Goal: Information Seeking & Learning: Learn about a topic

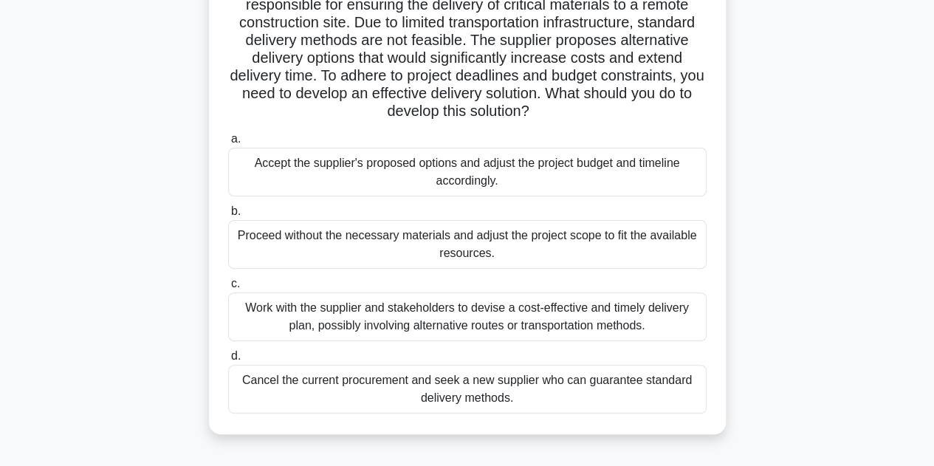
scroll to position [137, 0]
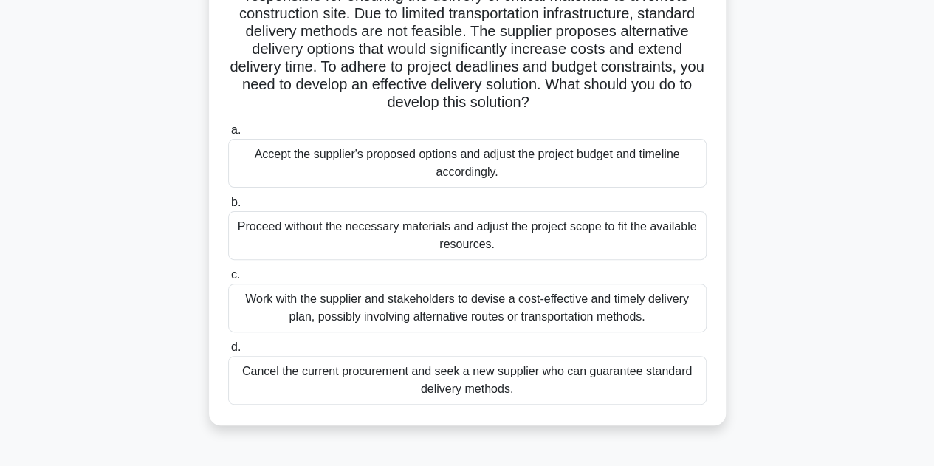
click at [418, 310] on div "Work with the supplier and stakeholders to devise a cost-effective and timely d…" at bounding box center [467, 308] width 479 height 49
click at [228, 280] on input "c. Work with the supplier and stakeholders to devise a cost-effective and timel…" at bounding box center [228, 275] width 0 height 10
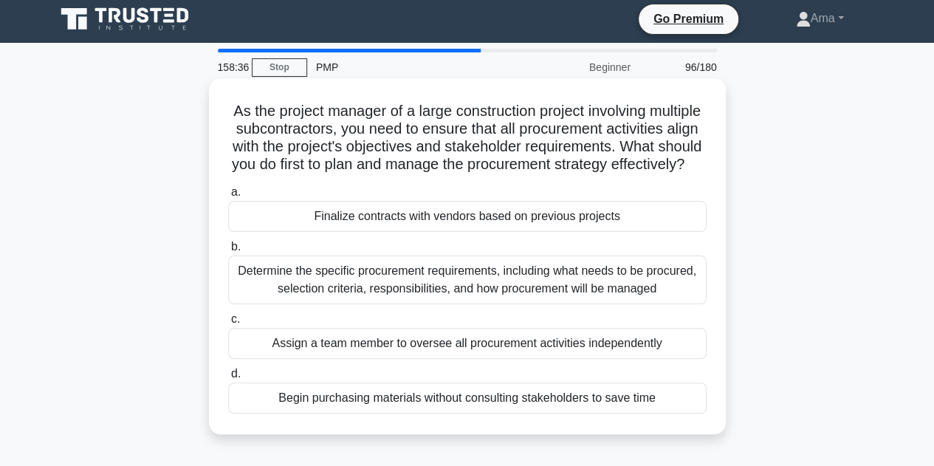
scroll to position [0, 0]
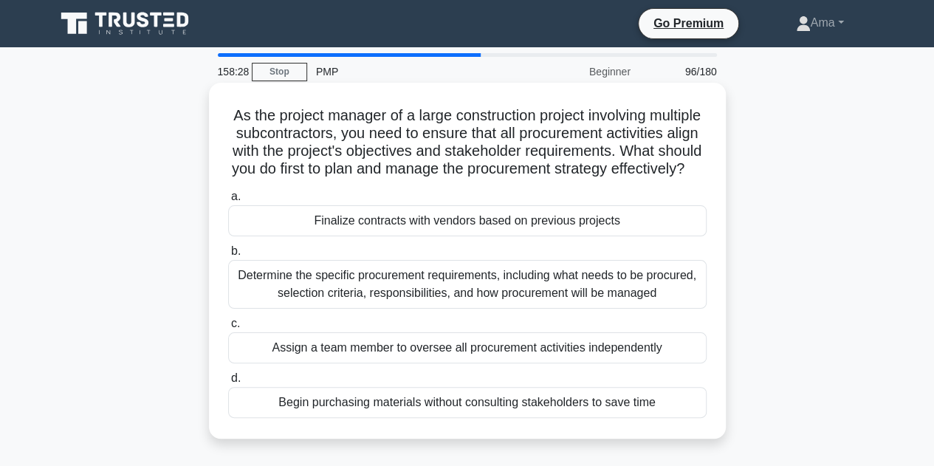
click at [523, 298] on div "Determine the specific procurement requirements, including what needs to be pro…" at bounding box center [467, 284] width 479 height 49
click at [228, 256] on input "b. Determine the specific procurement requirements, including what needs to be …" at bounding box center [228, 252] width 0 height 10
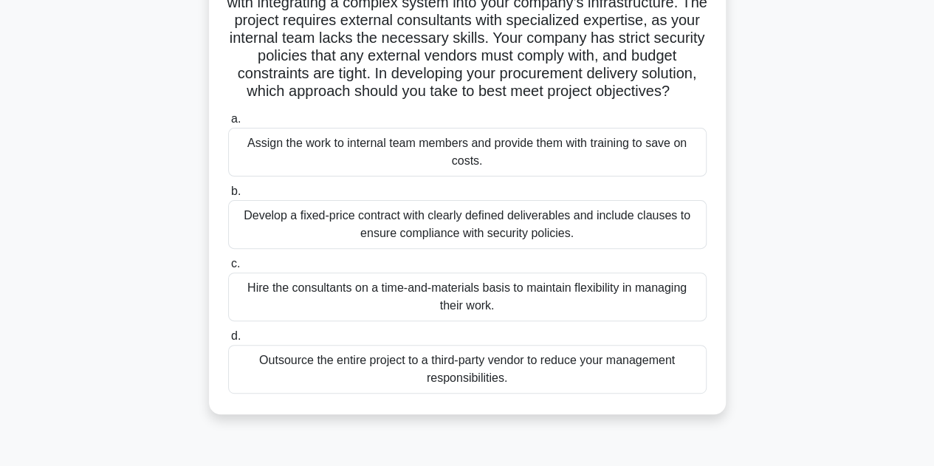
scroll to position [131, 0]
click at [485, 237] on div "Develop a fixed-price contract with clearly defined deliverables and include cl…" at bounding box center [467, 223] width 479 height 49
click at [228, 196] on input "b. Develop a fixed-price contract with clearly defined deliverables and include…" at bounding box center [228, 191] width 0 height 10
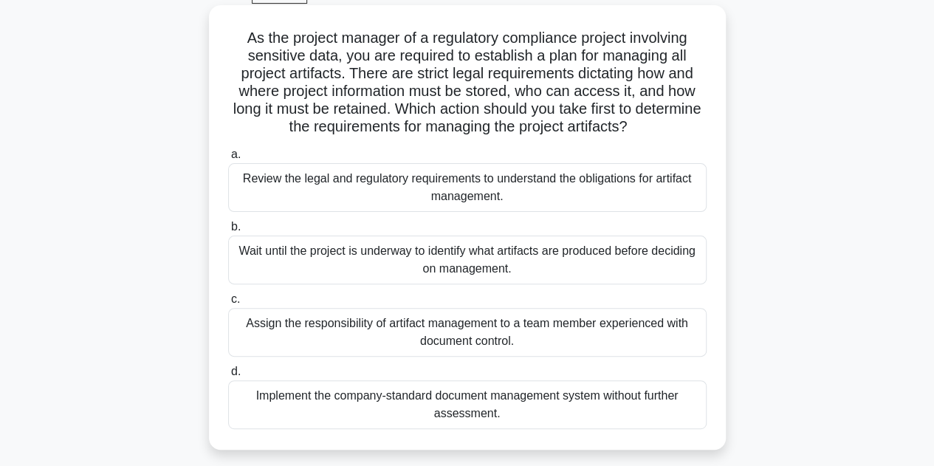
scroll to position [78, 0]
click at [491, 191] on div "Review the legal and regulatory requirements to understand the obligations for …" at bounding box center [467, 186] width 479 height 49
click at [228, 159] on input "a. Review the legal and regulatory requirements to understand the obligations f…" at bounding box center [228, 154] width 0 height 10
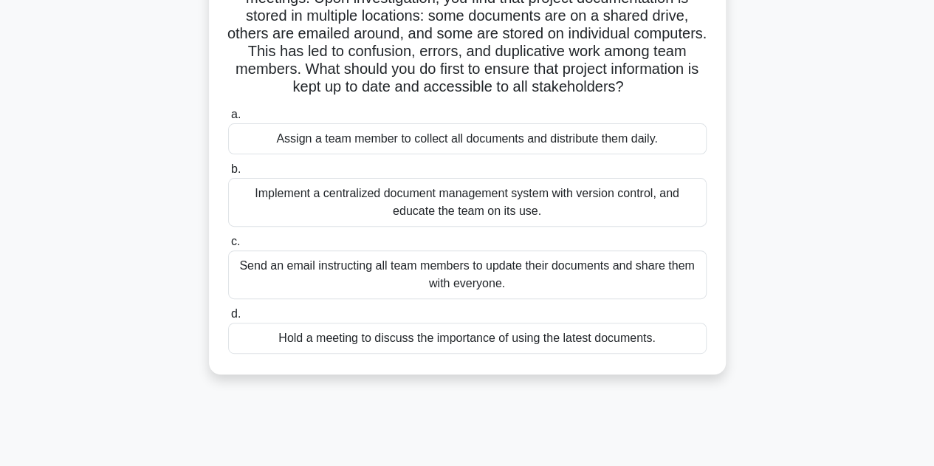
scroll to position [152, 0]
click at [450, 227] on div "Implement a centralized document management system with version control, and ed…" at bounding box center [467, 203] width 479 height 49
click at [228, 175] on input "b. Implement a centralized document management system with version control, and…" at bounding box center [228, 170] width 0 height 10
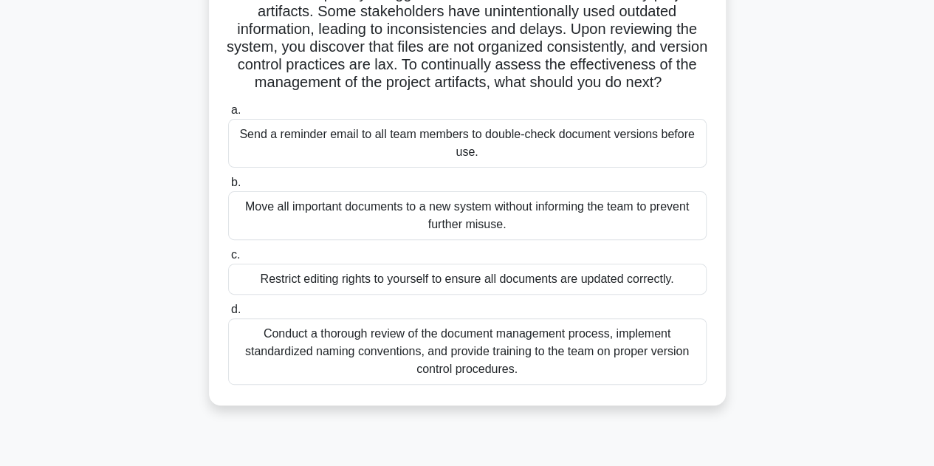
scroll to position [158, 0]
click at [489, 368] on div "Conduct a thorough review of the document management process, implement standar…" at bounding box center [467, 351] width 479 height 66
click at [228, 314] on input "d. Conduct a thorough review of the document management process, implement stan…" at bounding box center [228, 309] width 0 height 10
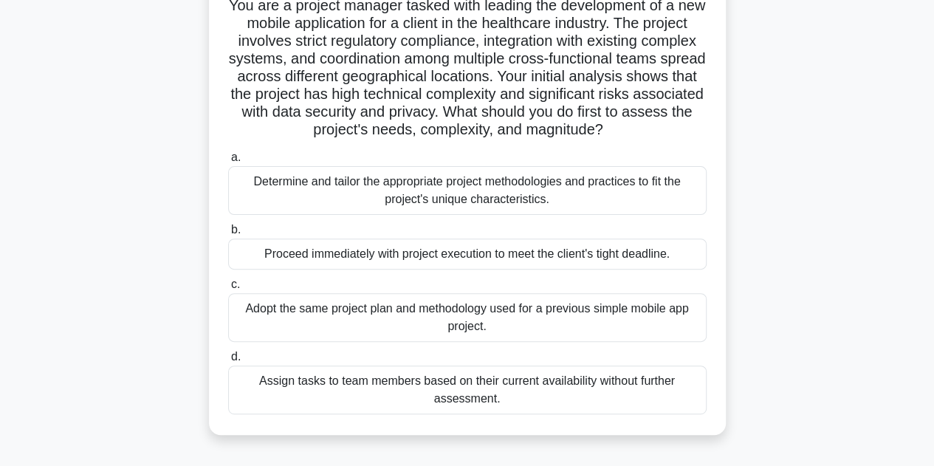
scroll to position [114, 0]
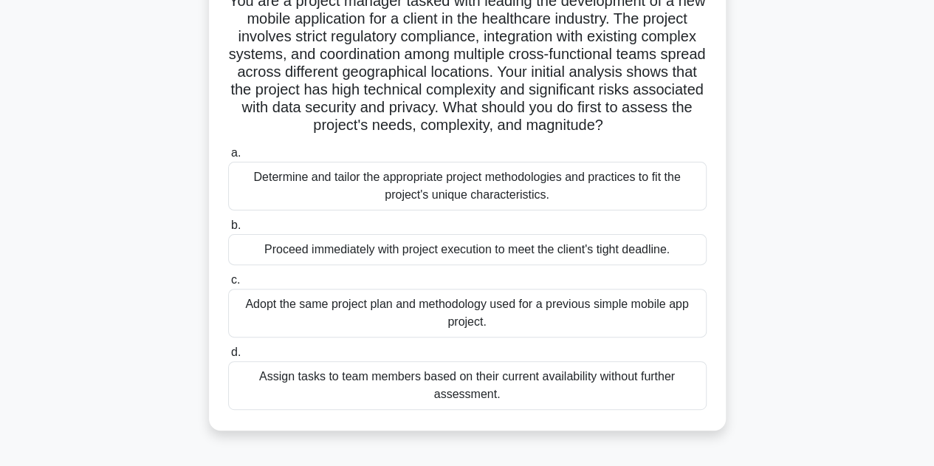
click at [502, 210] on div "Determine and tailor the appropriate project methodologies and practices to fit…" at bounding box center [467, 186] width 479 height 49
click at [228, 158] on input "a. Determine and tailor the appropriate project methodologies and practices to …" at bounding box center [228, 153] width 0 height 10
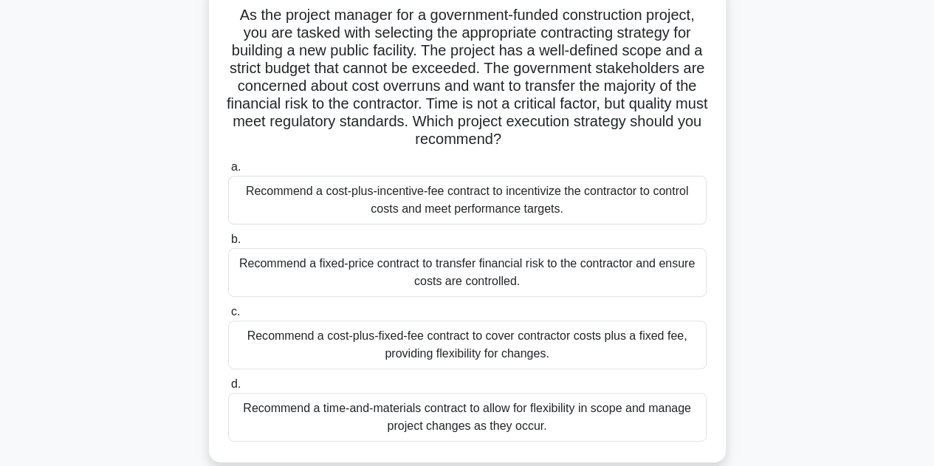
scroll to position [100, 0]
click at [513, 275] on div "Recommend a fixed-price contract to transfer financial risk to the contractor a…" at bounding box center [467, 273] width 479 height 49
click at [228, 245] on input "b. Recommend a fixed-price contract to transfer financial risk to the contracto…" at bounding box center [228, 241] width 0 height 10
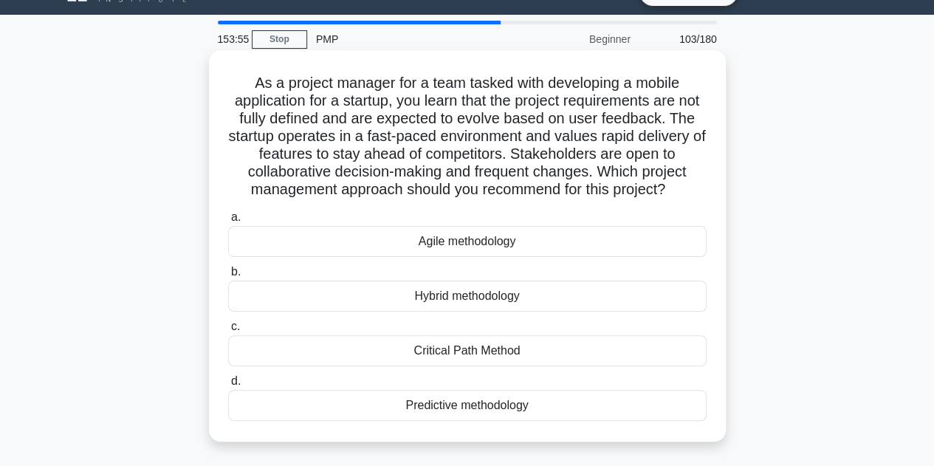
scroll to position [33, 0]
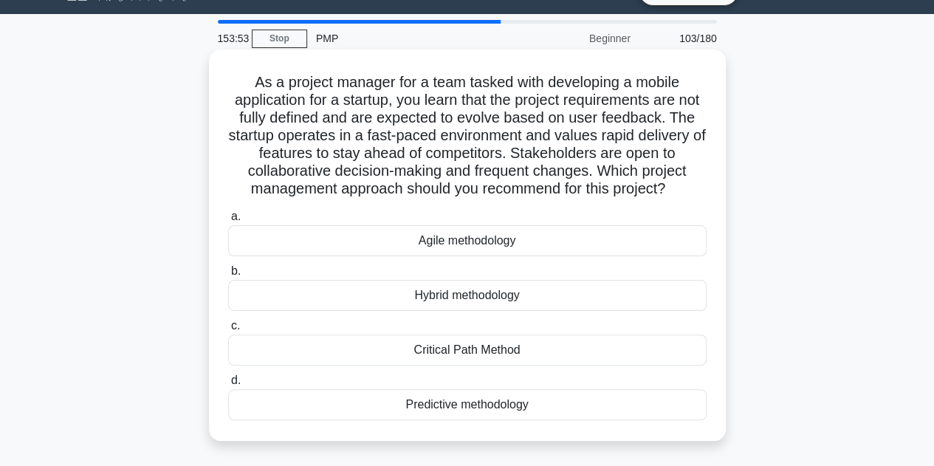
click at [514, 256] on div "Agile methodology" at bounding box center [467, 240] width 479 height 31
click at [228, 222] on input "a. Agile methodology" at bounding box center [228, 217] width 0 height 10
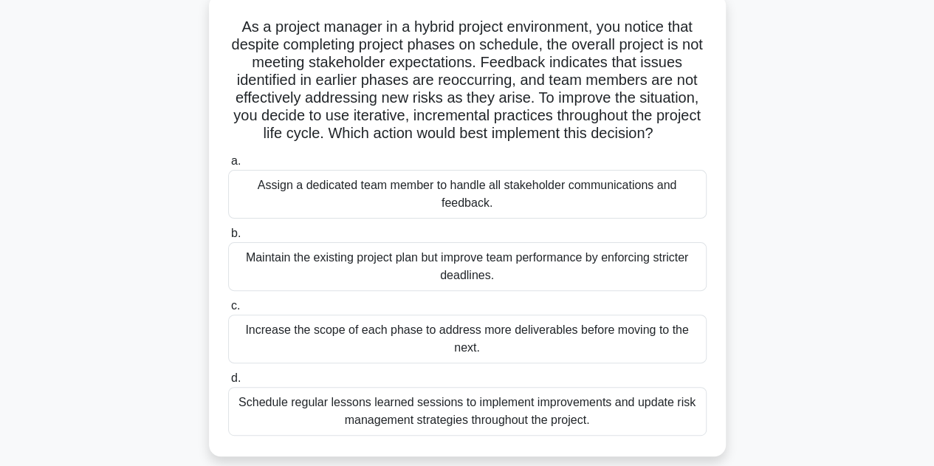
scroll to position [95, 0]
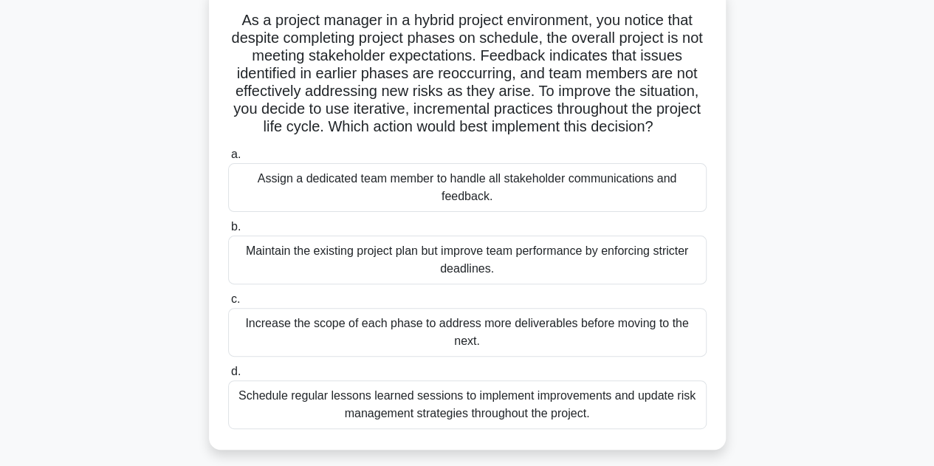
click at [439, 407] on div "Schedule regular lessons learned sessions to implement improvements and update …" at bounding box center [467, 404] width 479 height 49
click at [228, 377] on input "d. Schedule regular lessons learned sessions to implement improvements and upda…" at bounding box center [228, 372] width 0 height 10
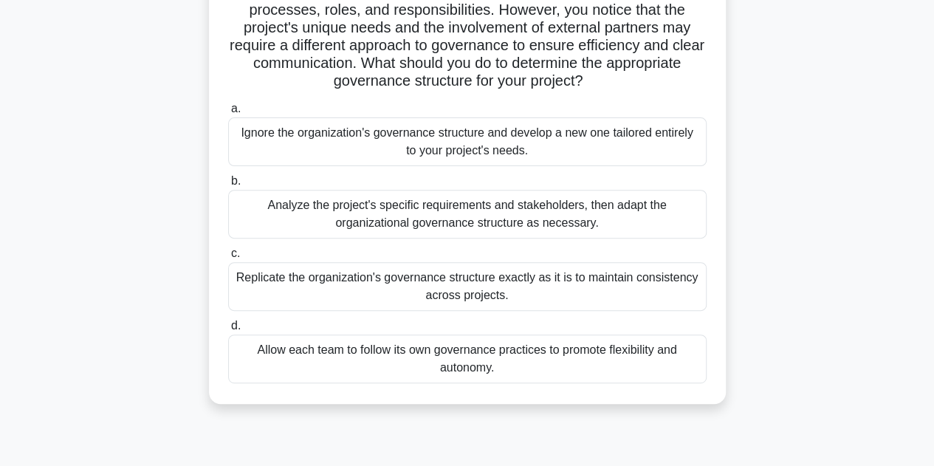
scroll to position [176, 0]
click at [475, 222] on div "Analyze the project's specific requirements and stakeholders, then adapt the or…" at bounding box center [467, 215] width 479 height 49
click at [228, 187] on input "b. Analyze the project's specific requirements and stakeholders, then adapt the…" at bounding box center [228, 182] width 0 height 10
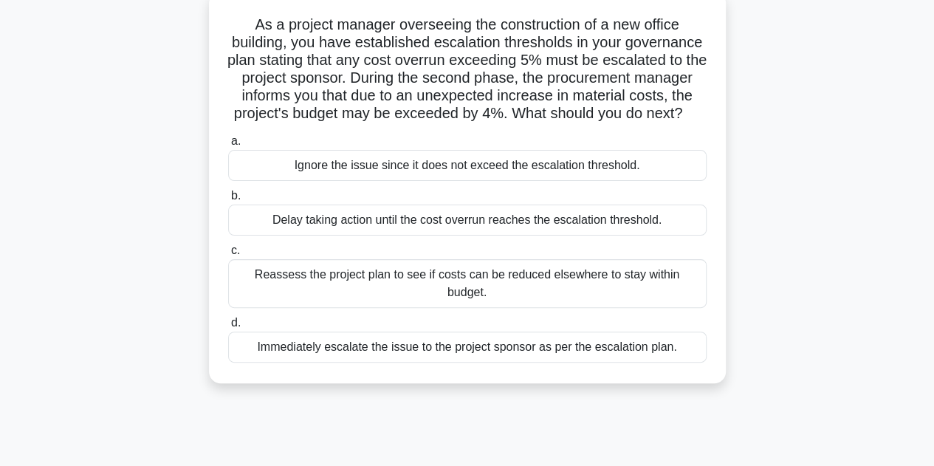
scroll to position [92, 0]
click at [528, 295] on div "Reassess the project plan to see if costs can be reduced elsewhere to stay with…" at bounding box center [467, 282] width 479 height 49
click at [228, 255] on input "c. Reassess the project plan to see if costs can be reduced elsewhere to stay w…" at bounding box center [228, 250] width 0 height 10
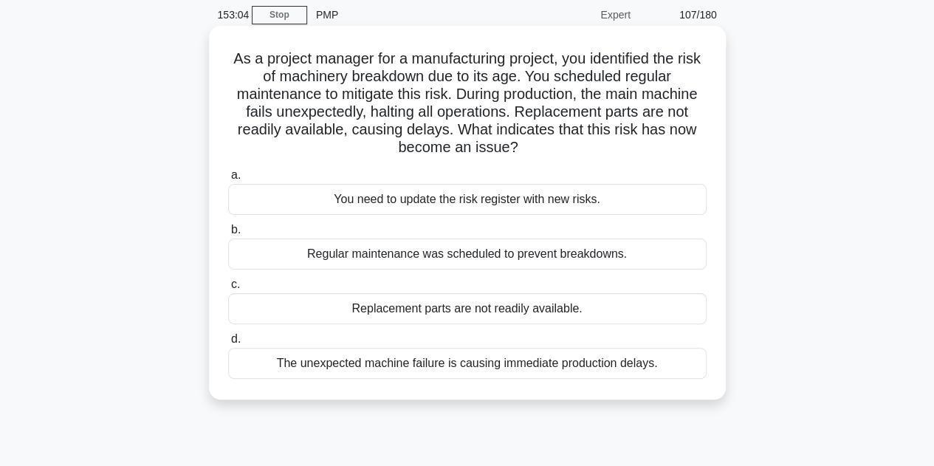
scroll to position [58, 0]
click at [479, 367] on div "The unexpected machine failure is causing immediate production delays." at bounding box center [467, 362] width 479 height 31
click at [228, 343] on input "d. The unexpected machine failure is causing immediate production delays." at bounding box center [228, 339] width 0 height 10
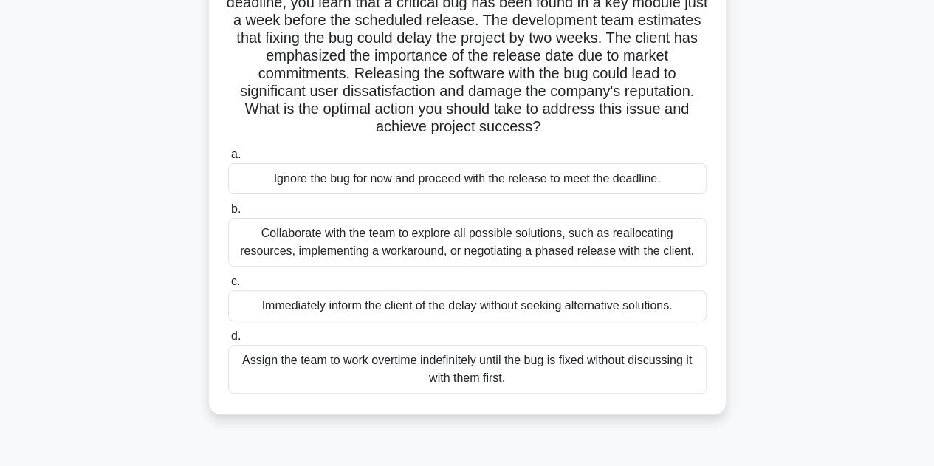
scroll to position [133, 0]
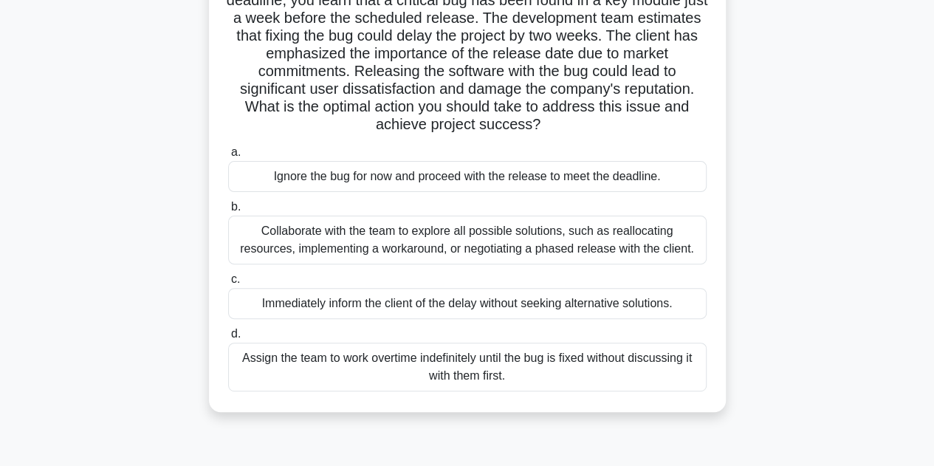
click at [505, 241] on div "Collaborate with the team to explore all possible solutions, such as reallocati…" at bounding box center [467, 240] width 479 height 49
click at [228, 212] on input "b. Collaborate with the team to explore all possible solutions, such as realloc…" at bounding box center [228, 207] width 0 height 10
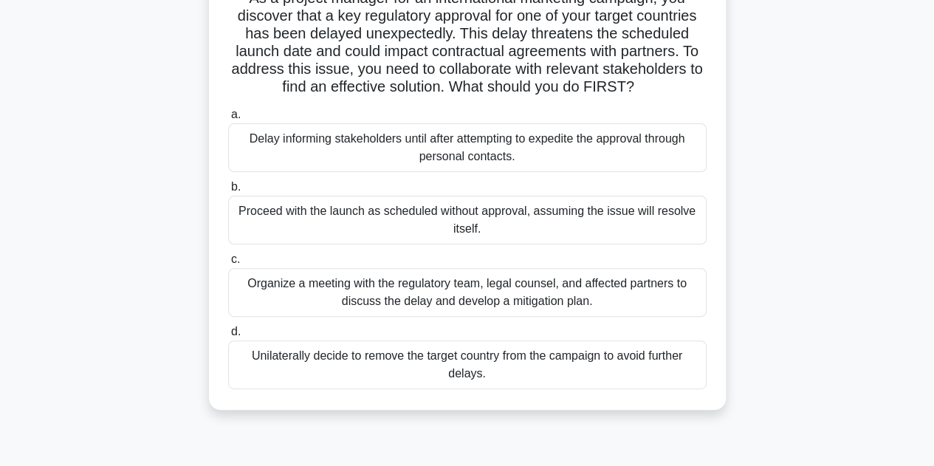
scroll to position [118, 0]
click at [549, 284] on div "Organize a meeting with the regulatory team, legal counsel, and affected partne…" at bounding box center [467, 291] width 479 height 49
click at [228, 264] on input "c. Organize a meeting with the regulatory team, legal counsel, and affected par…" at bounding box center [228, 259] width 0 height 10
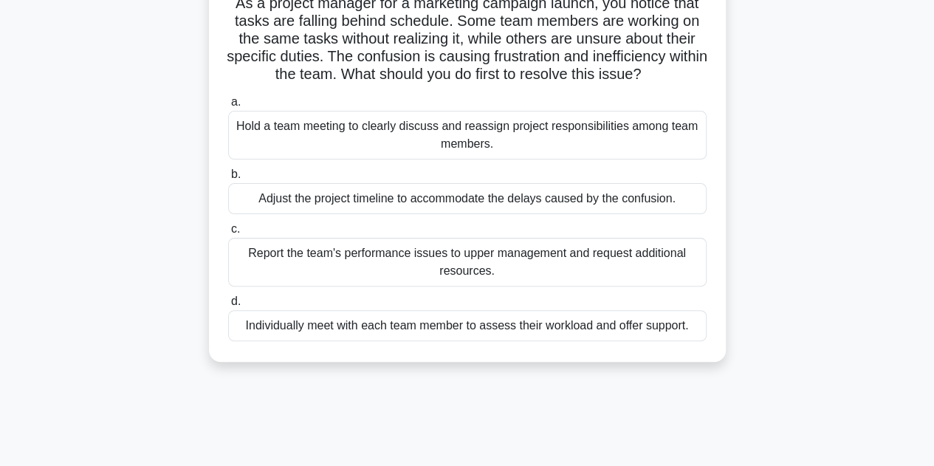
scroll to position [114, 0]
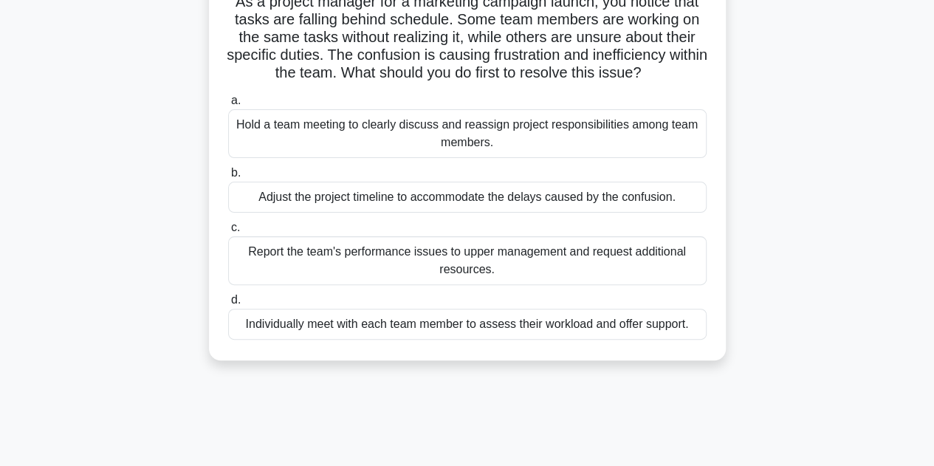
click at [465, 131] on div "Hold a team meeting to clearly discuss and reassign project responsibilities am…" at bounding box center [467, 133] width 479 height 49
click at [228, 106] on input "a. Hold a team meeting to clearly discuss and reassign project responsibilities…" at bounding box center [228, 101] width 0 height 10
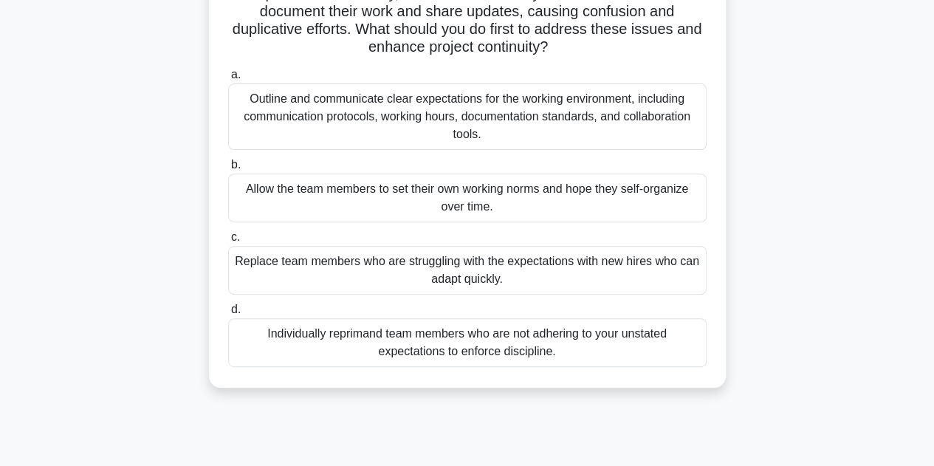
scroll to position [193, 0]
click at [435, 117] on div "Outline and communicate clear expectations for the working environment, includi…" at bounding box center [467, 116] width 479 height 66
click at [228, 79] on input "a. Outline and communicate clear expectations for the working environment, incl…" at bounding box center [228, 74] width 0 height 10
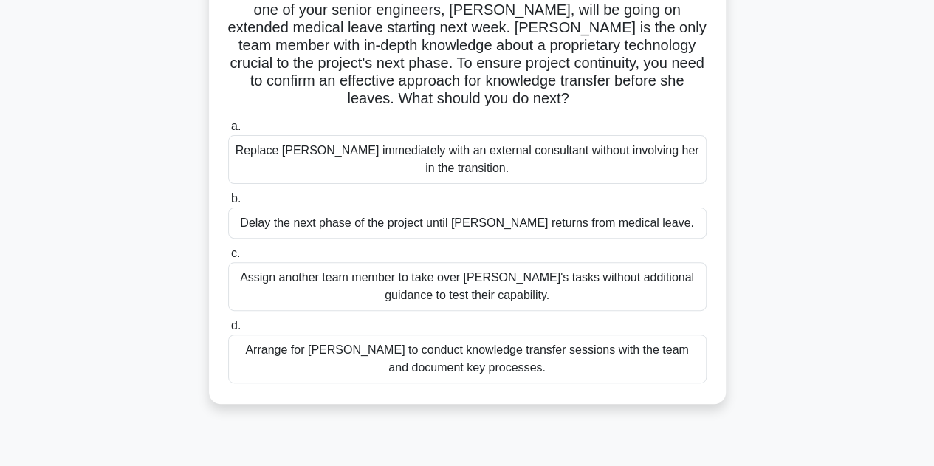
scroll to position [124, 0]
click at [490, 367] on div "Arrange for Maria to conduct knowledge transfer sessions with the team and docu…" at bounding box center [467, 358] width 479 height 49
click at [228, 330] on input "d. Arrange for Maria to conduct knowledge transfer sessions with the team and d…" at bounding box center [228, 325] width 0 height 10
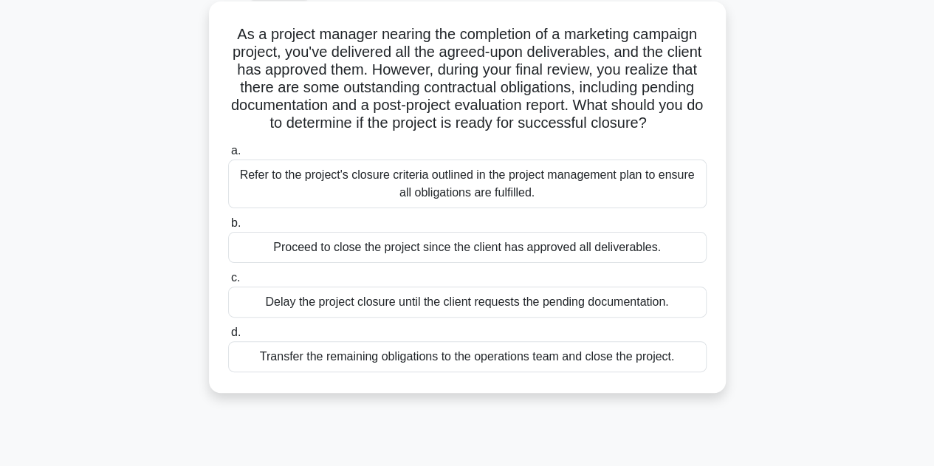
scroll to position [82, 0]
click at [510, 206] on div "Refer to the project's closure criteria outlined in the project management plan…" at bounding box center [467, 183] width 479 height 49
click at [228, 155] on input "a. Refer to the project's closure criteria outlined in the project management p…" at bounding box center [228, 150] width 0 height 10
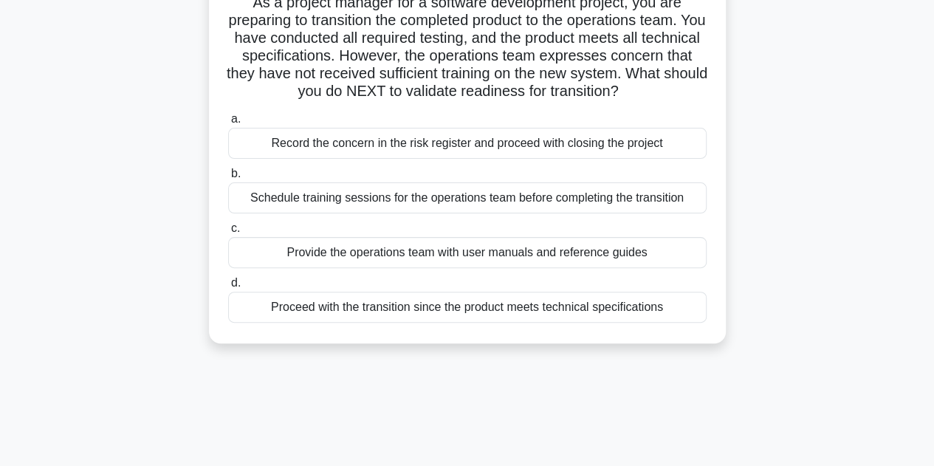
scroll to position [115, 0]
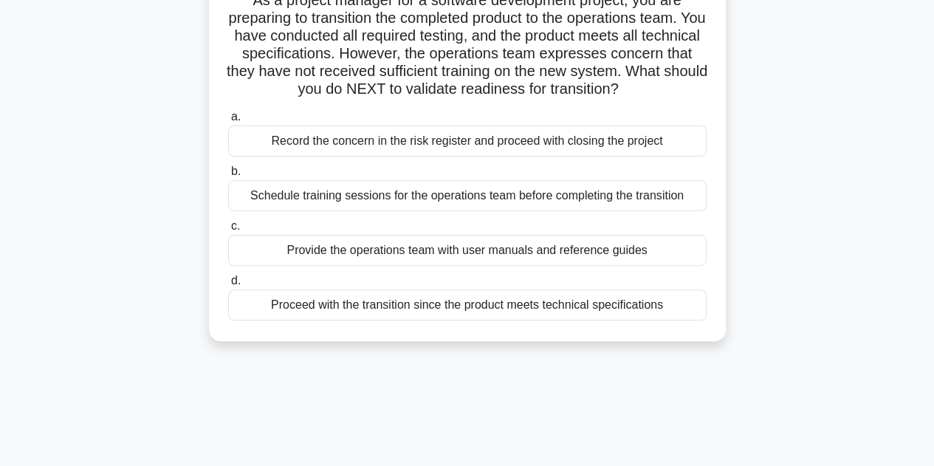
click at [534, 211] on div "Schedule training sessions for the operations team before completing the transi…" at bounding box center [467, 195] width 479 height 31
click at [228, 176] on input "b. Schedule training sessions for the operations team before completing the tra…" at bounding box center [228, 172] width 0 height 10
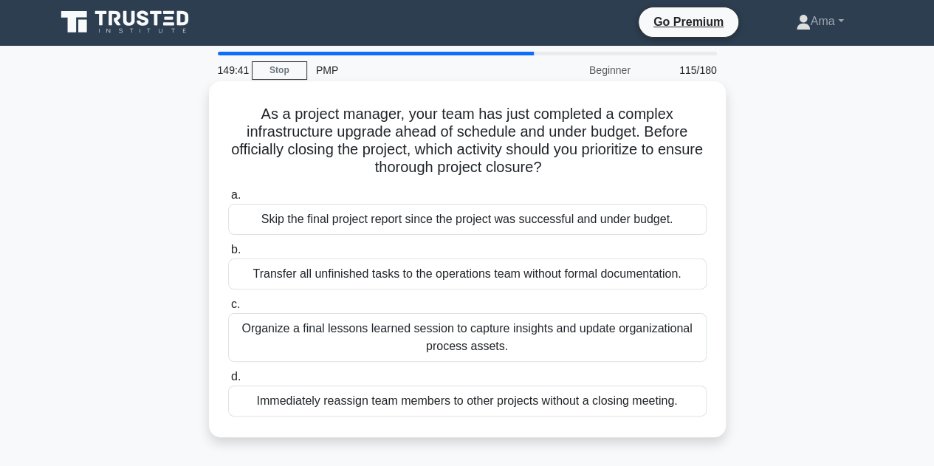
scroll to position [0, 0]
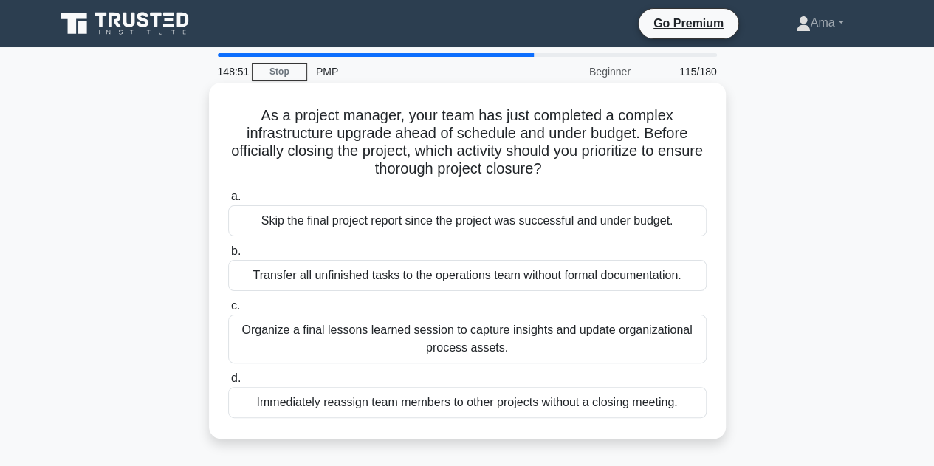
click at [458, 339] on div "Organize a final lessons learned session to capture insights and update organiz…" at bounding box center [467, 339] width 479 height 49
click at [228, 311] on input "c. Organize a final lessons learned session to capture insights and update orga…" at bounding box center [228, 306] width 0 height 10
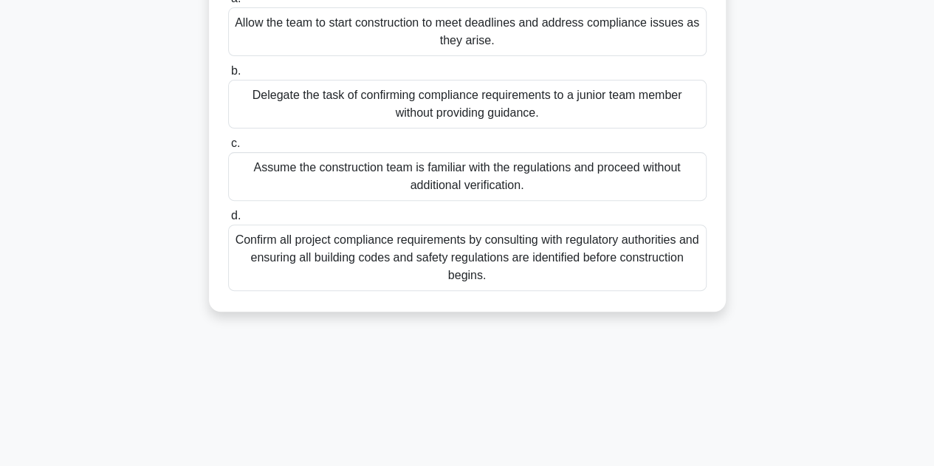
scroll to position [199, 0]
click at [487, 259] on div "Confirm all project compliance requirements by consulting with regulatory autho…" at bounding box center [467, 257] width 479 height 66
click at [228, 220] on input "d. Confirm all project compliance requirements by consulting with regulatory au…" at bounding box center [228, 215] width 0 height 10
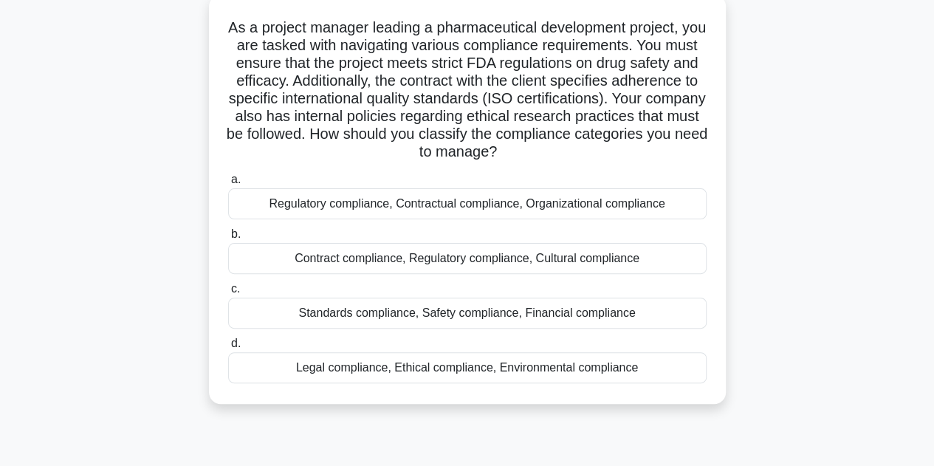
scroll to position [89, 0]
click at [372, 207] on div "Regulatory compliance, Contractual compliance, Organizational compliance" at bounding box center [467, 203] width 479 height 31
click at [228, 184] on input "a. Regulatory compliance, Contractual compliance, Organizational compliance" at bounding box center [228, 179] width 0 height 10
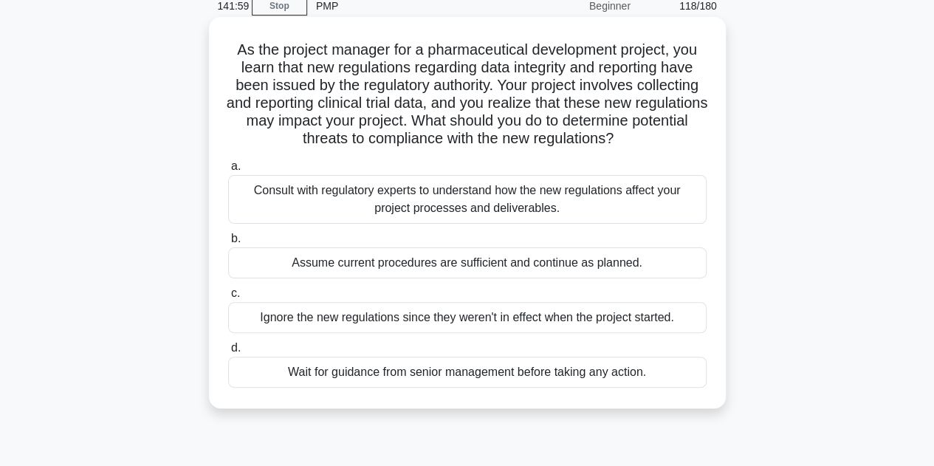
scroll to position [66, 0]
click at [475, 210] on div "Consult with regulatory experts to understand how the new regulations affect yo…" at bounding box center [467, 198] width 479 height 49
click at [228, 171] on input "a. Consult with regulatory experts to understand how the new regulations affect…" at bounding box center [228, 166] width 0 height 10
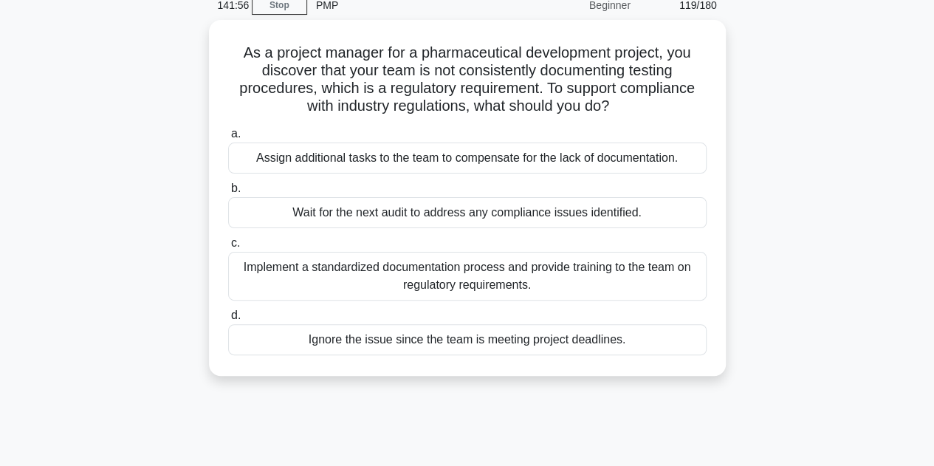
scroll to position [0, 0]
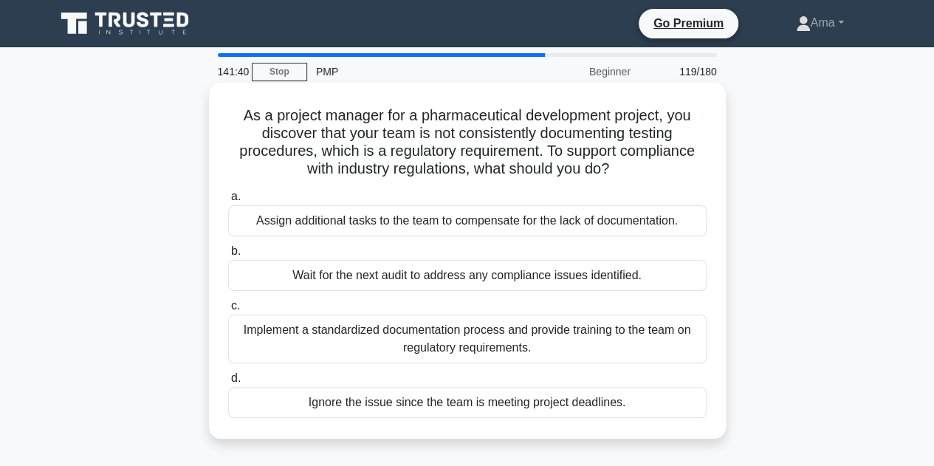
click at [477, 335] on div "Implement a standardized documentation process and provide training to the team…" at bounding box center [467, 339] width 479 height 49
click at [228, 311] on input "c. Implement a standardized documentation process and provide training to the t…" at bounding box center [228, 306] width 0 height 10
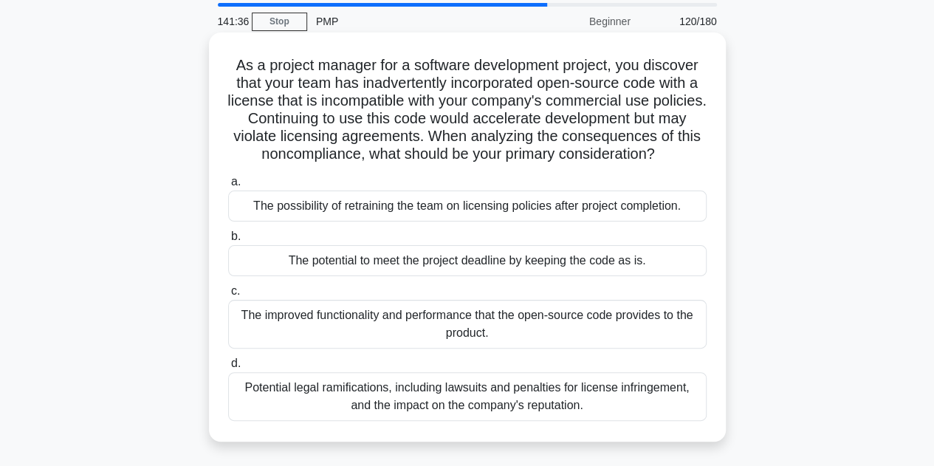
scroll to position [49, 0]
click at [473, 397] on div "Potential legal ramifications, including lawsuits and penalties for license inf…" at bounding box center [467, 397] width 479 height 49
click at [228, 369] on input "d. Potential legal ramifications, including lawsuits and penalties for license …" at bounding box center [228, 365] width 0 height 10
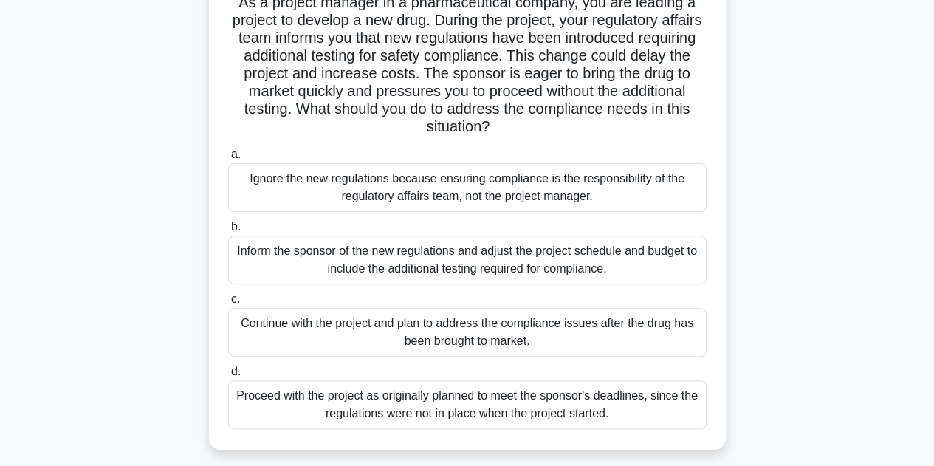
scroll to position [116, 0]
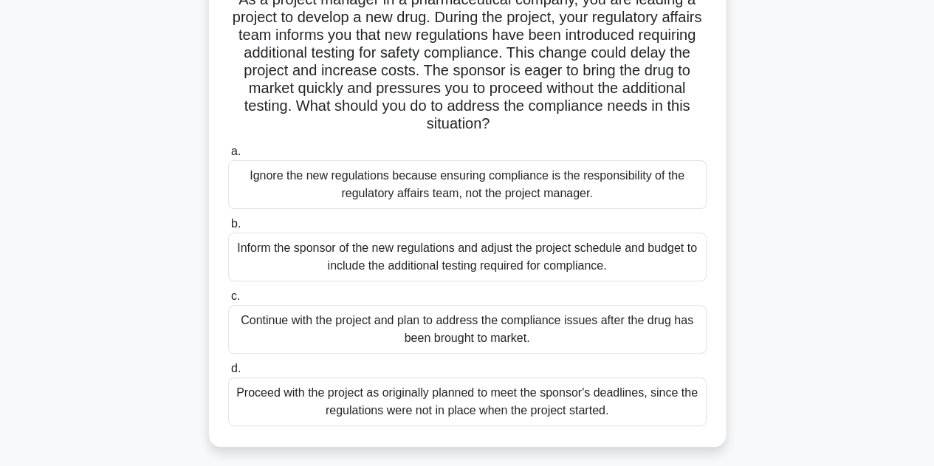
click at [426, 255] on div "Inform the sponsor of the new regulations and adjust the project schedule and b…" at bounding box center [467, 257] width 479 height 49
click at [228, 229] on input "b. Inform the sponsor of the new regulations and adjust the project schedule an…" at bounding box center [228, 224] width 0 height 10
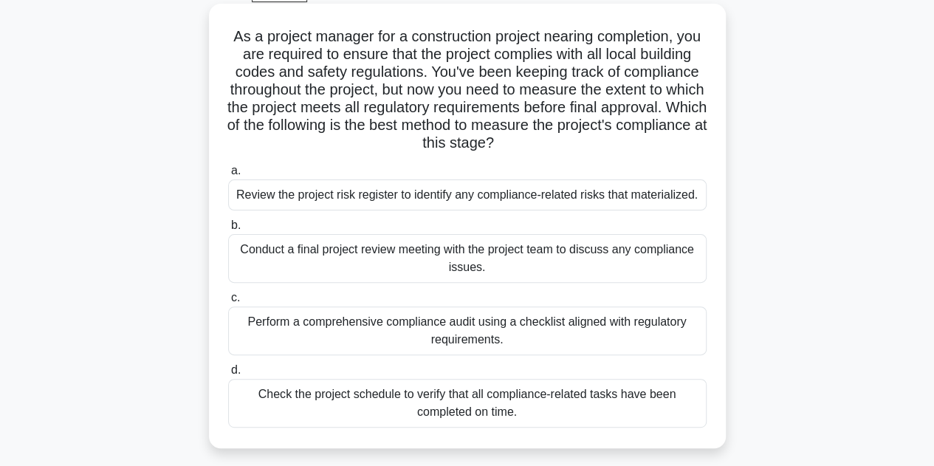
scroll to position [78, 0]
click at [502, 332] on div "Perform a comprehensive compliance audit using a checklist aligned with regulat…" at bounding box center [467, 331] width 479 height 49
click at [228, 304] on input "c. Perform a comprehensive compliance audit using a checklist aligned with regu…" at bounding box center [228, 299] width 0 height 10
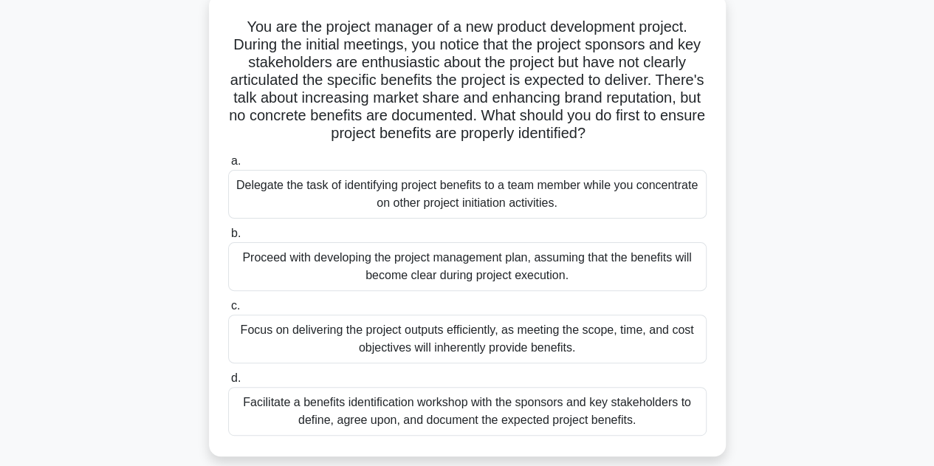
scroll to position [93, 0]
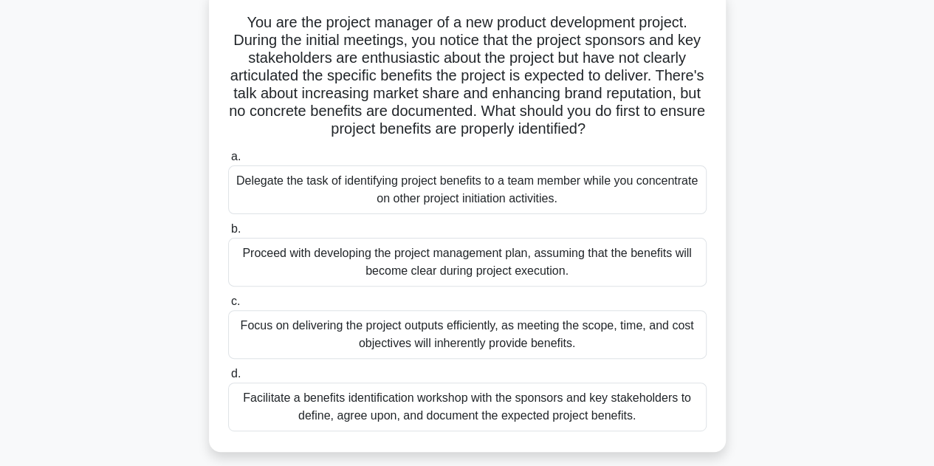
click at [481, 417] on div "Facilitate a benefits identification workshop with the sponsors and key stakeho…" at bounding box center [467, 407] width 479 height 49
click at [228, 379] on input "d. Facilitate a benefits identification workshop with the sponsors and key stak…" at bounding box center [228, 374] width 0 height 10
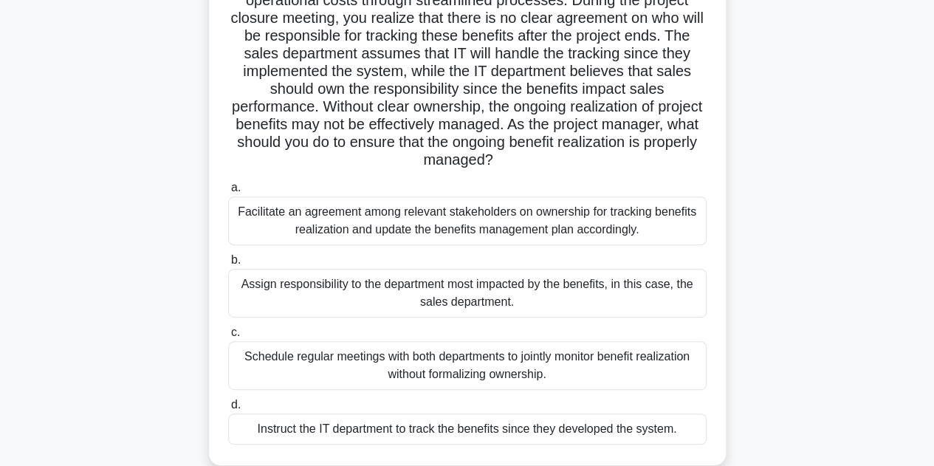
scroll to position [202, 0]
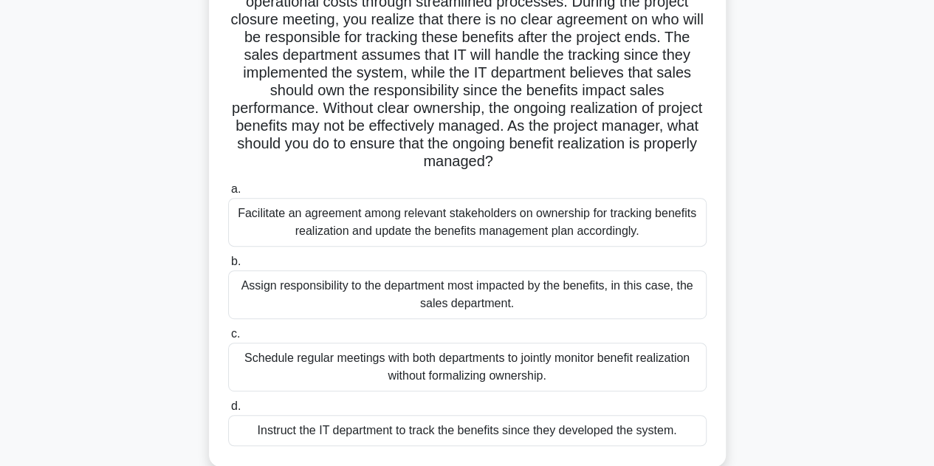
click at [489, 222] on div "Facilitate an agreement among relevant stakeholders on ownership for tracking b…" at bounding box center [467, 222] width 479 height 49
click at [228, 194] on input "a. Facilitate an agreement among relevant stakeholders on ownership for trackin…" at bounding box center [228, 190] width 0 height 10
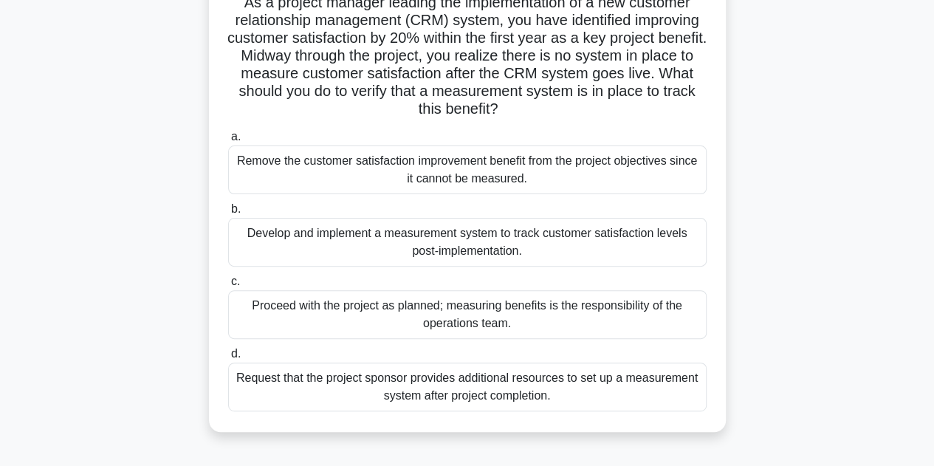
scroll to position [114, 0]
click at [445, 247] on div "Develop and implement a measurement system to track customer satisfaction level…" at bounding box center [467, 241] width 479 height 49
click at [228, 213] on input "b. Develop and implement a measurement system to track customer satisfaction le…" at bounding box center [228, 209] width 0 height 10
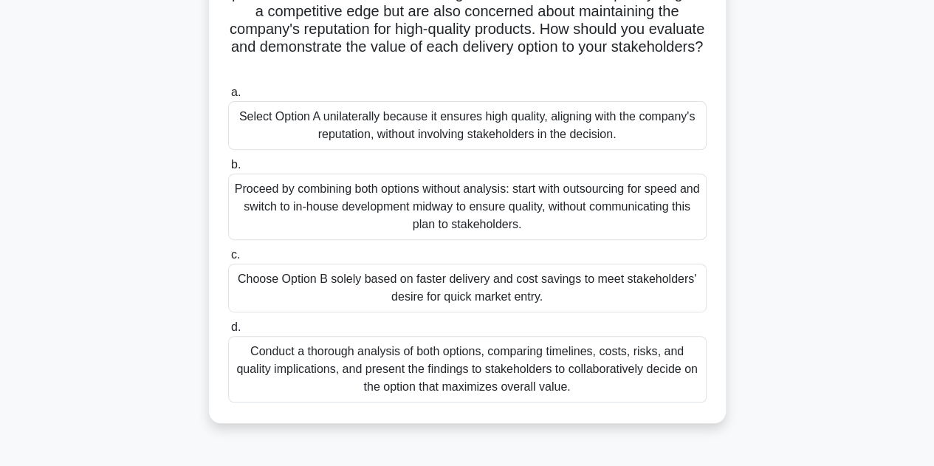
scroll to position [229, 0]
click at [411, 357] on div "Conduct a thorough analysis of both options, comparing timelines, costs, risks,…" at bounding box center [467, 368] width 479 height 66
click at [228, 332] on input "d. Conduct a thorough analysis of both options, comparing timelines, costs, ris…" at bounding box center [228, 327] width 0 height 10
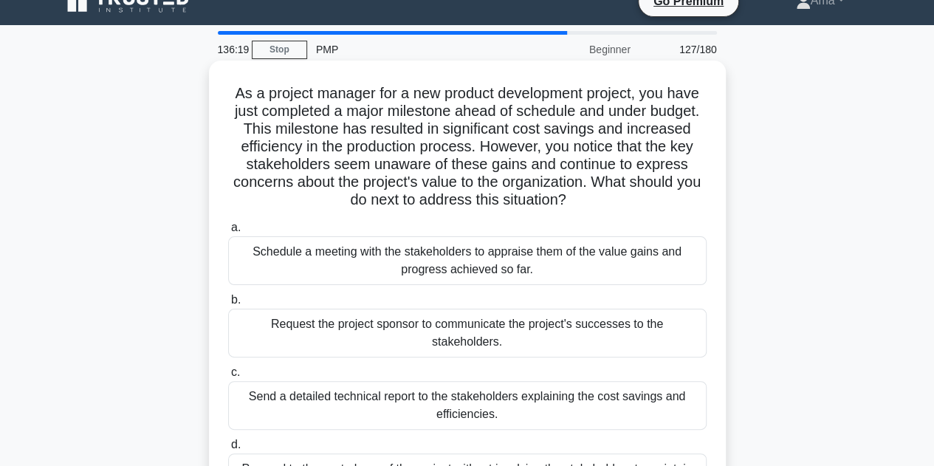
scroll to position [21, 0]
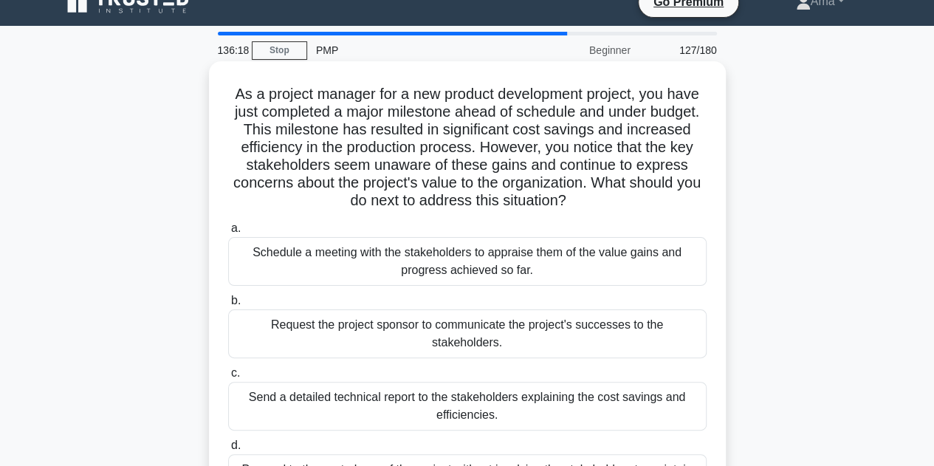
click at [415, 252] on div "Schedule a meeting with the stakeholders to appraise them of the value gains an…" at bounding box center [467, 261] width 479 height 49
click at [228, 233] on input "a. Schedule a meeting with the stakeholders to appraise them of the value gains…" at bounding box center [228, 229] width 0 height 10
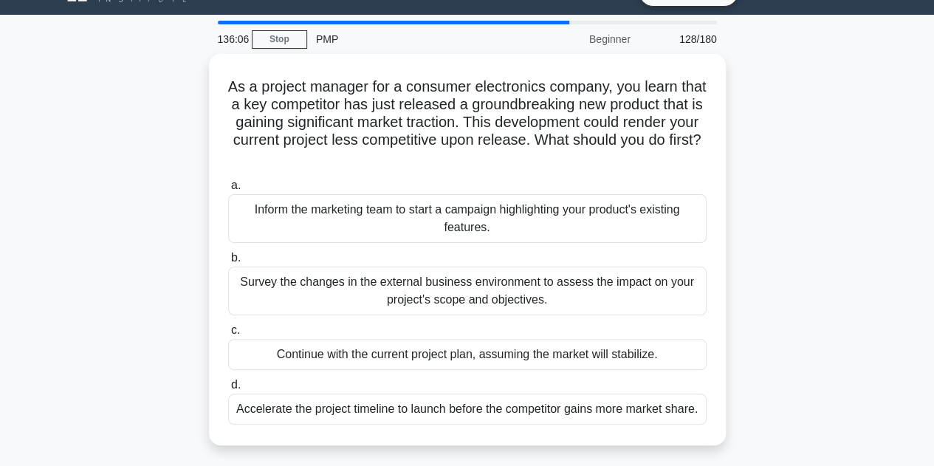
scroll to position [35, 0]
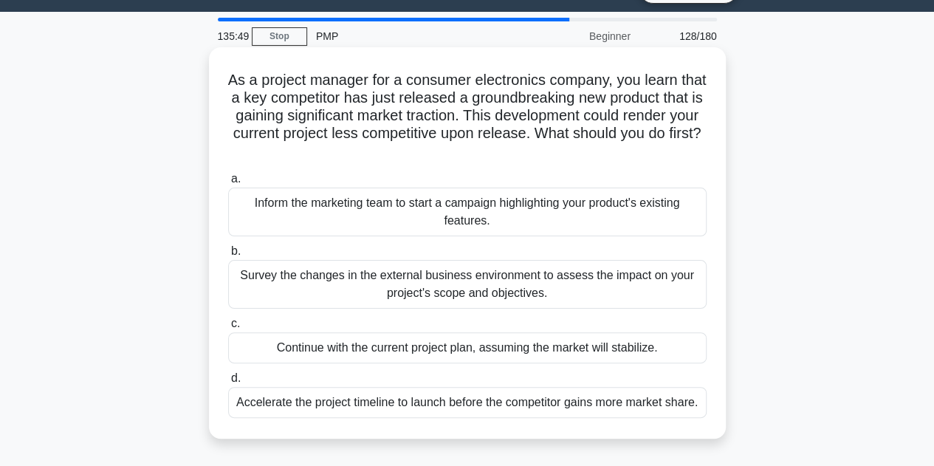
click at [402, 285] on div "Survey the changes in the external business environment to assess the impact on…" at bounding box center [467, 284] width 479 height 49
click at [228, 256] on input "b. Survey the changes in the external business environment to assess the impact…" at bounding box center [228, 252] width 0 height 10
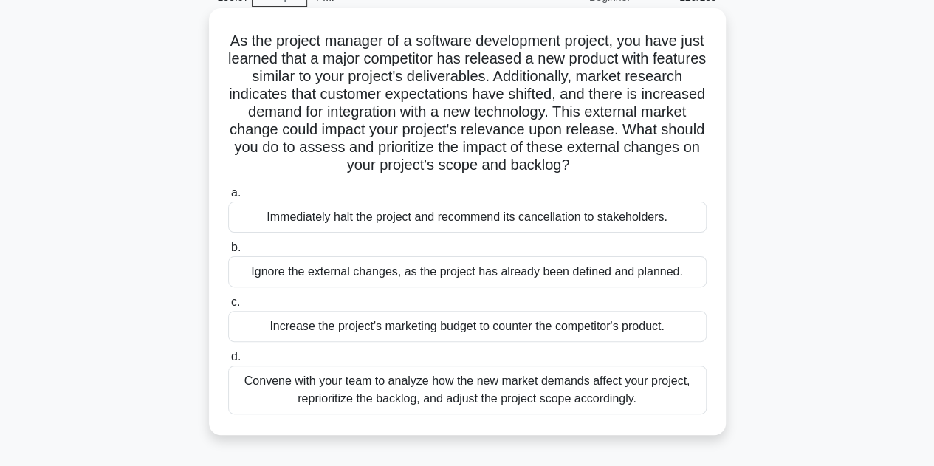
scroll to position [75, 0]
click at [491, 389] on div "Convene with your team to analyze how the new market demands affect your projec…" at bounding box center [467, 389] width 479 height 49
click at [228, 361] on input "d. Convene with your team to analyze how the new market demands affect your pro…" at bounding box center [228, 357] width 0 height 10
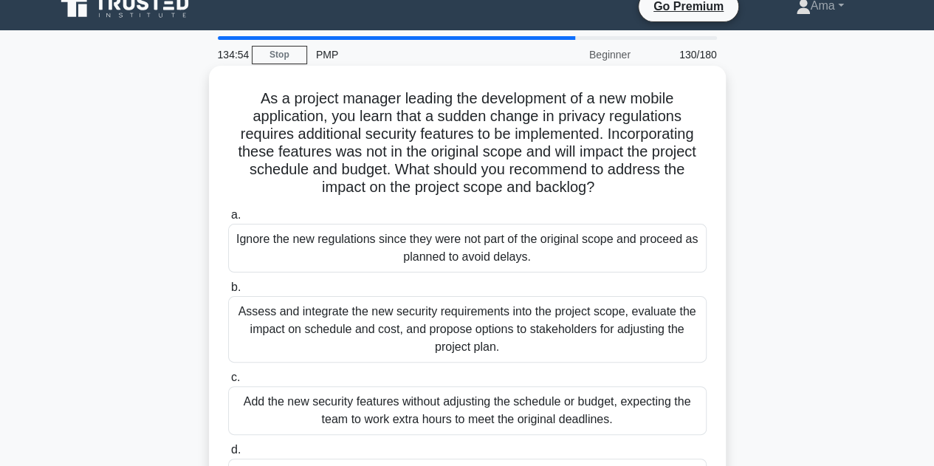
scroll to position [16, 0]
click at [494, 336] on div "Assess and integrate the new security requirements into the project scope, eval…" at bounding box center [467, 330] width 479 height 66
click at [228, 293] on input "b. Assess and integrate the new security requirements into the project scope, e…" at bounding box center [228, 289] width 0 height 10
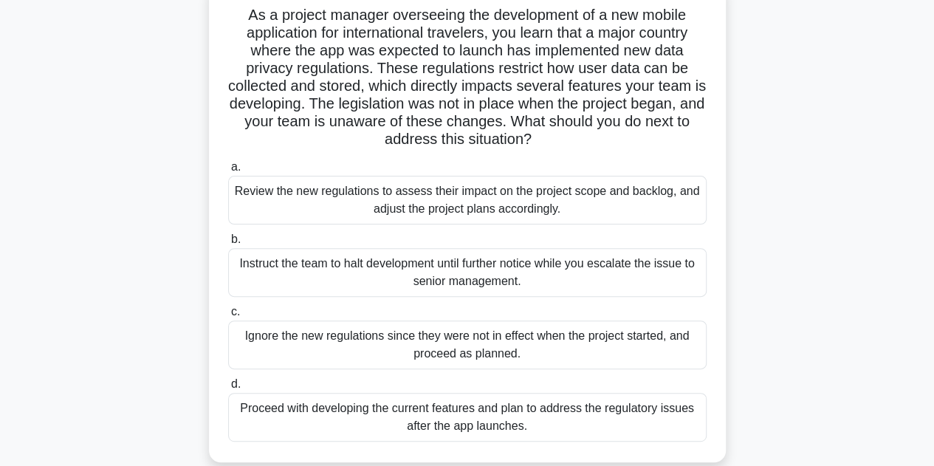
scroll to position [105, 0]
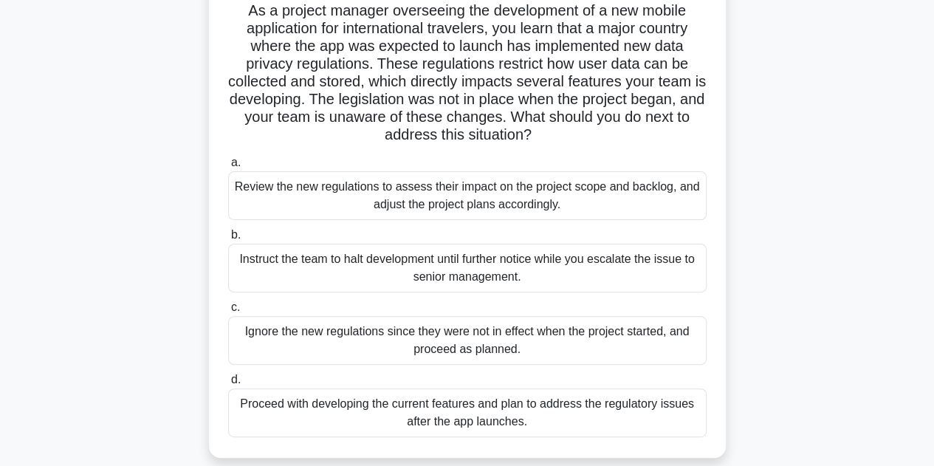
click at [467, 207] on div "Review the new regulations to assess their impact on the project scope and back…" at bounding box center [467, 195] width 479 height 49
click at [228, 168] on input "a. Review the new regulations to assess their impact on the project scope and b…" at bounding box center [228, 163] width 0 height 10
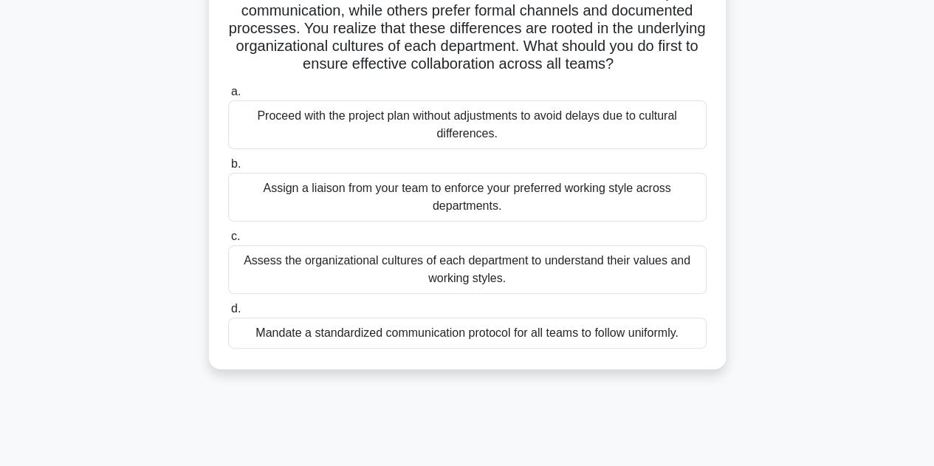
scroll to position [182, 0]
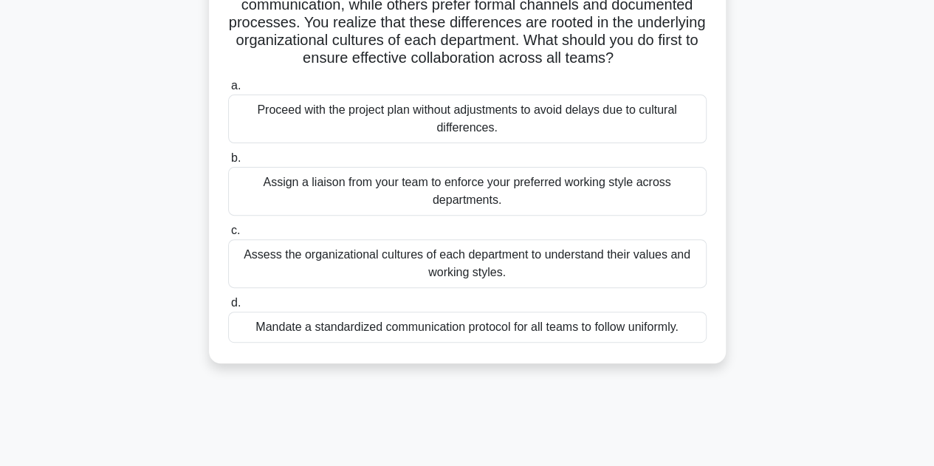
click at [493, 288] on div "Assess the organizational cultures of each department to understand their value…" at bounding box center [467, 263] width 479 height 49
click at [228, 236] on input "c. Assess the organizational cultures of each department to understand their va…" at bounding box center [228, 231] width 0 height 10
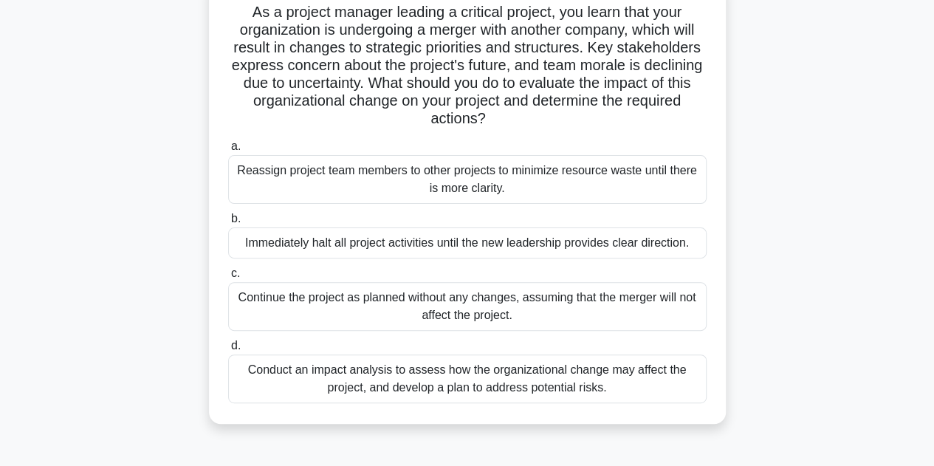
scroll to position [104, 0]
click at [457, 376] on div "Conduct an impact analysis to assess how the organizational change may affect t…" at bounding box center [467, 378] width 479 height 49
click at [228, 350] on input "d. Conduct an impact analysis to assess how the organizational change may affec…" at bounding box center [228, 345] width 0 height 10
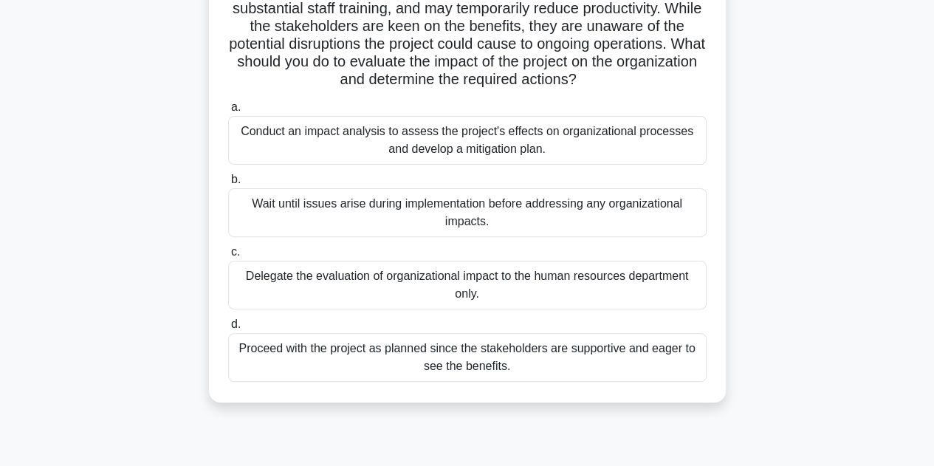
scroll to position [162, 0]
click at [479, 148] on div "Conduct an impact analysis to assess the project's effects on organizational pr…" at bounding box center [467, 138] width 479 height 49
click at [228, 111] on input "a. Conduct an impact analysis to assess the project's effects on organizational…" at bounding box center [228, 106] width 0 height 10
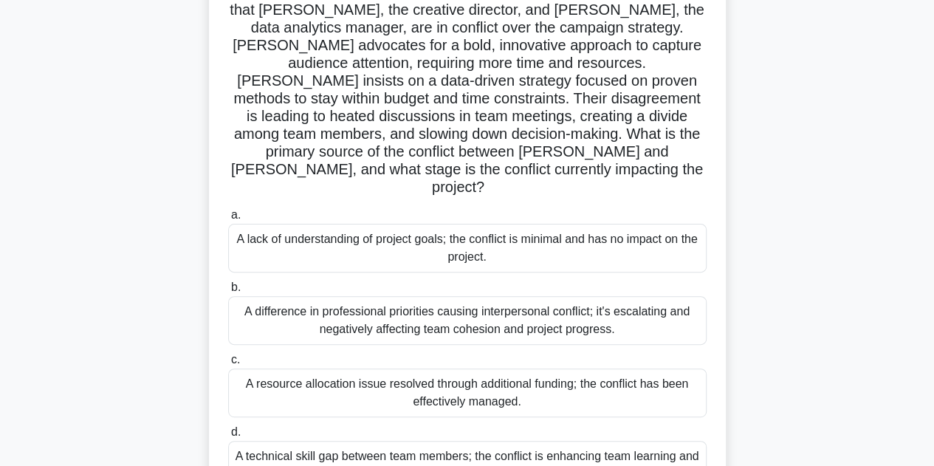
scroll to position [124, 0]
click at [405, 295] on div "A difference in professional priorities causing interpersonal conflict; it's es…" at bounding box center [467, 319] width 479 height 49
click at [228, 290] on input "b. A difference in professional priorities causing interpersonal conflict; it's…" at bounding box center [228, 287] width 0 height 10
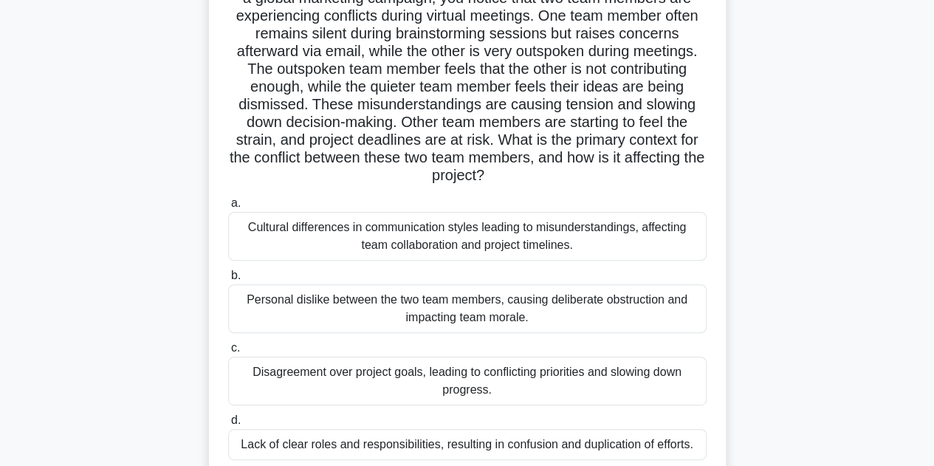
scroll to position [134, 0]
click at [463, 246] on div "Cultural differences in communication styles leading to misunderstandings, affe…" at bounding box center [467, 237] width 479 height 49
click at [228, 209] on input "a. Cultural differences in communication styles leading to misunderstandings, a…" at bounding box center [228, 204] width 0 height 10
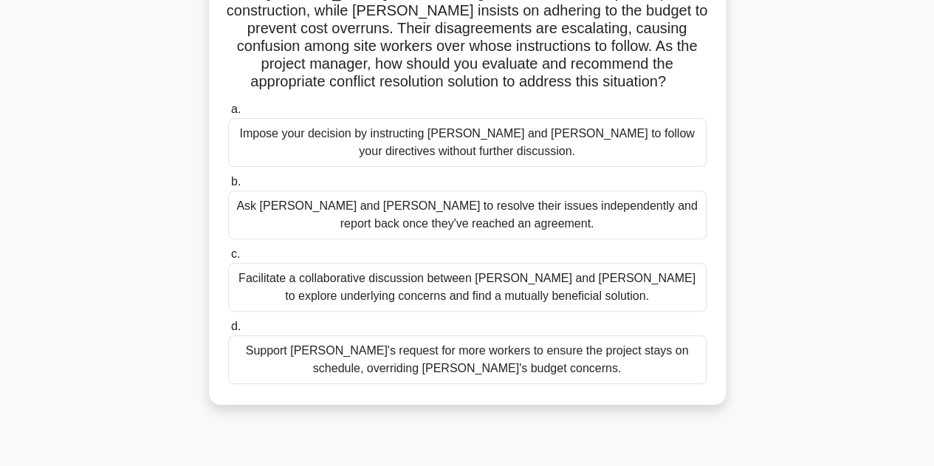
scroll to position [176, 0]
click at [510, 264] on div "Facilitate a collaborative discussion between Tom and Lisa to explore underlyin…" at bounding box center [467, 286] width 479 height 49
click at [228, 258] on input "c. Facilitate a collaborative discussion between Tom and Lisa to explore underl…" at bounding box center [228, 254] width 0 height 10
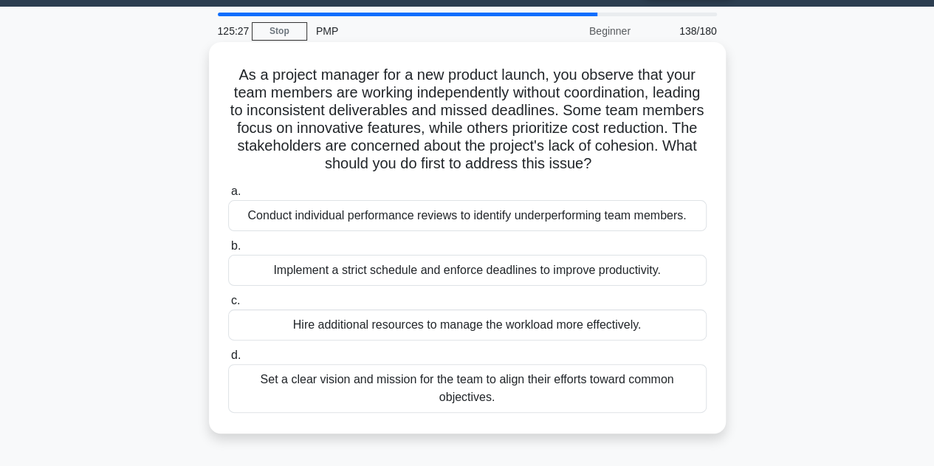
scroll to position [49, 0]
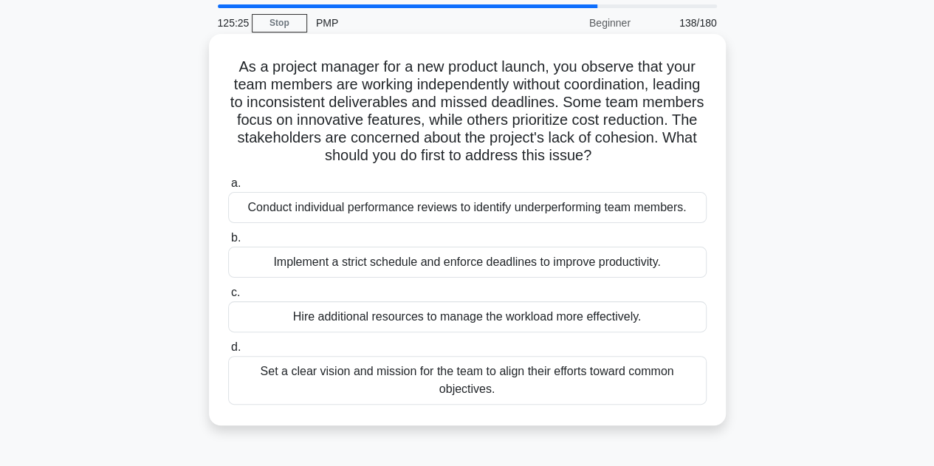
click at [538, 385] on div "Set a clear vision and mission for the team to align their efforts toward commo…" at bounding box center [467, 380] width 479 height 49
click at [228, 352] on input "d. Set a clear vision and mission for the team to align their efforts toward co…" at bounding box center [228, 348] width 0 height 10
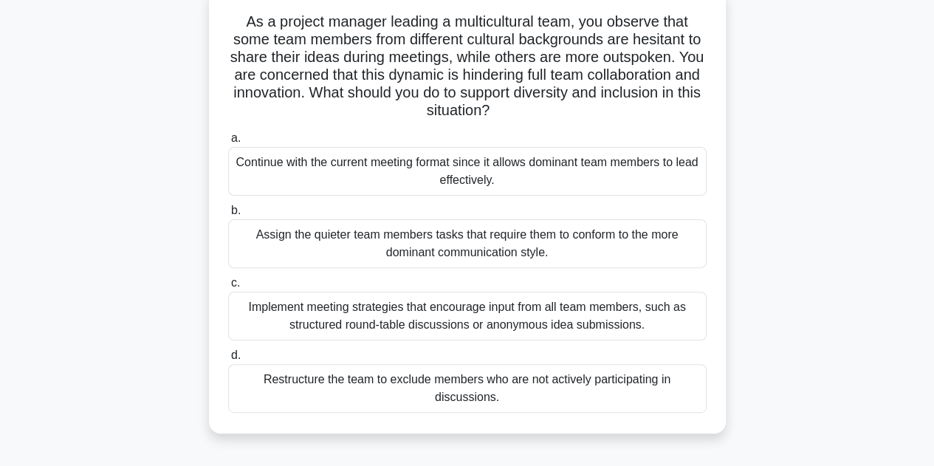
scroll to position [95, 0]
click at [540, 310] on div "Implement meeting strategies that encourage input from all team members, such a…" at bounding box center [467, 315] width 479 height 49
click at [228, 287] on input "c. Implement meeting strategies that encourage input from all team members, suc…" at bounding box center [228, 283] width 0 height 10
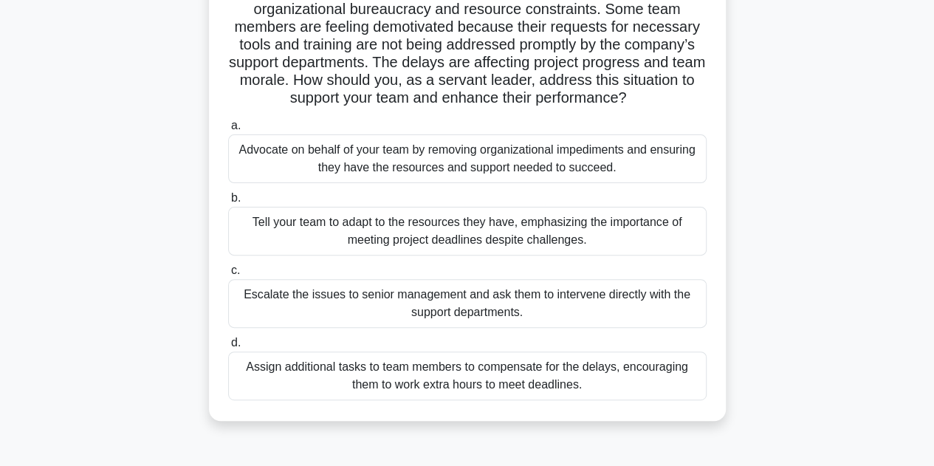
scroll to position [128, 0]
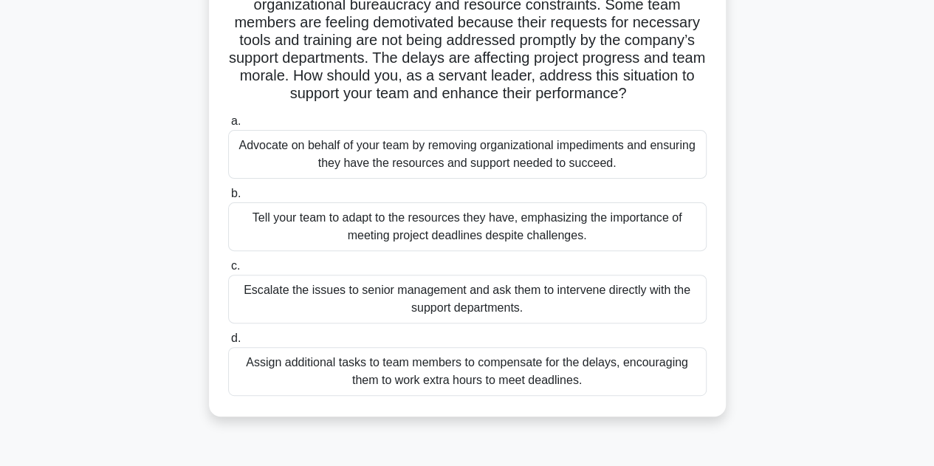
click at [508, 162] on div "Advocate on behalf of your team by removing organizational impediments and ensu…" at bounding box center [467, 154] width 479 height 49
click at [228, 126] on input "a. Advocate on behalf of your team by removing organizational impediments and e…" at bounding box center [228, 122] width 0 height 10
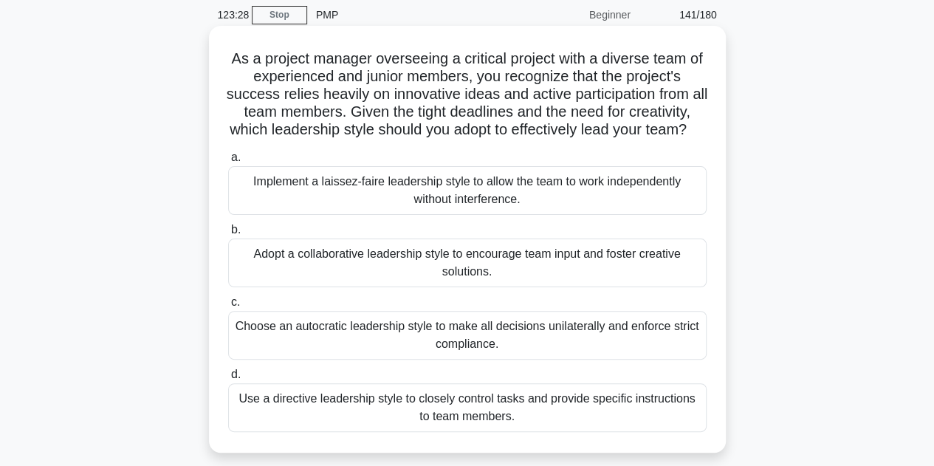
scroll to position [55, 0]
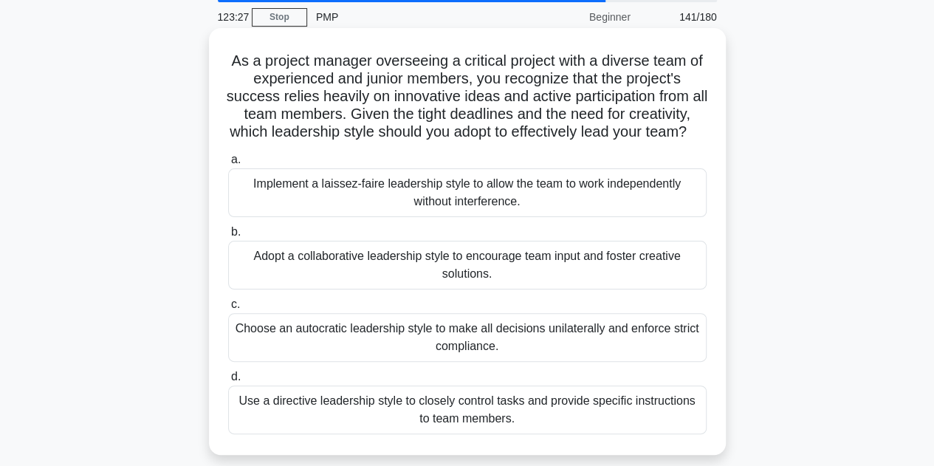
click at [477, 278] on div "Adopt a collaborative leadership style to encourage team input and foster creat…" at bounding box center [467, 265] width 479 height 49
click at [228, 237] on input "b. Adopt a collaborative leadership style to encourage team input and foster cr…" at bounding box center [228, 232] width 0 height 10
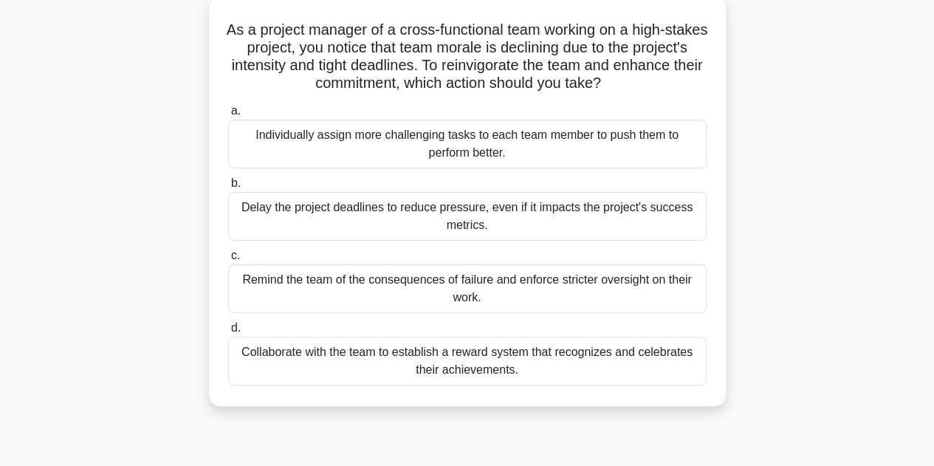
scroll to position [86, 0]
click at [447, 358] on div "Collaborate with the team to establish a reward system that recognizes and cele…" at bounding box center [467, 360] width 479 height 49
click at [228, 332] on input "d. Collaborate with the team to establish a reward system that recognizes and c…" at bounding box center [228, 328] width 0 height 10
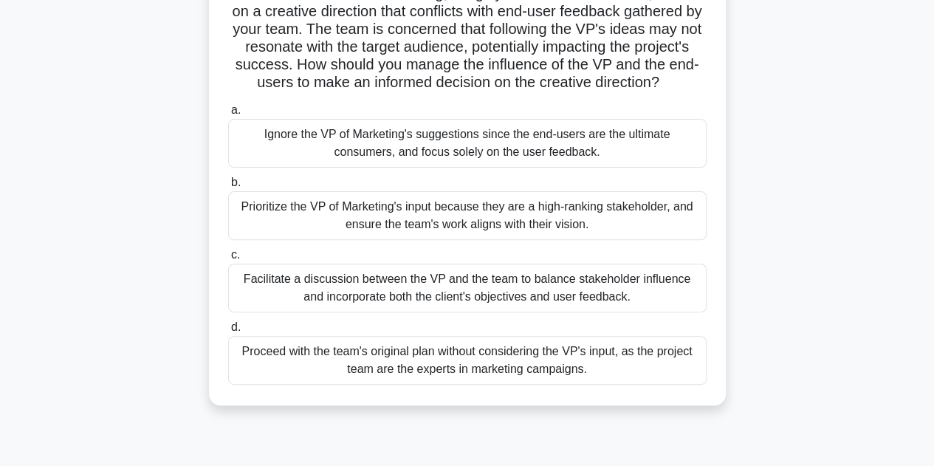
scroll to position [140, 0]
click at [470, 311] on div "Facilitate a discussion between the VP and the team to balance stakeholder infl…" at bounding box center [467, 287] width 479 height 49
click at [228, 259] on input "c. Facilitate a discussion between the VP and the team to balance stakeholder i…" at bounding box center [228, 255] width 0 height 10
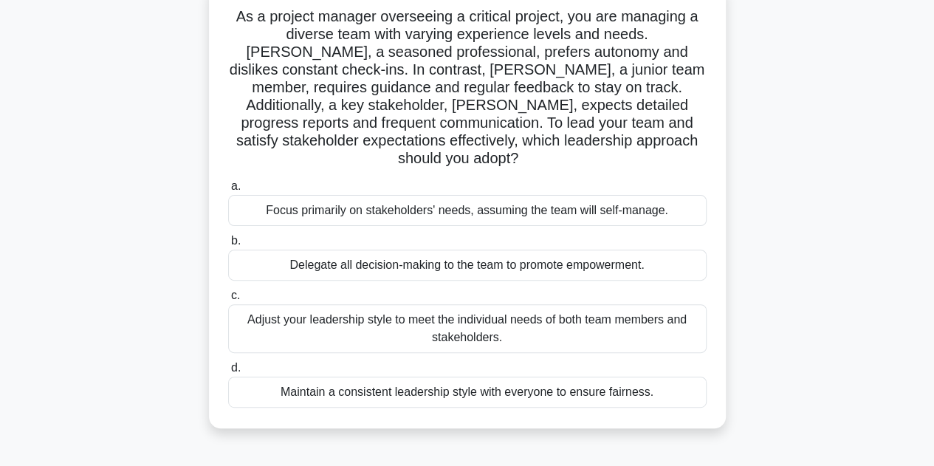
scroll to position [104, 0]
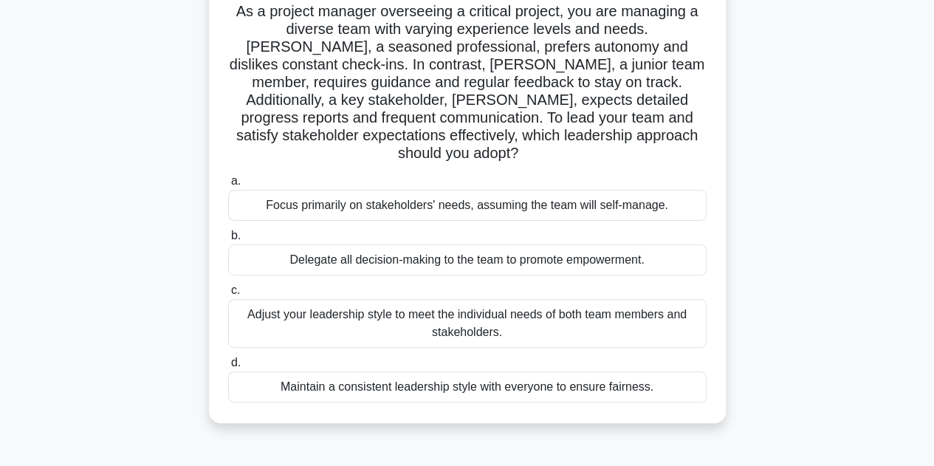
click at [479, 306] on div "Adjust your leadership style to meet the individual needs of both team members …" at bounding box center [467, 323] width 479 height 49
click at [228, 295] on input "c. Adjust your leadership style to meet the individual needs of both team membe…" at bounding box center [228, 291] width 0 height 10
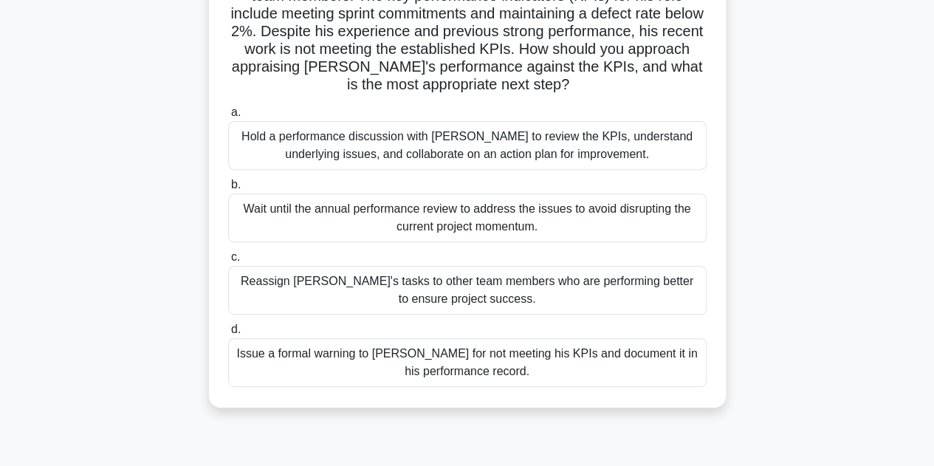
scroll to position [191, 0]
click at [479, 154] on div "Hold a performance discussion with David to review the KPIs, understand underly…" at bounding box center [467, 144] width 479 height 49
click at [228, 117] on input "a. Hold a performance discussion with David to review the KPIs, understand unde…" at bounding box center [228, 112] width 0 height 10
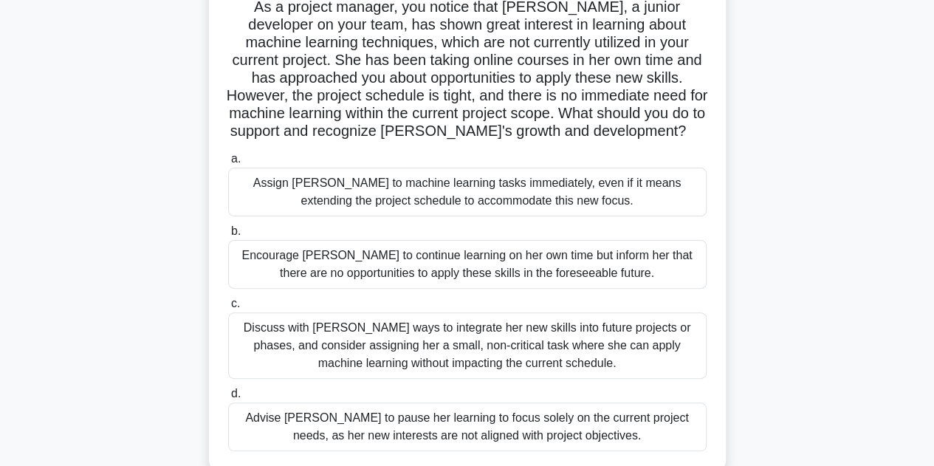
scroll to position [109, 0]
click at [493, 352] on div "Discuss with Emily ways to integrate her new skills into future projects or pha…" at bounding box center [467, 345] width 479 height 66
click at [228, 308] on input "c. Discuss with Emily ways to integrate her new skills into future projects or …" at bounding box center [228, 303] width 0 height 10
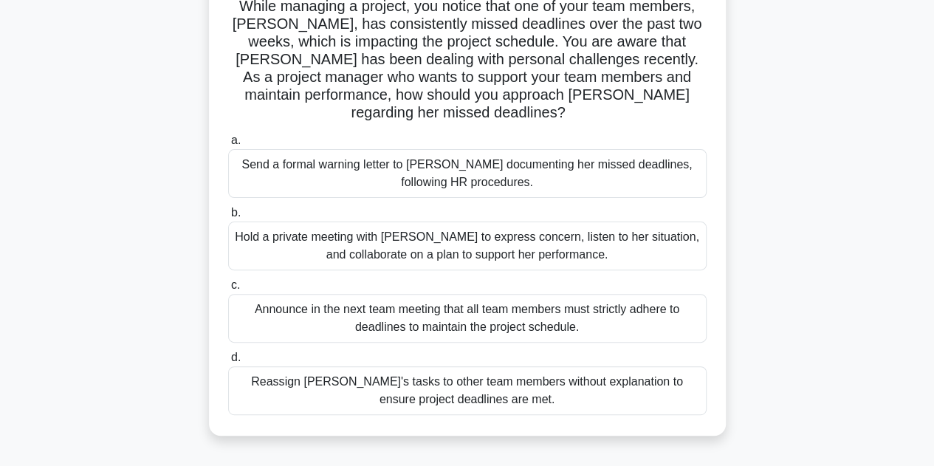
click at [520, 240] on div "Hold a private meeting with Emma to express concern, listen to her situation, a…" at bounding box center [467, 246] width 479 height 49
click at [228, 218] on input "b. Hold a private meeting with Emma to express concern, listen to her situation…" at bounding box center [228, 213] width 0 height 10
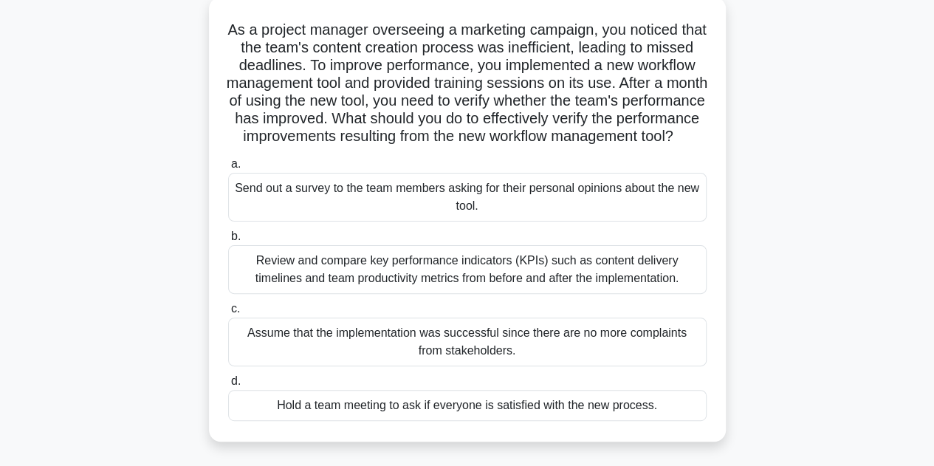
scroll to position [89, 0]
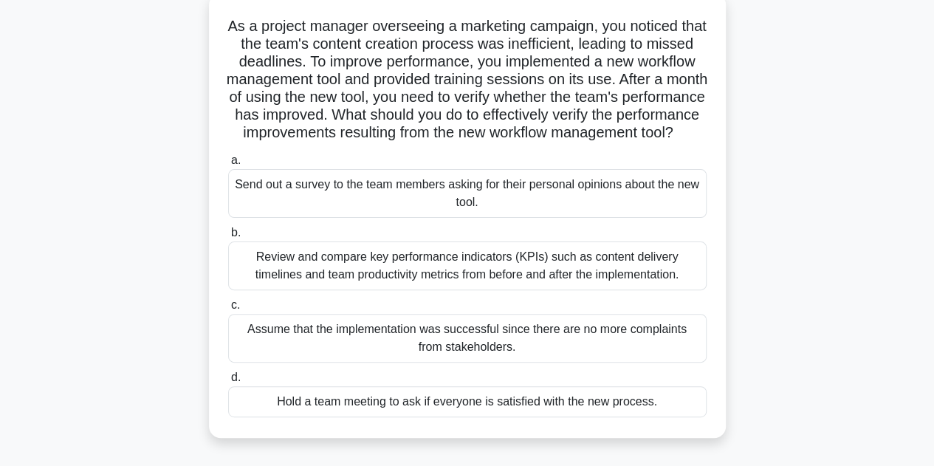
click at [543, 286] on div "Review and compare key performance indicators (KPIs) such as content delivery t…" at bounding box center [467, 265] width 479 height 49
click at [228, 238] on input "b. Review and compare key performance indicators (KPIs) such as content deliver…" at bounding box center [228, 233] width 0 height 10
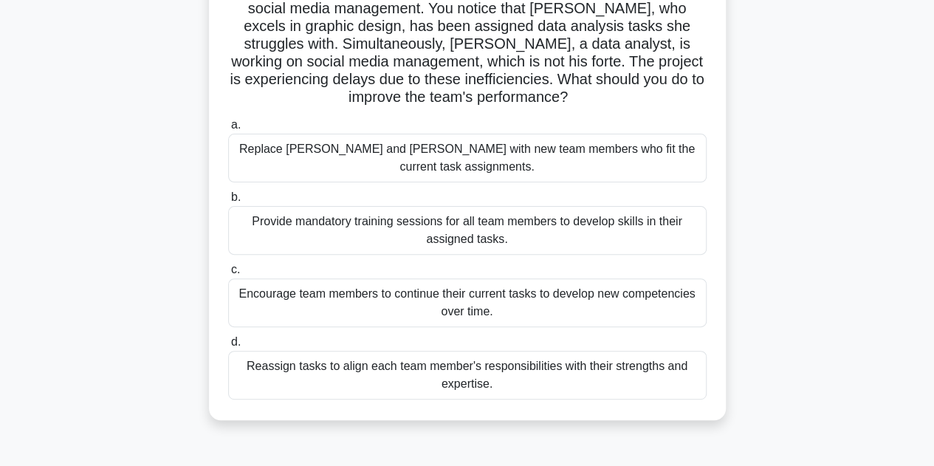
scroll to position [143, 0]
click at [479, 367] on div "Reassign tasks to align each team member's responsibilities with their strength…" at bounding box center [467, 374] width 479 height 49
click at [228, 346] on input "d. Reassign tasks to align each team member's responsibilities with their stren…" at bounding box center [228, 342] width 0 height 10
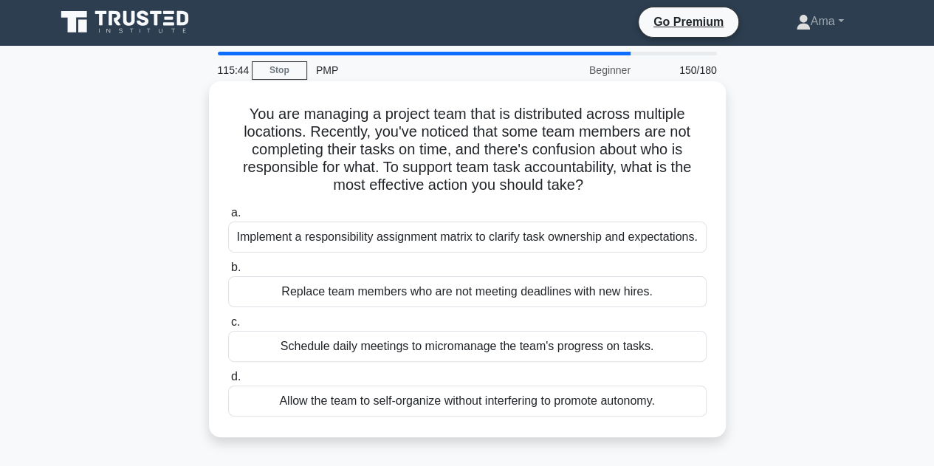
scroll to position [0, 0]
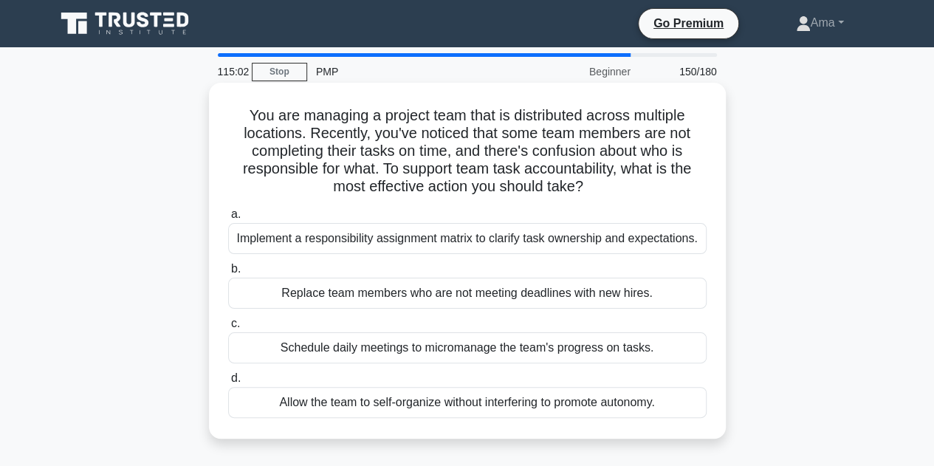
click at [363, 241] on div "Implement a responsibility assignment matrix to clarify task ownership and expe…" at bounding box center [467, 238] width 479 height 31
click at [228, 219] on input "a. Implement a responsibility assignment matrix to clarify task ownership and e…" at bounding box center [228, 215] width 0 height 10
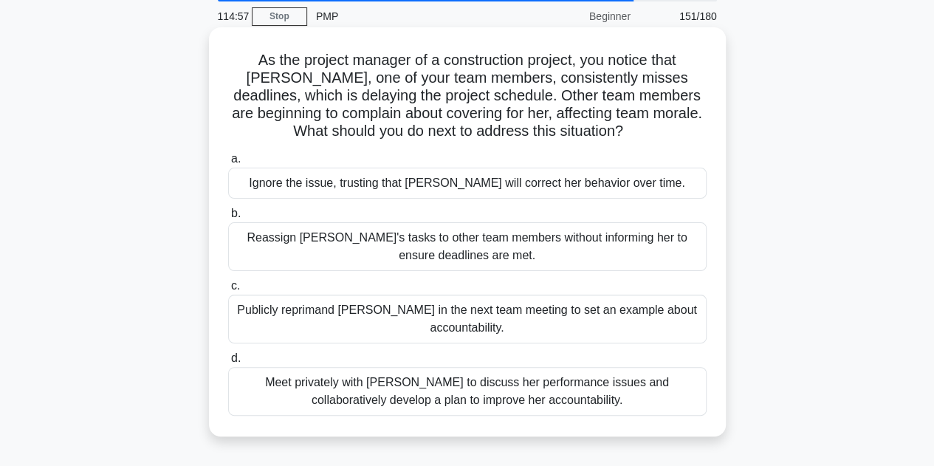
scroll to position [56, 0]
click at [431, 389] on div "Meet privately with Emily to discuss her performance issues and collaboratively…" at bounding box center [467, 390] width 479 height 49
click at [228, 363] on input "d. Meet privately with Emily to discuss her performance issues and collaborativ…" at bounding box center [228, 358] width 0 height 10
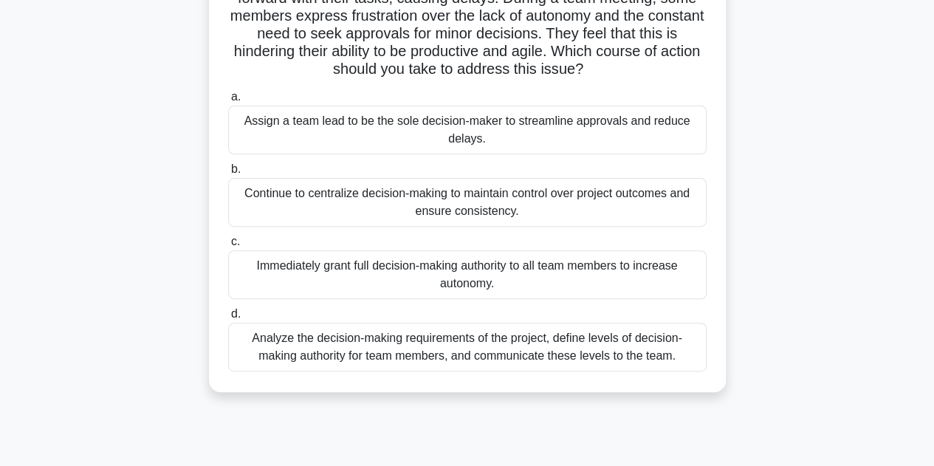
scroll to position [171, 0]
click at [579, 343] on div "Analyze the decision-making requirements of the project, define levels of decis…" at bounding box center [467, 346] width 479 height 49
click at [228, 318] on input "d. Analyze the decision-making requirements of the project, define levels of de…" at bounding box center [228, 314] width 0 height 10
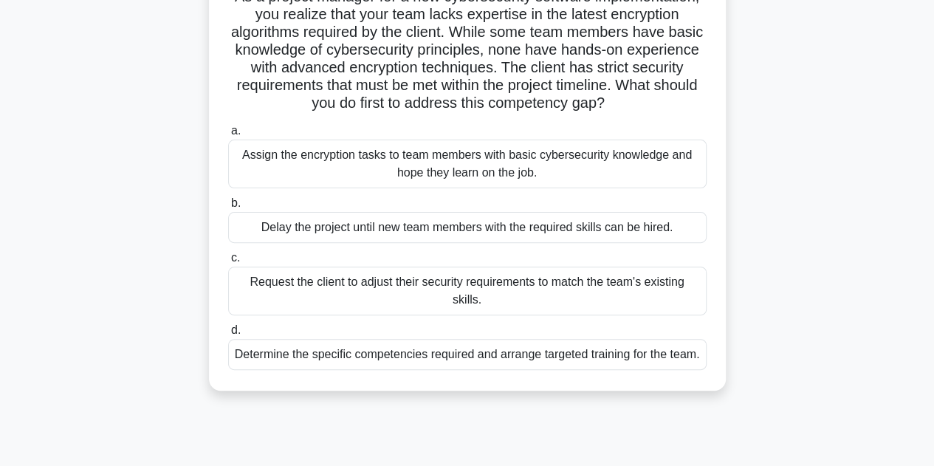
scroll to position [120, 0]
click at [464, 345] on div "Determine the specific competencies required and arrange targeted training for …" at bounding box center [467, 353] width 479 height 31
click at [228, 335] on input "d. Determine the specific competencies required and arrange targeted training f…" at bounding box center [228, 330] width 0 height 10
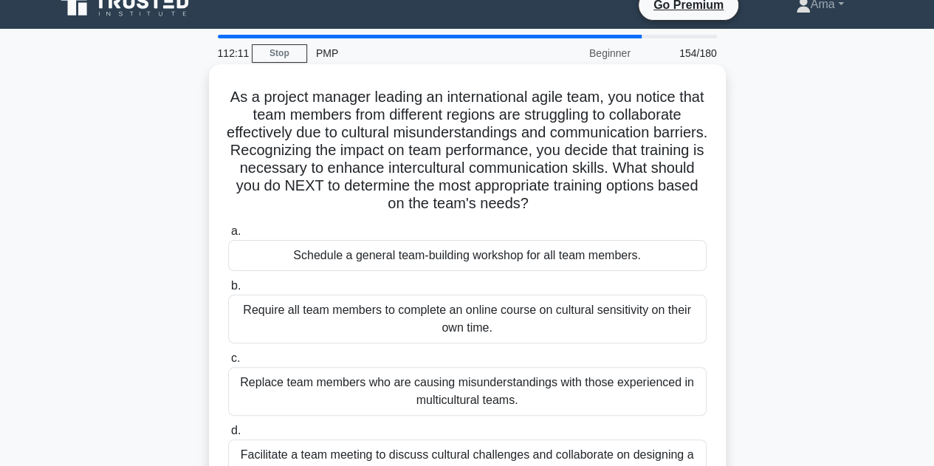
scroll to position [18, 0]
click at [546, 227] on label "a. Schedule a general team-building workshop for all team members." at bounding box center [467, 247] width 479 height 49
click at [228, 227] on input "a. Schedule a general team-building workshop for all team members." at bounding box center [228, 232] width 0 height 10
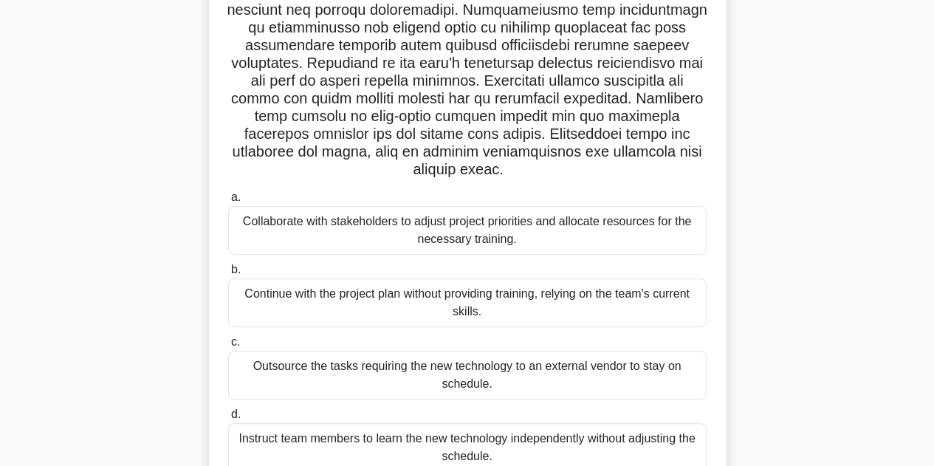
scroll to position [195, 0]
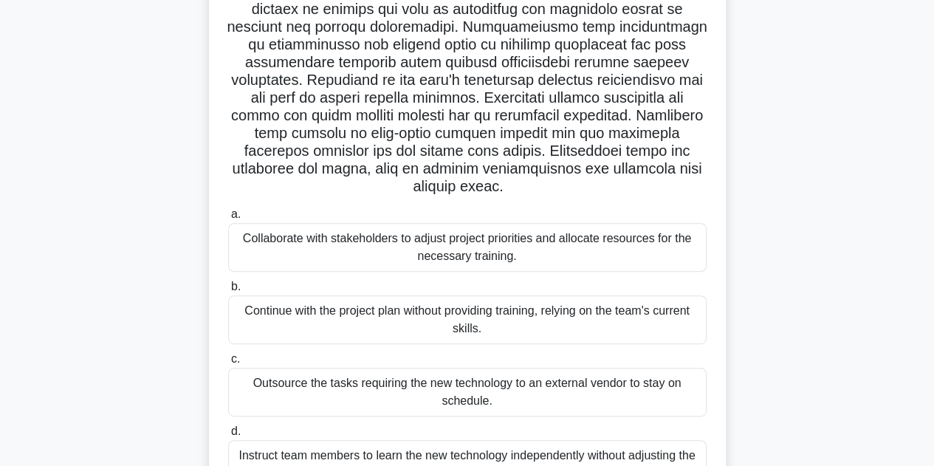
click at [436, 253] on div "Collaborate with stakeholders to adjust project priorities and allocate resourc…" at bounding box center [467, 247] width 479 height 49
click at [228, 219] on input "a. Collaborate with stakeholders to adjust project priorities and allocate reso…" at bounding box center [228, 215] width 0 height 10
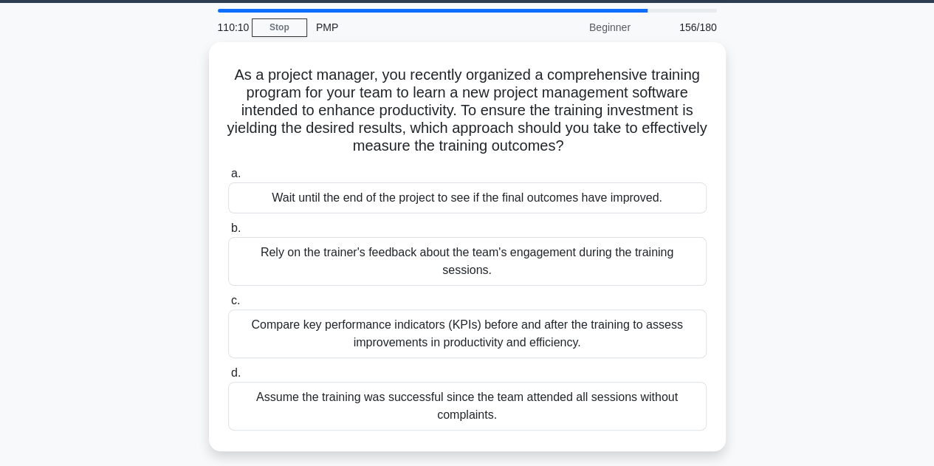
scroll to position [16, 0]
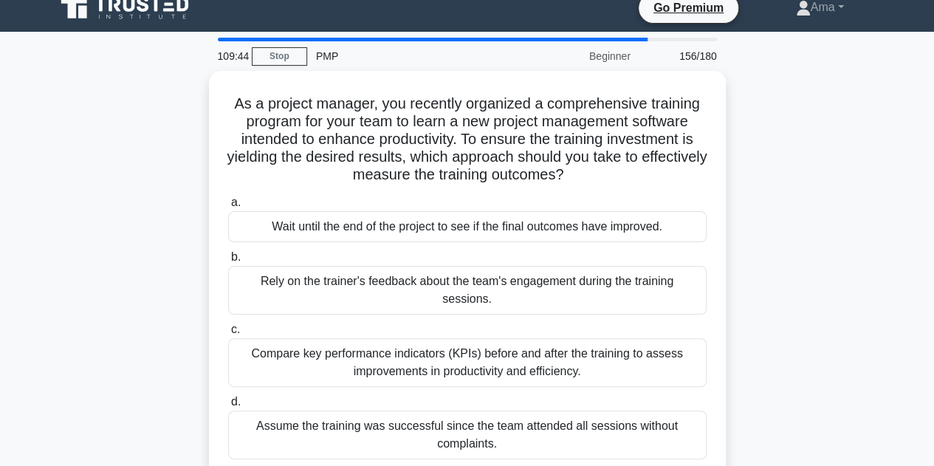
click at [103, 174] on div "As a project manager, you recently organized a comprehensive training program f…" at bounding box center [468, 284] width 842 height 427
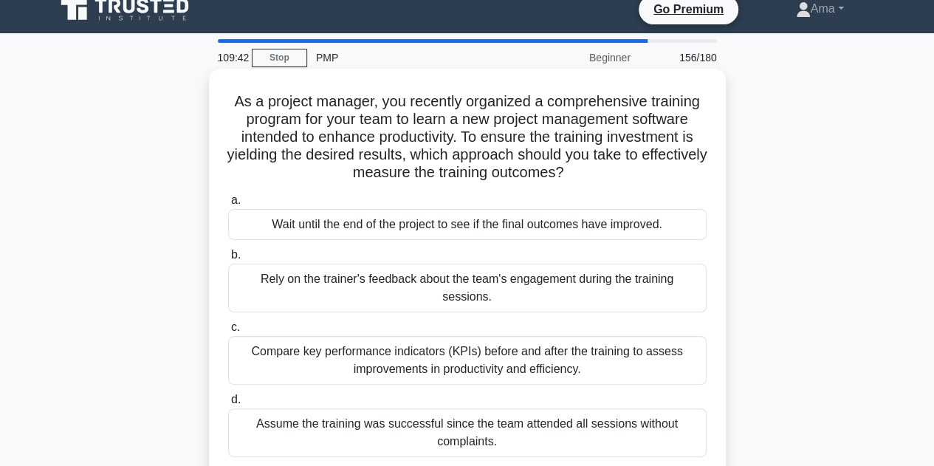
scroll to position [0, 0]
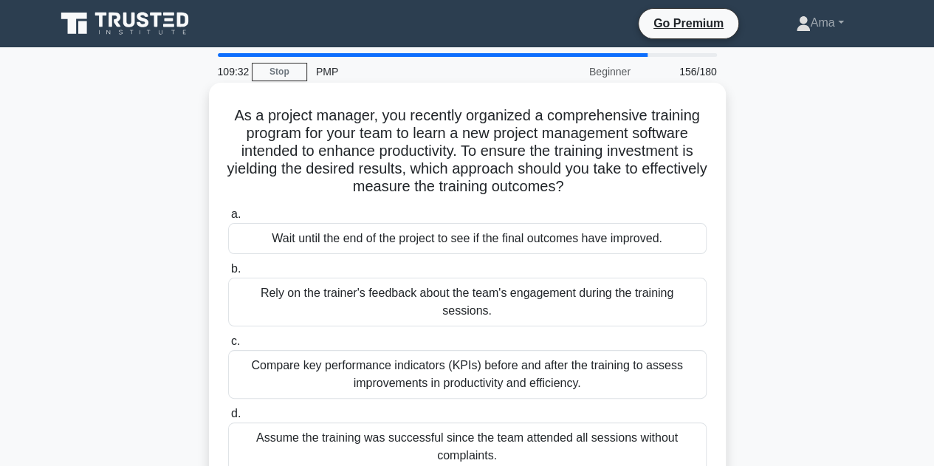
click at [500, 200] on div "As a project manager, you recently organized a comprehensive training program f…" at bounding box center [467, 287] width 505 height 397
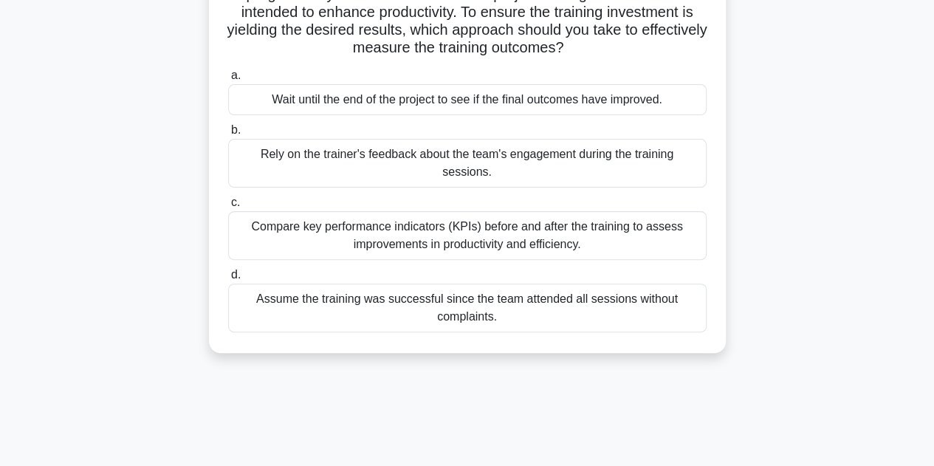
scroll to position [140, 0]
click at [511, 218] on div "Compare key performance indicators (KPIs) before and after the training to asse…" at bounding box center [467, 234] width 479 height 49
click at [228, 207] on input "c. Compare key performance indicators (KPIs) before and after the training to a…" at bounding box center [228, 202] width 0 height 10
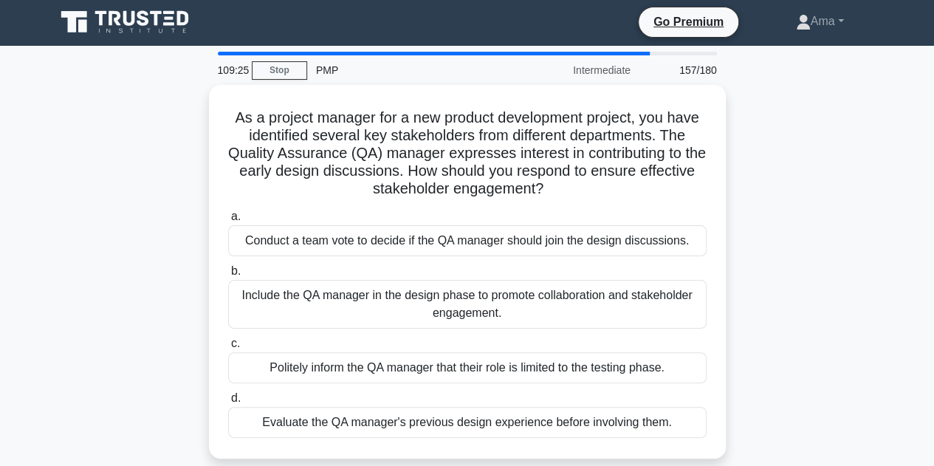
scroll to position [0, 0]
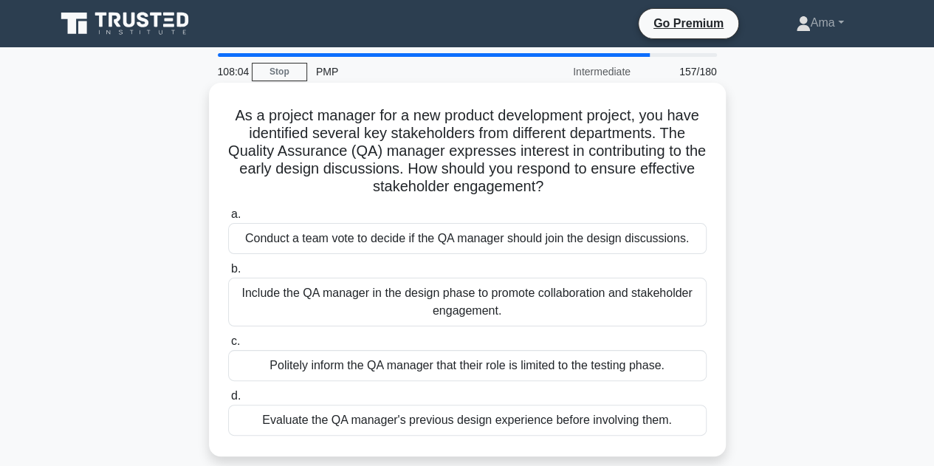
click at [504, 420] on div "Evaluate the QA manager's previous design experience before involving them." at bounding box center [467, 420] width 479 height 31
click at [228, 401] on input "d. Evaluate the QA manager's previous design experience before involving them." at bounding box center [228, 396] width 0 height 10
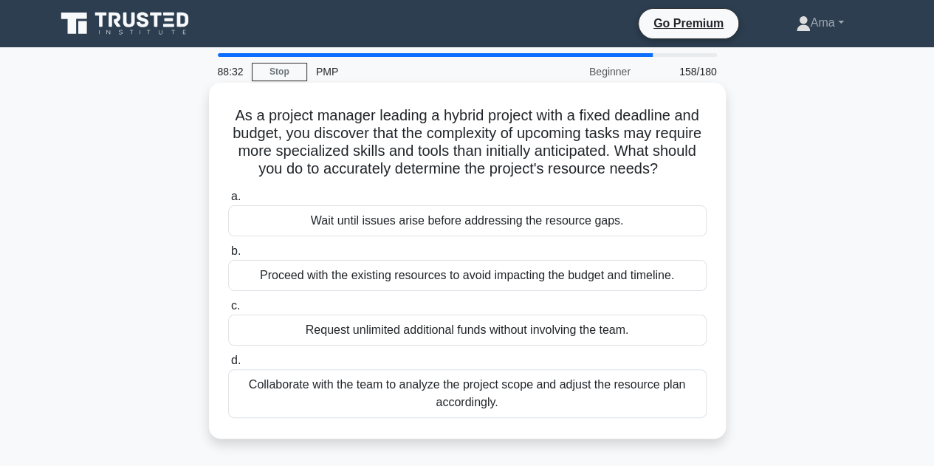
click at [460, 404] on div "Collaborate with the team to analyze the project scope and adjust the resource …" at bounding box center [467, 393] width 479 height 49
click at [228, 366] on input "d. Collaborate with the team to analyze the project scope and adjust the resour…" at bounding box center [228, 361] width 0 height 10
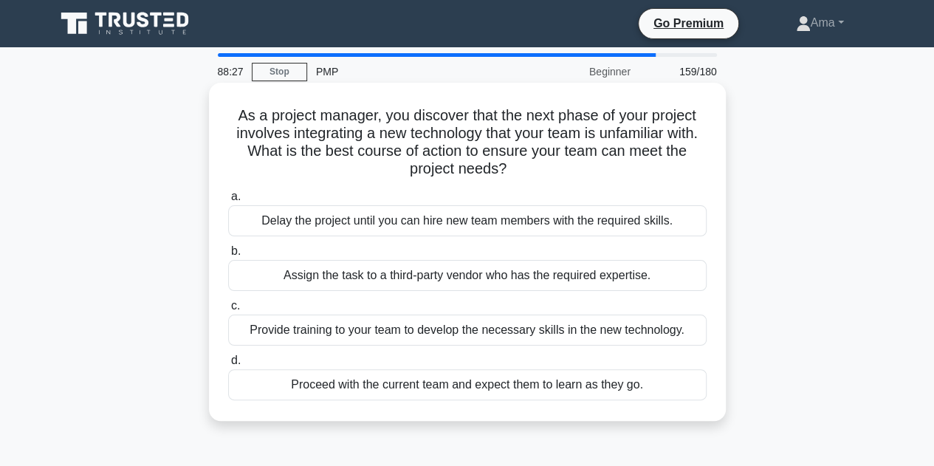
click at [493, 340] on div "Provide training to your team to develop the necessary skills in the new techno…" at bounding box center [467, 330] width 479 height 31
click at [228, 311] on input "c. Provide training to your team to develop the necessary skills in the new tec…" at bounding box center [228, 306] width 0 height 10
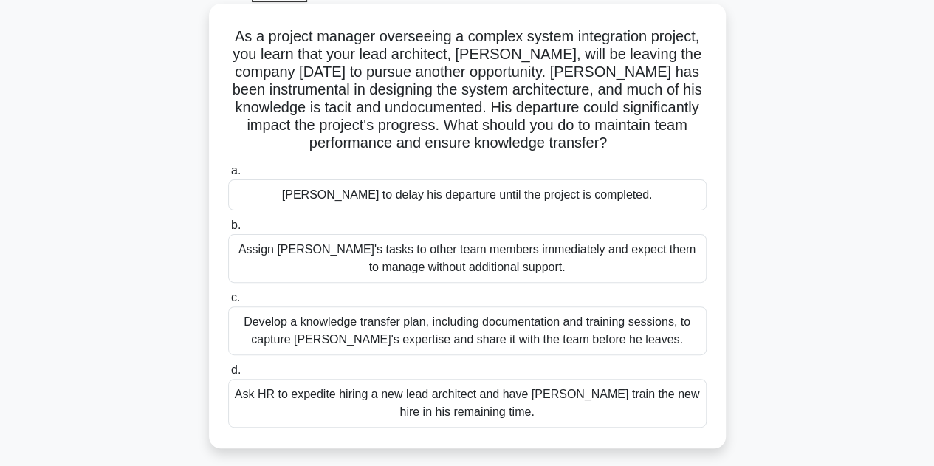
scroll to position [80, 0]
click at [466, 342] on div "Develop a knowledge transfer plan, including documentation and training session…" at bounding box center [467, 330] width 479 height 49
click at [228, 302] on input "c. Develop a knowledge transfer plan, including documentation and training sess…" at bounding box center [228, 297] width 0 height 10
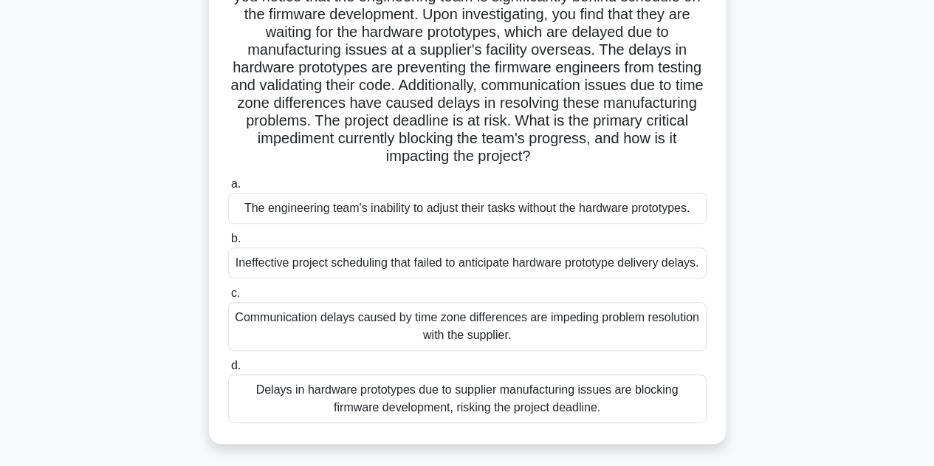
scroll to position [137, 0]
click at [479, 411] on div "Delays in hardware prototypes due to supplier manufacturing issues are blocking…" at bounding box center [467, 398] width 479 height 49
click at [228, 370] on input "d. Delays in hardware prototypes due to supplier manufacturing issues are block…" at bounding box center [228, 365] width 0 height 10
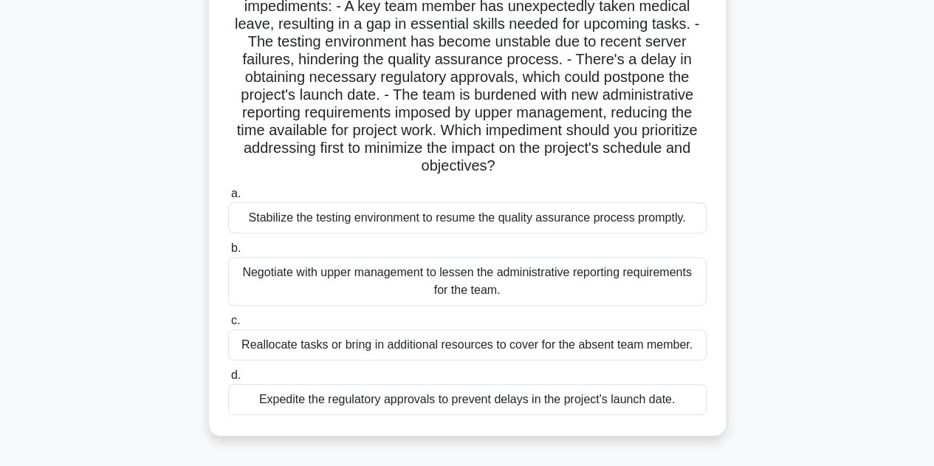
scroll to position [145, 0]
click at [493, 400] on div "Expedite the regulatory approvals to prevent delays in the project's launch dat…" at bounding box center [467, 398] width 479 height 31
click at [228, 380] on input "d. Expedite the regulatory approvals to prevent delays in the project's launch …" at bounding box center [228, 375] width 0 height 10
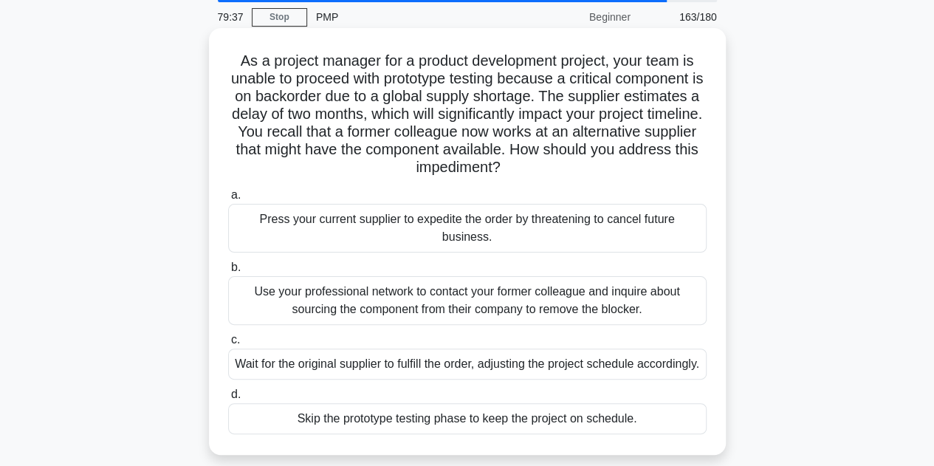
scroll to position [54, 0]
click at [452, 307] on div "Use your professional network to contact your former colleague and inquire abou…" at bounding box center [467, 301] width 479 height 49
click at [228, 273] on input "b. Use your professional network to contact your former colleague and inquire a…" at bounding box center [228, 269] width 0 height 10
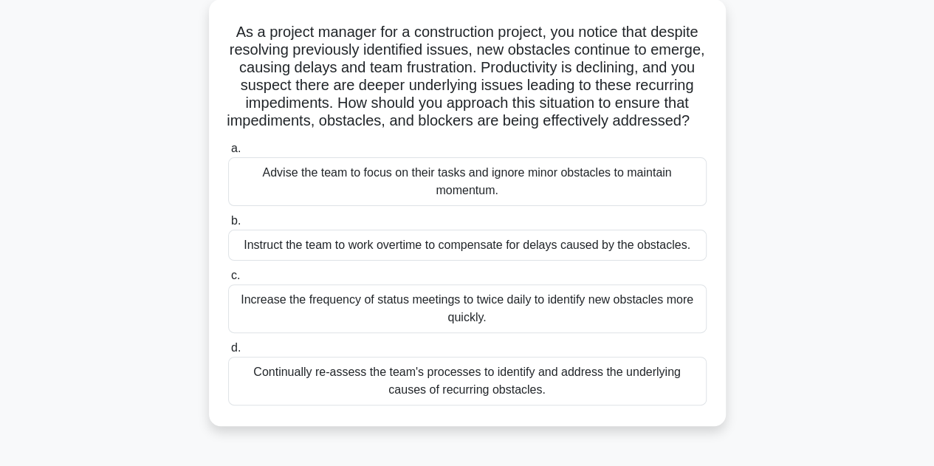
scroll to position [89, 0]
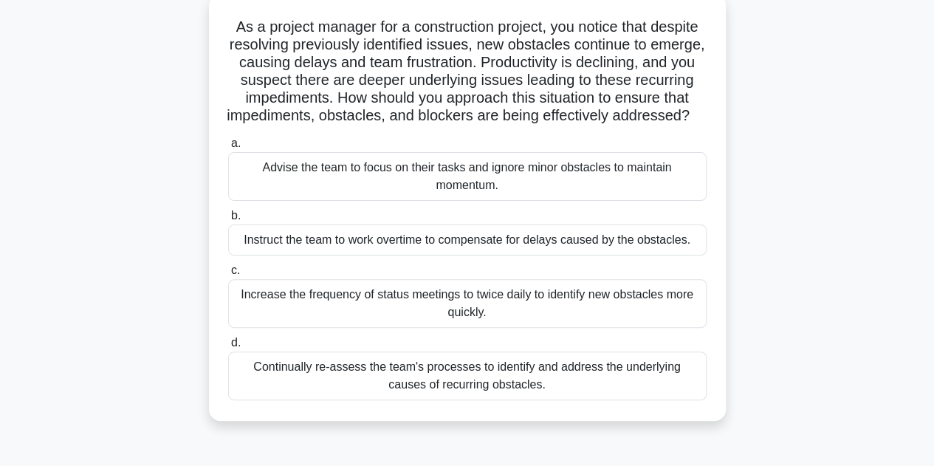
click at [462, 400] on div "Continually re-assess the team's processes to identify and address the underlyi…" at bounding box center [467, 376] width 479 height 49
click at [228, 348] on input "d. Continually re-assess the team's processes to identify and address the under…" at bounding box center [228, 343] width 0 height 10
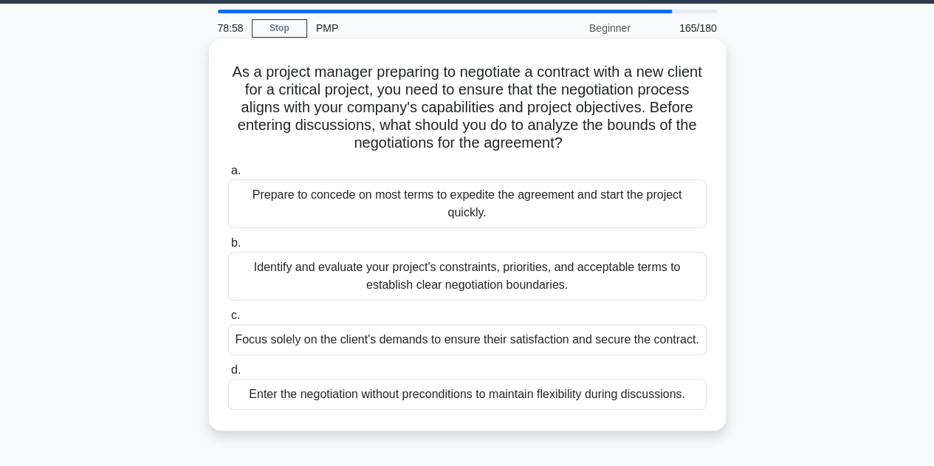
scroll to position [42, 0]
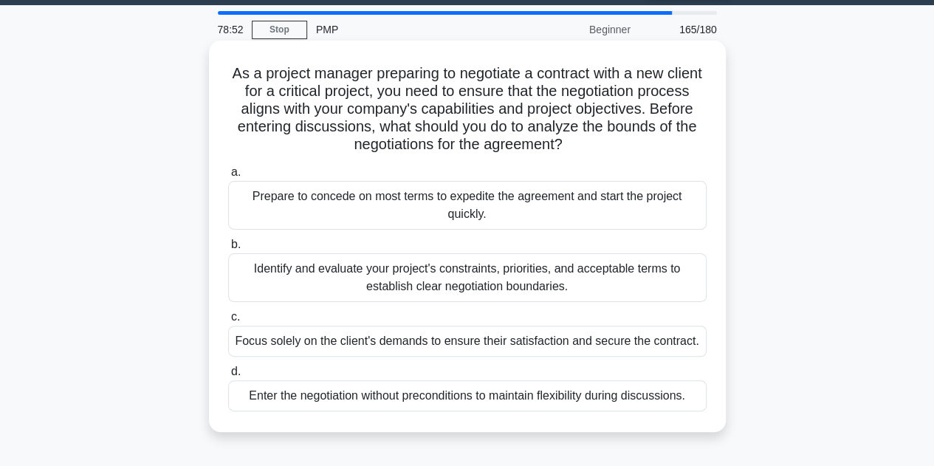
click at [415, 278] on div "Identify and evaluate your project's constraints, priorities, and acceptable te…" at bounding box center [467, 277] width 479 height 49
click at [228, 250] on input "b. Identify and evaluate your project's constraints, priorities, and acceptable…" at bounding box center [228, 245] width 0 height 10
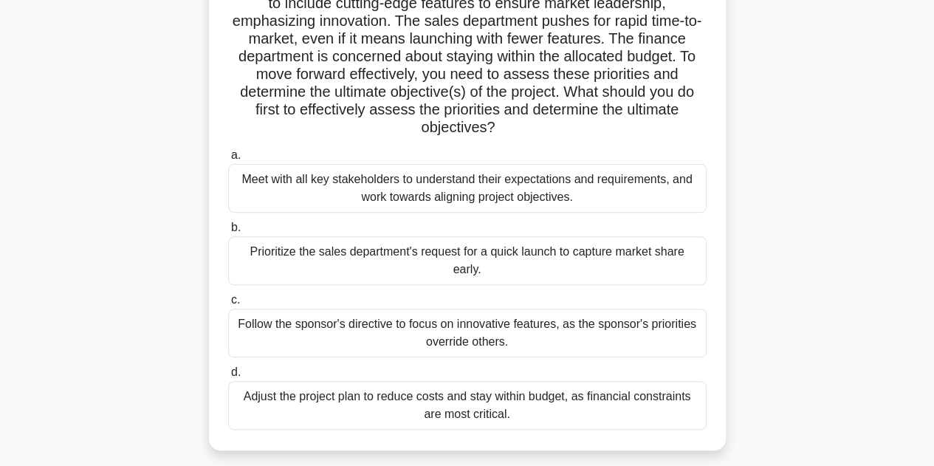
scroll to position [149, 0]
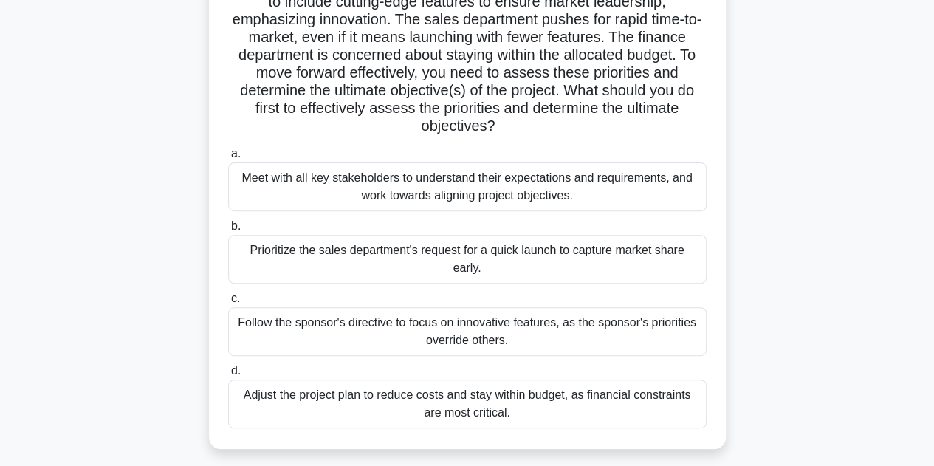
click at [507, 192] on div "Meet with all key stakeholders to understand their expectations and requirement…" at bounding box center [467, 186] width 479 height 49
click at [228, 159] on input "a. Meet with all key stakeholders to understand their expectations and requirem…" at bounding box center [228, 154] width 0 height 10
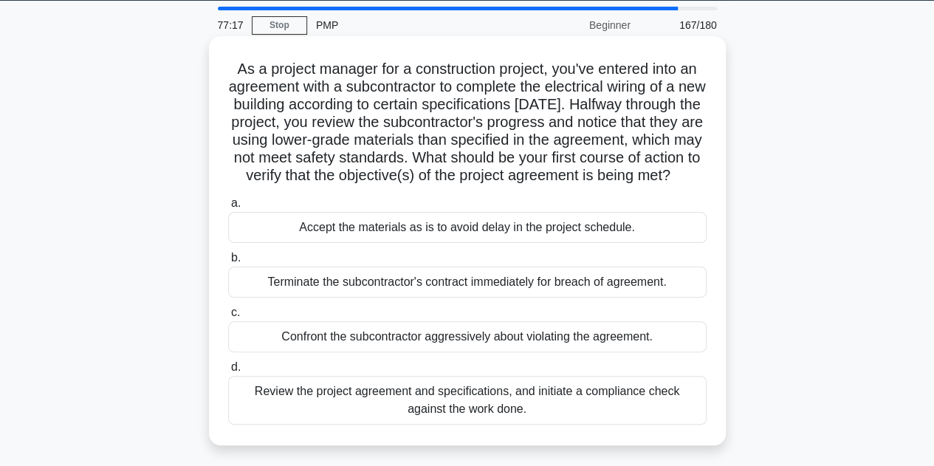
scroll to position [72, 0]
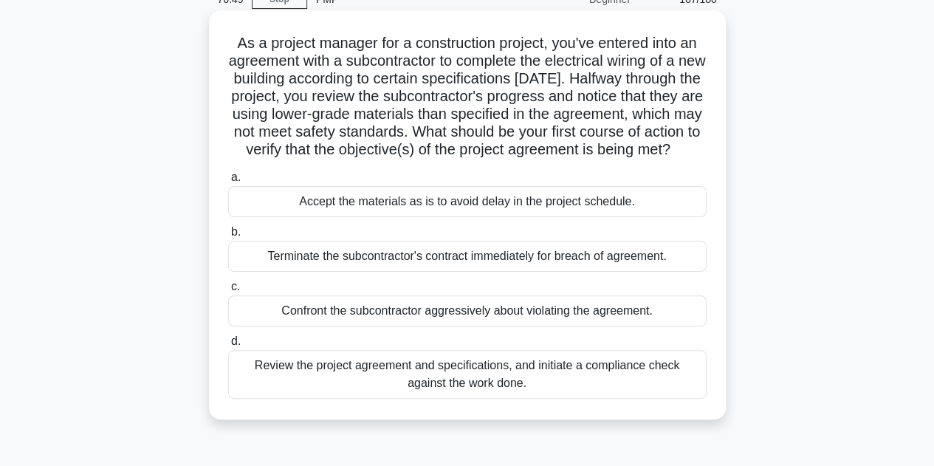
click at [499, 399] on div "Review the project agreement and specifications, and initiate a compliance chec…" at bounding box center [467, 374] width 479 height 49
click at [228, 346] on input "d. Review the project agreement and specifications, and initiate a compliance c…" at bounding box center [228, 342] width 0 height 10
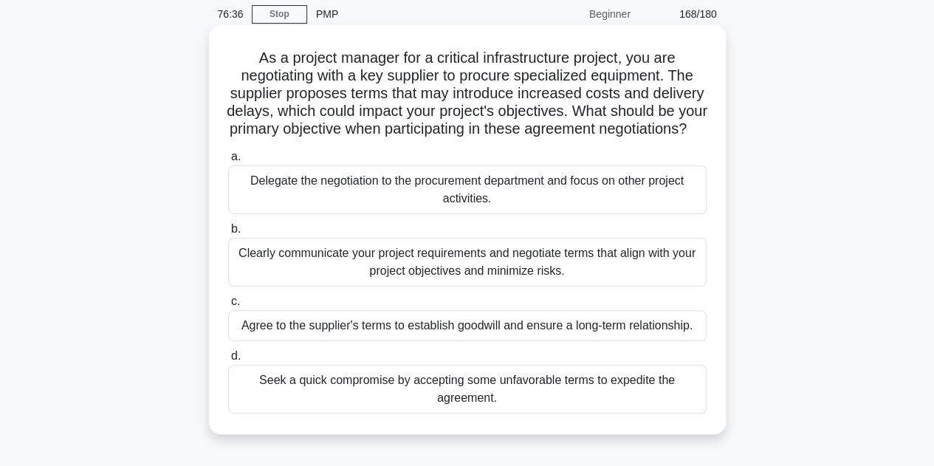
scroll to position [58, 0]
click at [508, 275] on div "Clearly communicate your project requirements and negotiate terms that align wi…" at bounding box center [467, 261] width 479 height 49
click at [228, 233] on input "b. Clearly communicate your project requirements and negotiate terms that align…" at bounding box center [228, 229] width 0 height 10
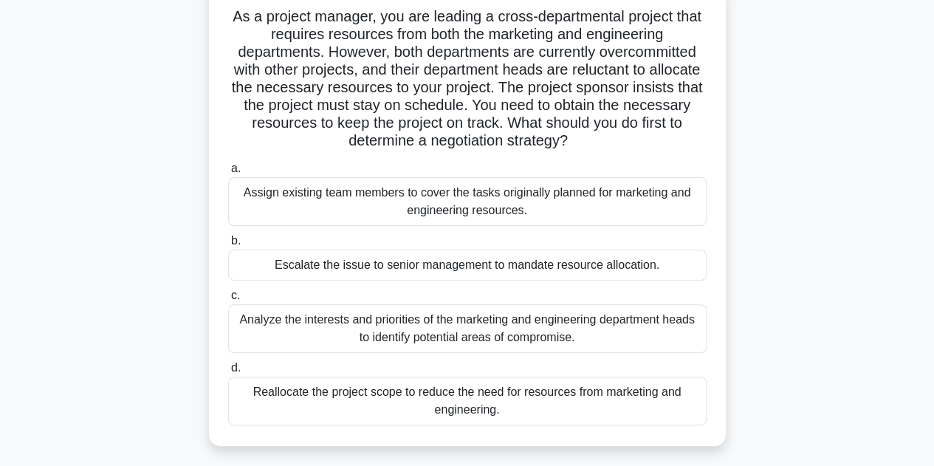
scroll to position [100, 0]
click at [447, 335] on div "Analyze the interests and priorities of the marketing and engineering departmen…" at bounding box center [467, 328] width 479 height 49
click at [228, 300] on input "c. Analyze the interests and priorities of the marketing and engineering depart…" at bounding box center [228, 295] width 0 height 10
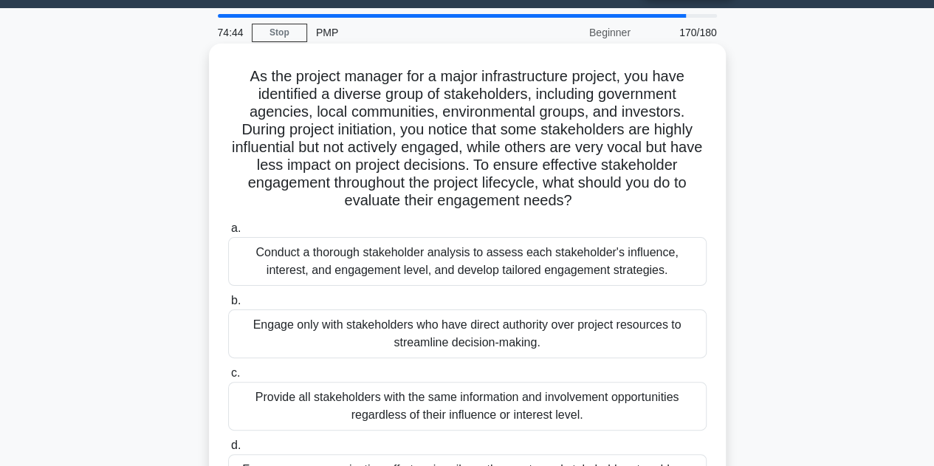
scroll to position [38, 0]
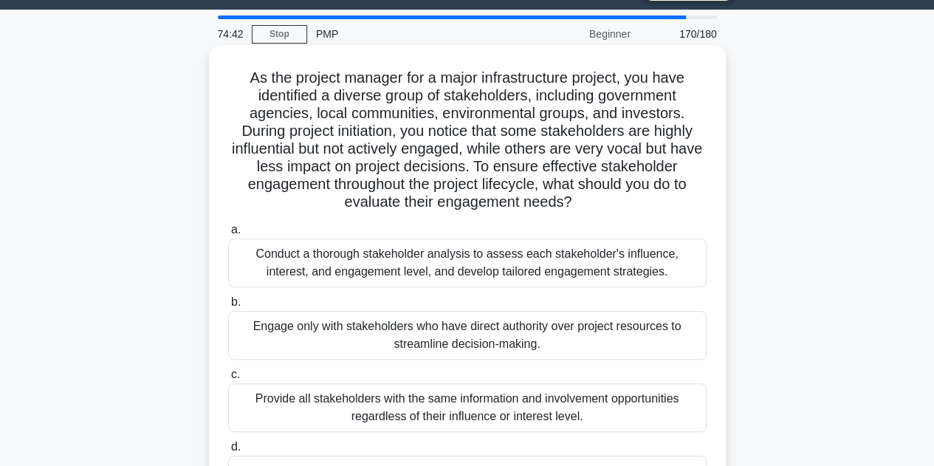
click at [495, 272] on div "Conduct a thorough stakeholder analysis to assess each stakeholder's influence,…" at bounding box center [467, 263] width 479 height 49
click at [228, 235] on input "a. Conduct a thorough stakeholder analysis to assess each stakeholder's influen…" at bounding box center [228, 230] width 0 height 10
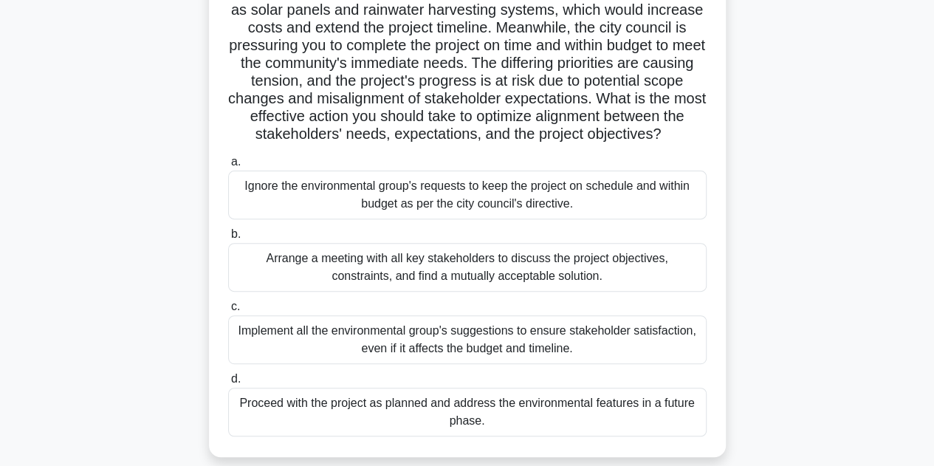
scroll to position [170, 0]
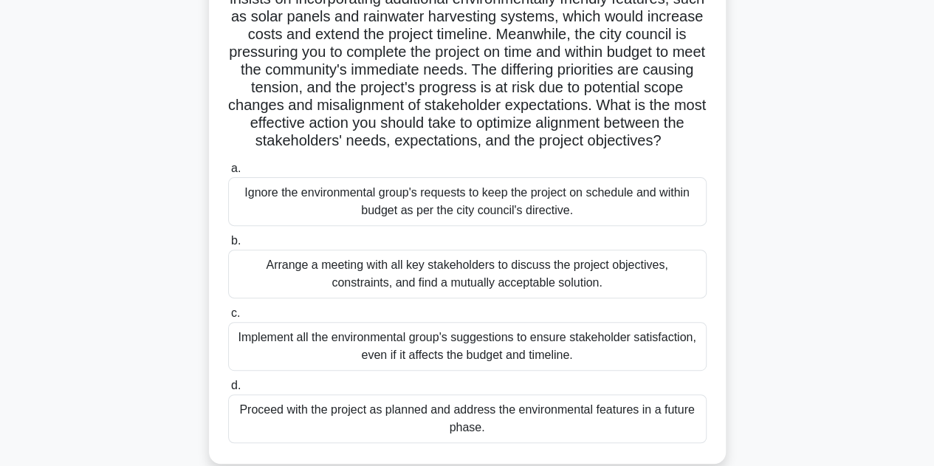
click at [574, 281] on div "Arrange a meeting with all key stakeholders to discuss the project objectives, …" at bounding box center [467, 274] width 479 height 49
click at [228, 246] on input "b. Arrange a meeting with all key stakeholders to discuss the project objective…" at bounding box center [228, 241] width 0 height 10
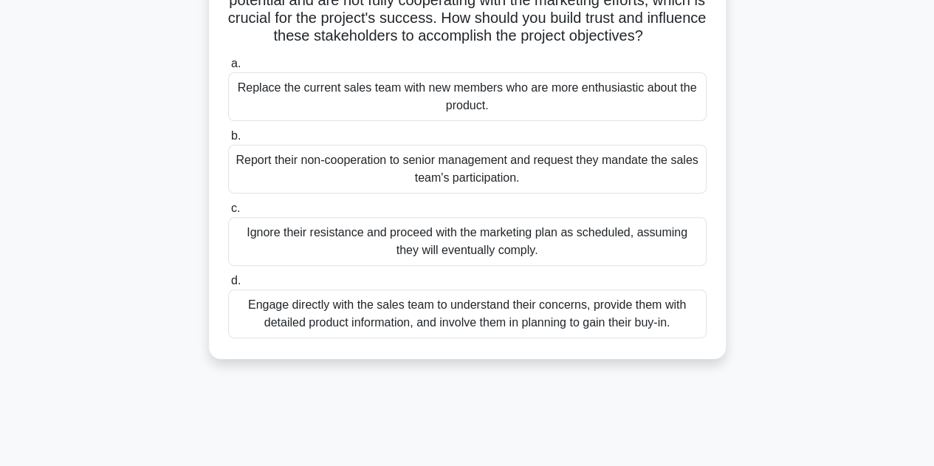
scroll to position [171, 0]
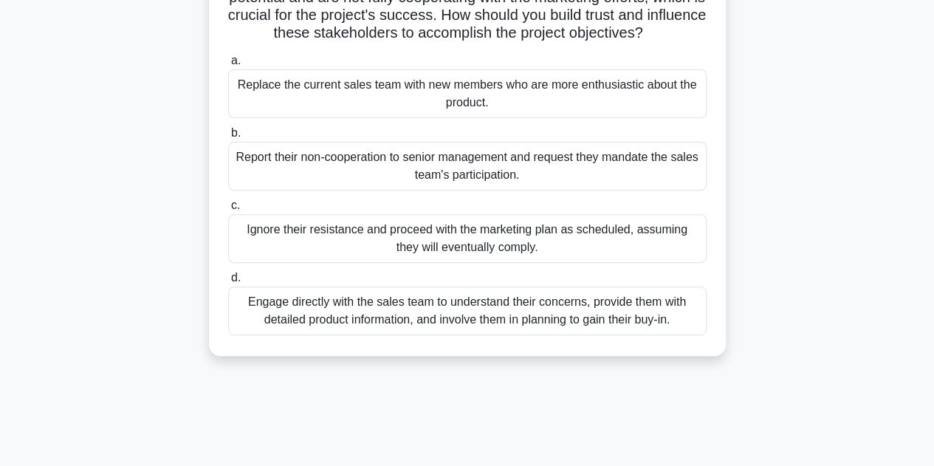
click at [442, 335] on div "Engage directly with the sales team to understand their concerns, provide them …" at bounding box center [467, 311] width 479 height 49
click at [228, 283] on input "d. Engage directly with the sales team to understand their concerns, provide th…" at bounding box center [228, 278] width 0 height 10
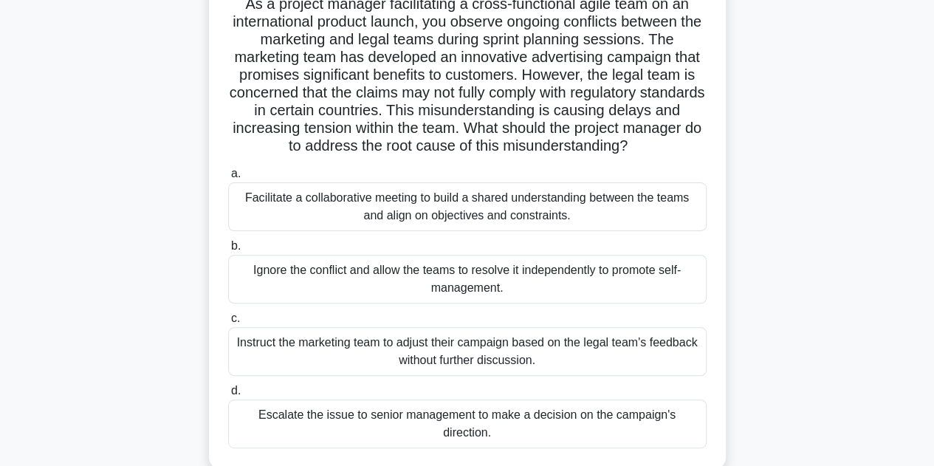
scroll to position [111, 0]
click at [411, 218] on div "Facilitate a collaborative meeting to build a shared understanding between the …" at bounding box center [467, 207] width 479 height 49
click at [228, 179] on input "a. Facilitate a collaborative meeting to build a shared understanding between t…" at bounding box center [228, 175] width 0 height 10
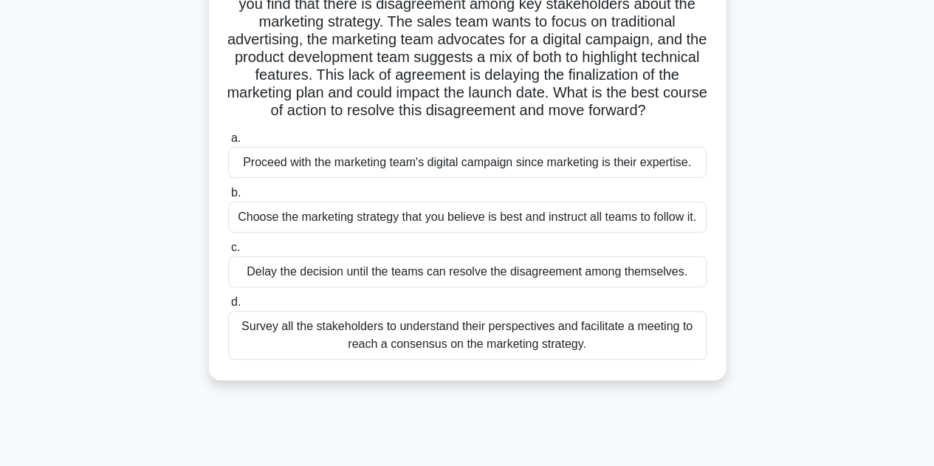
scroll to position [130, 0]
click at [422, 337] on div "Survey all the stakeholders to understand their perspectives and facilitate a m…" at bounding box center [467, 334] width 479 height 49
click at [228, 306] on input "d. Survey all the stakeholders to understand their perspectives and facilitate …" at bounding box center [228, 302] width 0 height 10
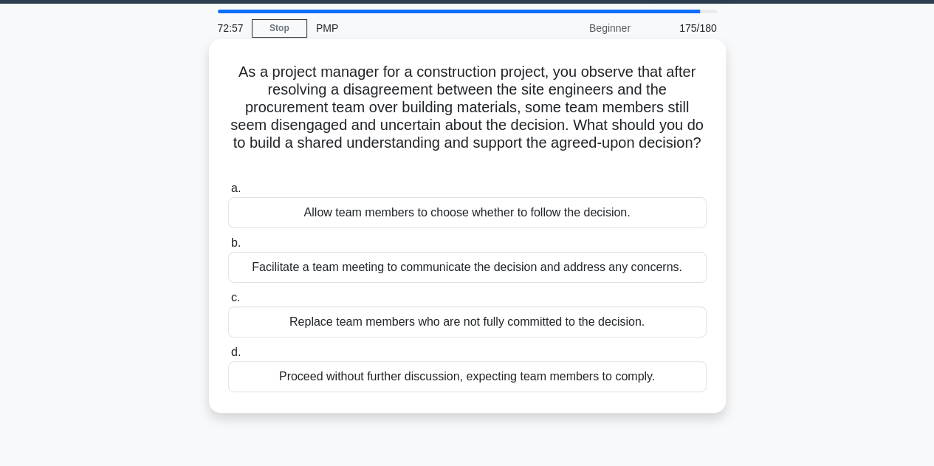
scroll to position [44, 0]
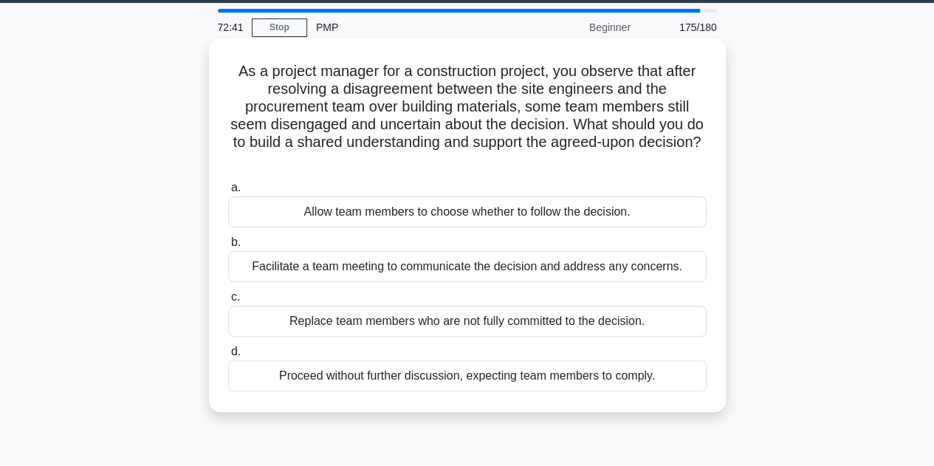
click at [497, 267] on div "Facilitate a team meeting to communicate the decision and address any concerns." at bounding box center [467, 266] width 479 height 31
click at [228, 247] on input "b. Facilitate a team meeting to communicate the decision and address any concer…" at bounding box center [228, 243] width 0 height 10
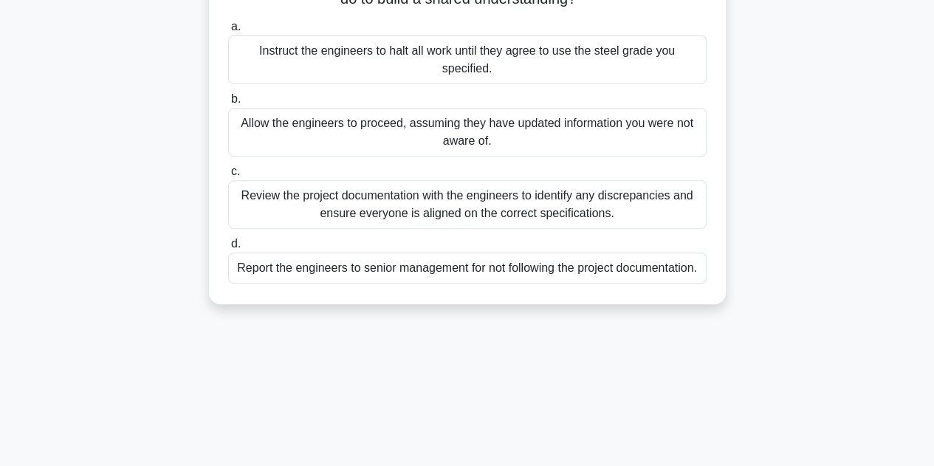
scroll to position [204, 0]
click at [569, 210] on div "Review the project documentation with the engineers to identify any discrepanci…" at bounding box center [467, 206] width 479 height 49
click at [228, 178] on input "c. Review the project documentation with the engineers to identify any discrepa…" at bounding box center [228, 173] width 0 height 10
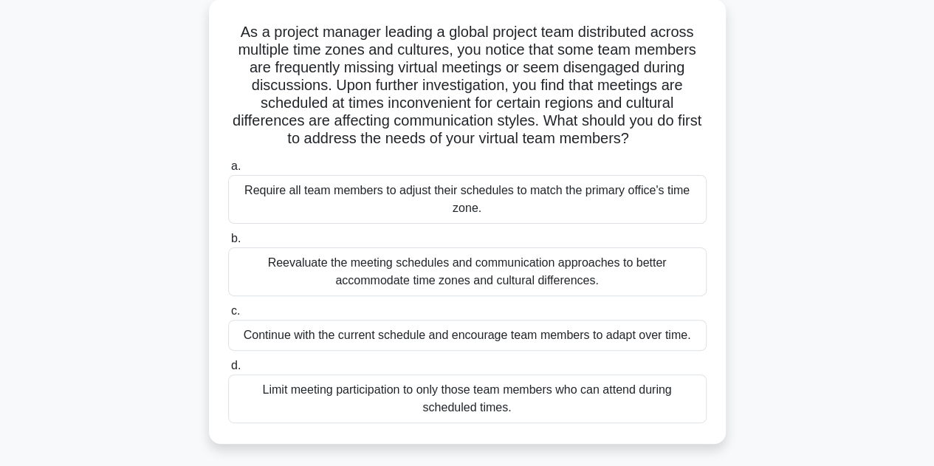
scroll to position [85, 0]
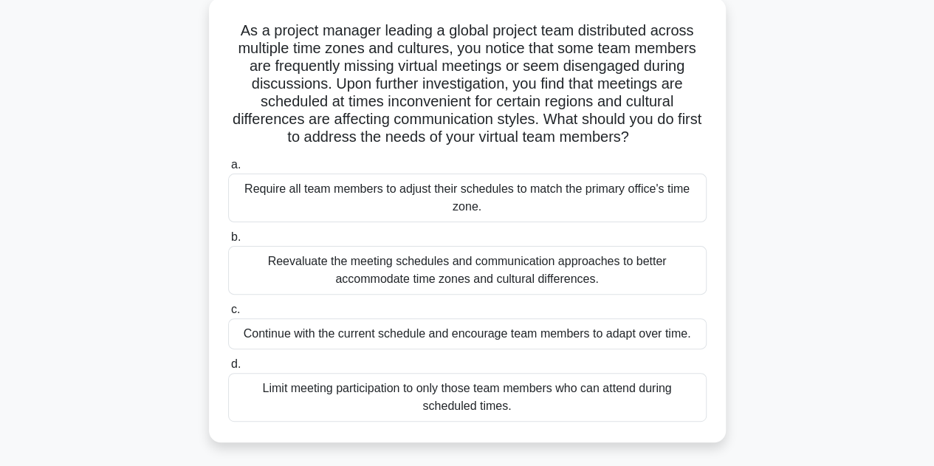
click at [536, 272] on div "Reevaluate the meeting schedules and communication approaches to better accommo…" at bounding box center [467, 270] width 479 height 49
click at [228, 242] on input "b. Reevaluate the meeting schedules and communication approaches to better acco…" at bounding box center [228, 238] width 0 height 10
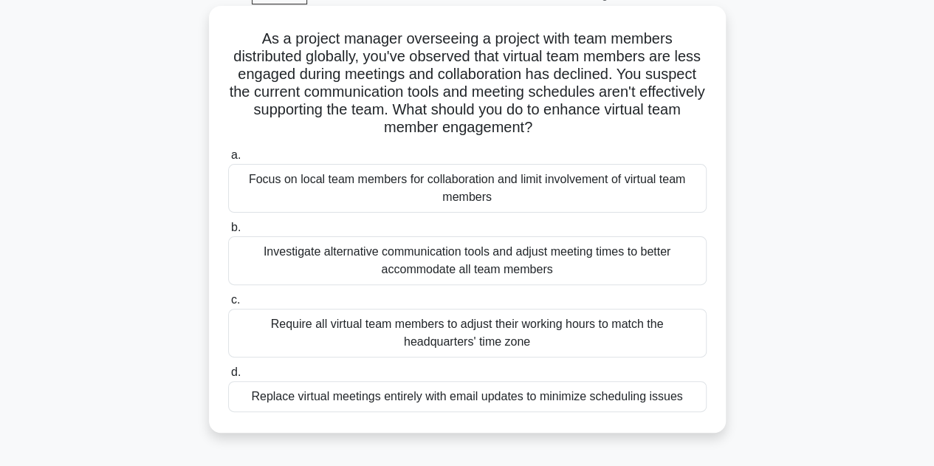
scroll to position [83, 0]
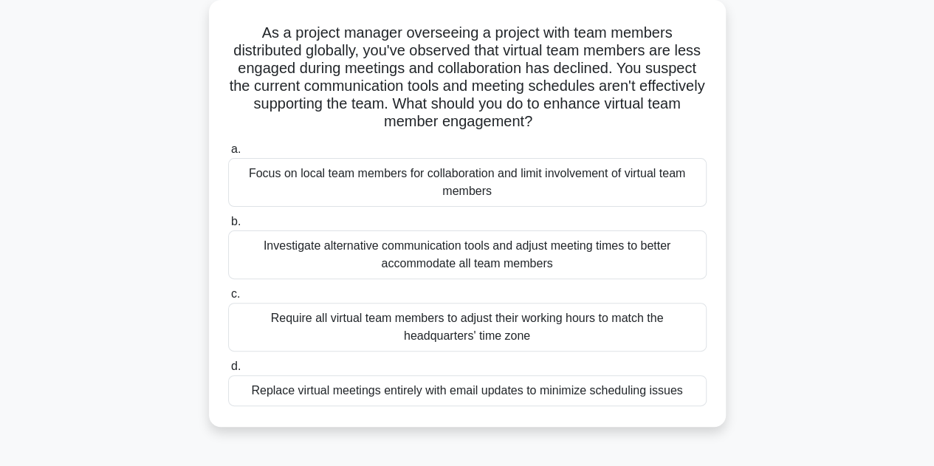
click at [557, 252] on div "Investigate alternative communication tools and adjust meeting times to better …" at bounding box center [467, 254] width 479 height 49
click at [228, 227] on input "b. Investigate alternative communication tools and adjust meeting times to bett…" at bounding box center [228, 222] width 0 height 10
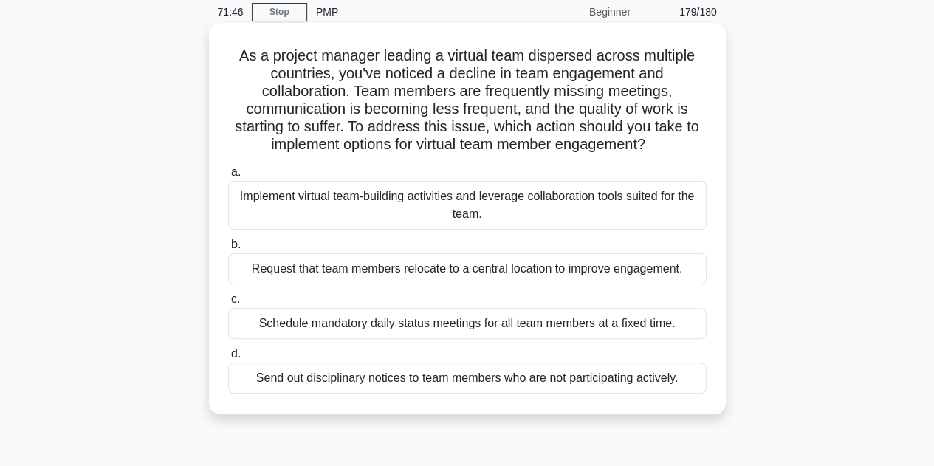
scroll to position [61, 0]
click at [472, 215] on div "Implement virtual team-building activities and leverage collaboration tools sui…" at bounding box center [467, 204] width 479 height 49
click at [228, 176] on input "a. Implement virtual team-building activities and leverage collaboration tools …" at bounding box center [228, 172] width 0 height 10
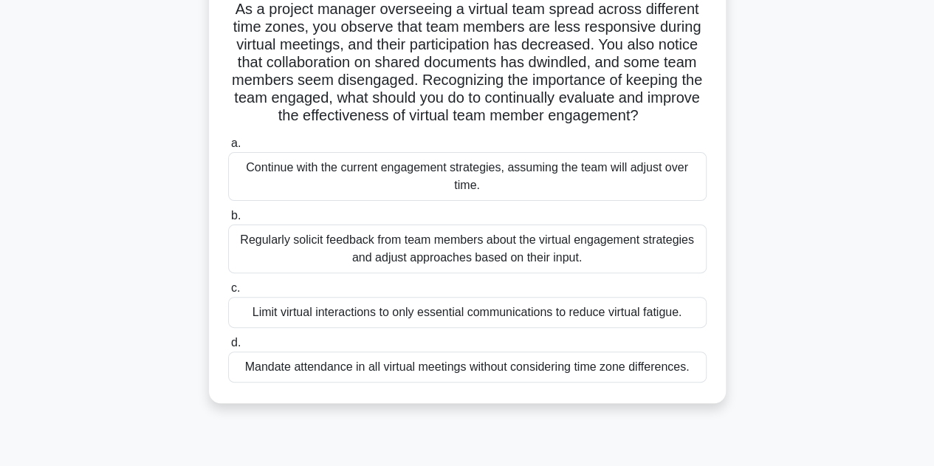
scroll to position [106, 0]
click at [476, 246] on div "Regularly solicit feedback from team members about the virtual engagement strat…" at bounding box center [467, 248] width 479 height 49
click at [228, 221] on input "b. Regularly solicit feedback from team members about the virtual engagement st…" at bounding box center [228, 216] width 0 height 10
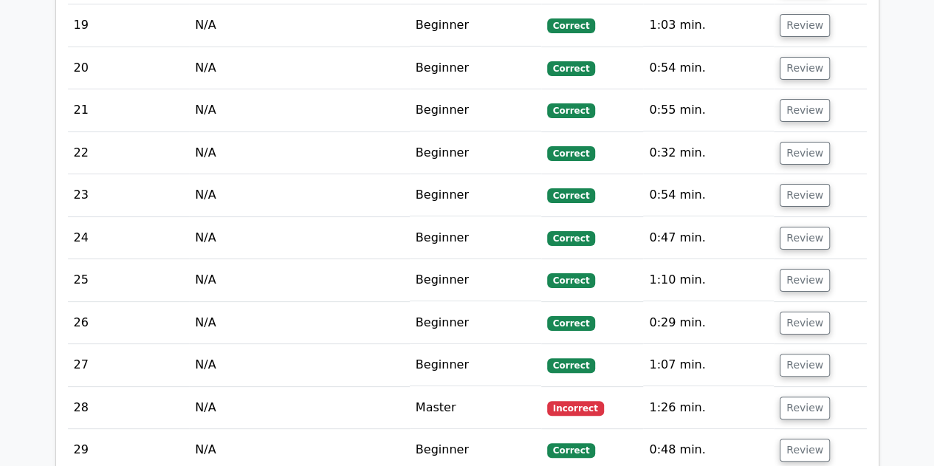
scroll to position [2817, 0]
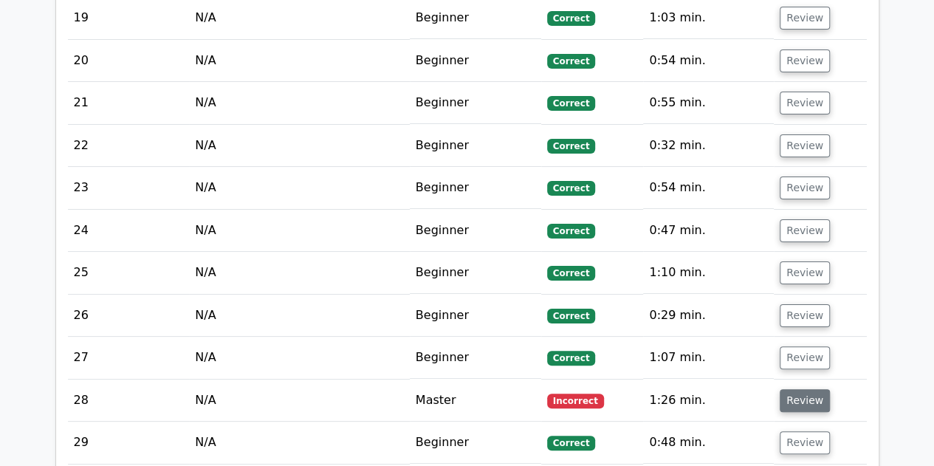
click at [797, 389] on button "Review" at bounding box center [805, 400] width 50 height 23
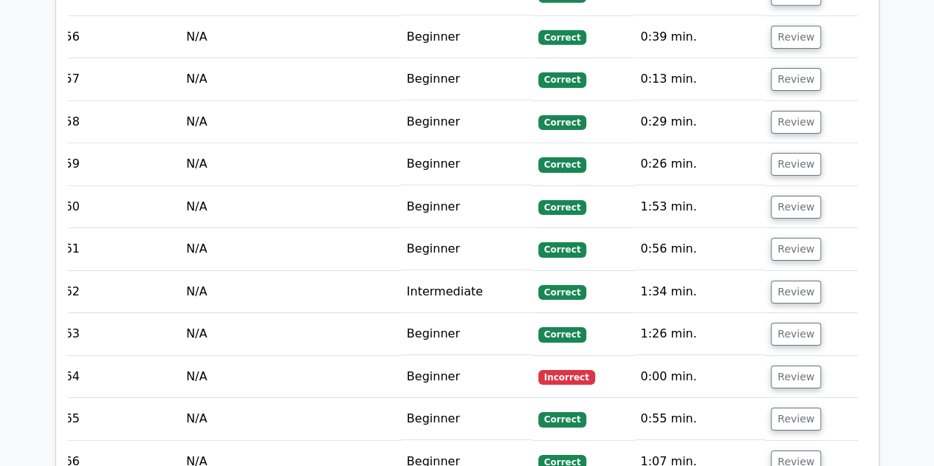
scroll to position [5206, 0]
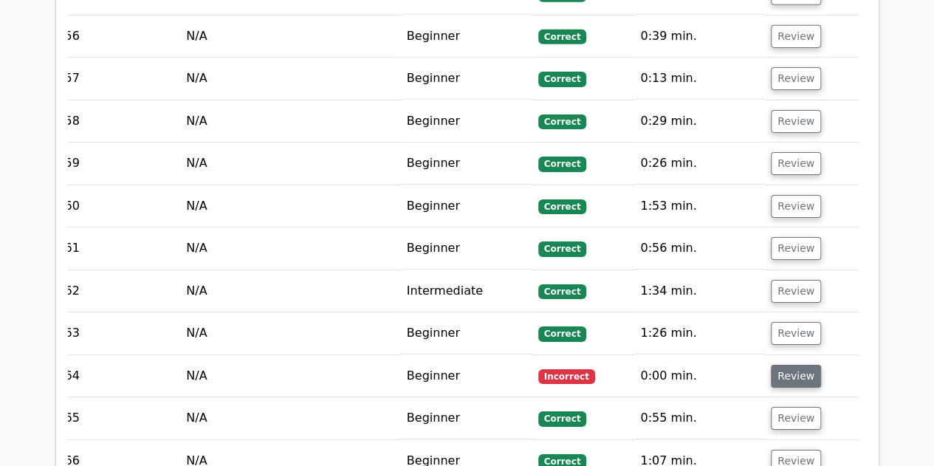
click at [795, 365] on button "Review" at bounding box center [796, 376] width 50 height 23
click at [796, 365] on button "Review" at bounding box center [796, 376] width 50 height 23
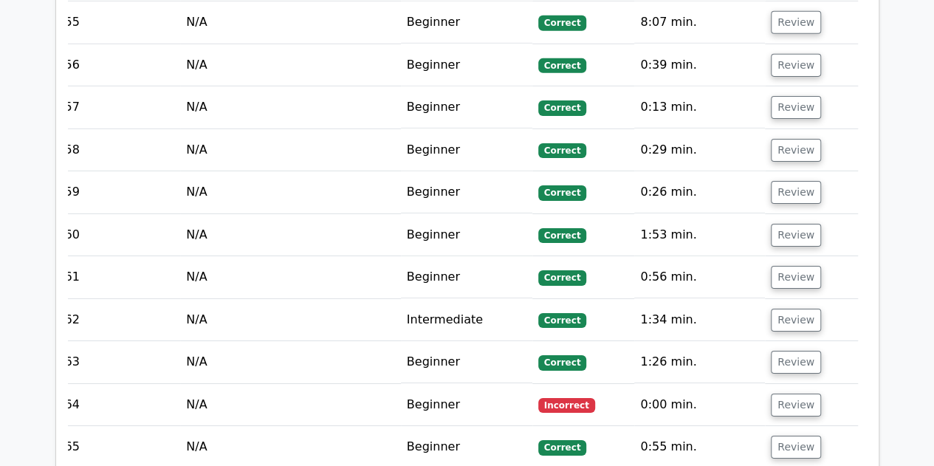
scroll to position [5215, 0]
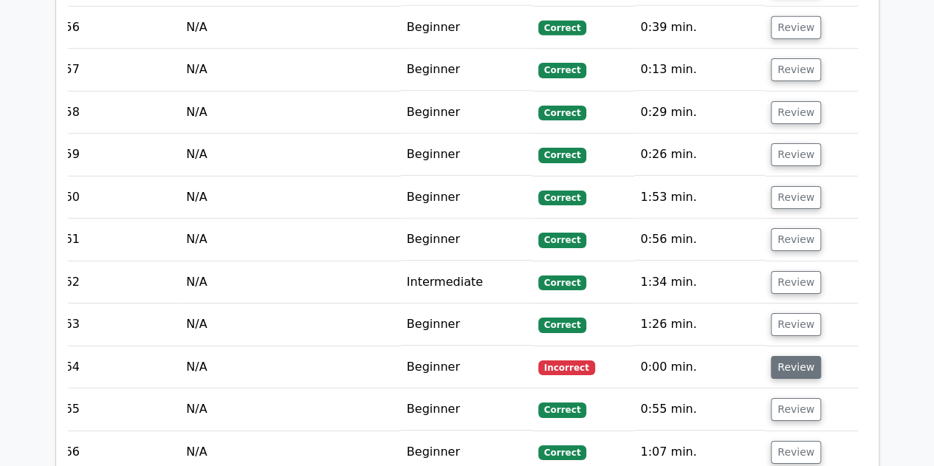
click at [808, 356] on button "Review" at bounding box center [796, 367] width 50 height 23
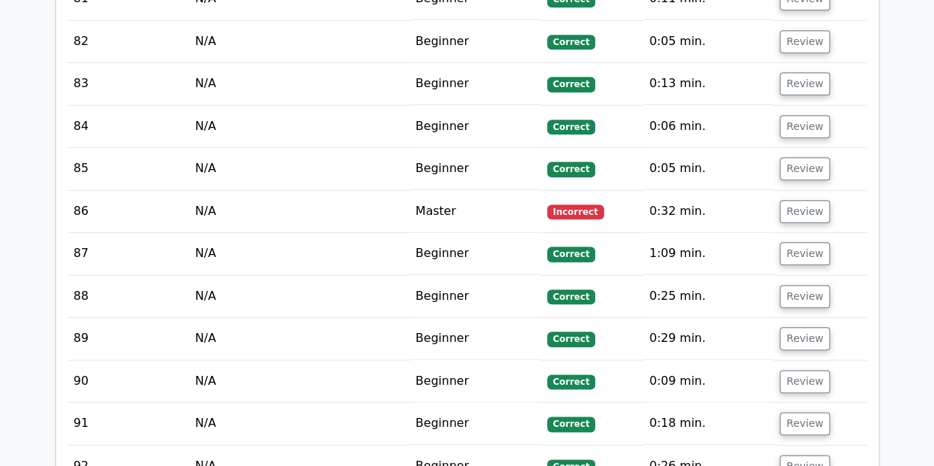
scroll to position [0, 1]
click at [806, 200] on button "Review" at bounding box center [804, 211] width 50 height 23
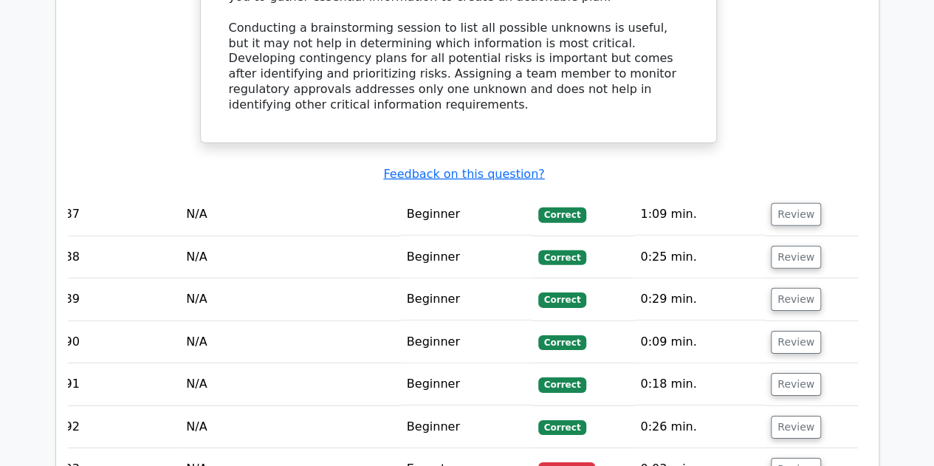
scroll to position [7767, 0]
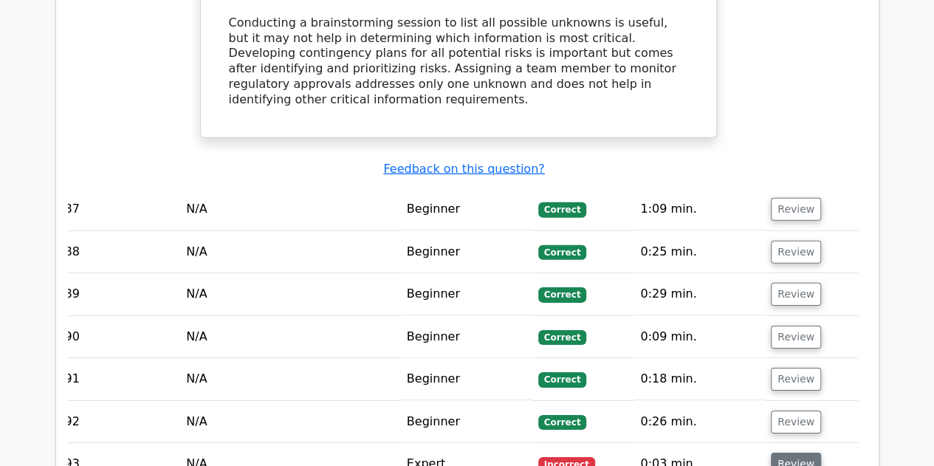
click at [782, 453] on button "Review" at bounding box center [796, 464] width 50 height 23
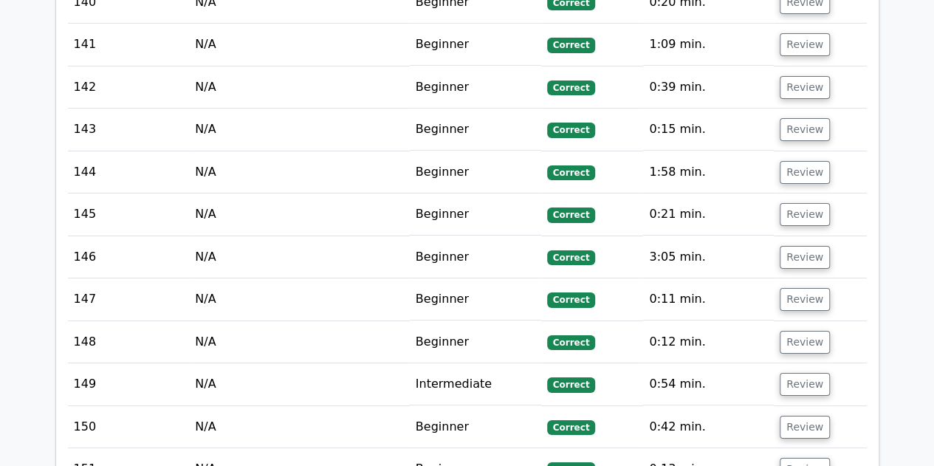
scroll to position [0, 1]
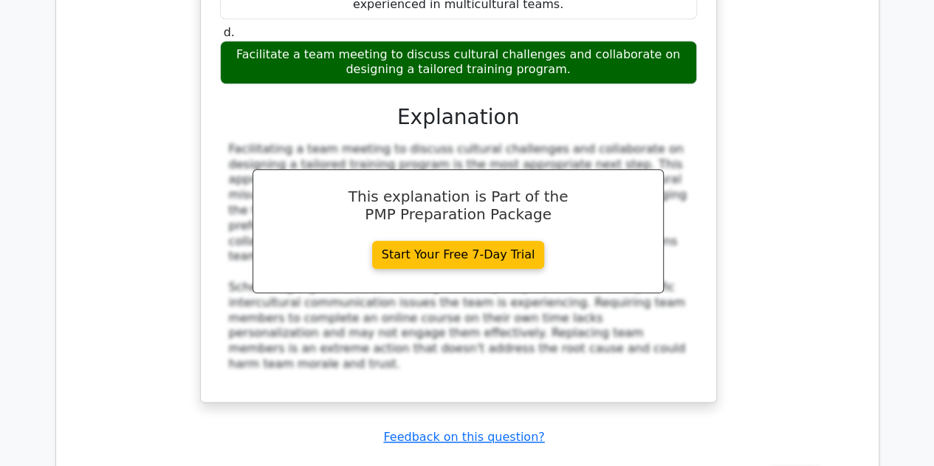
scroll to position [11934, 0]
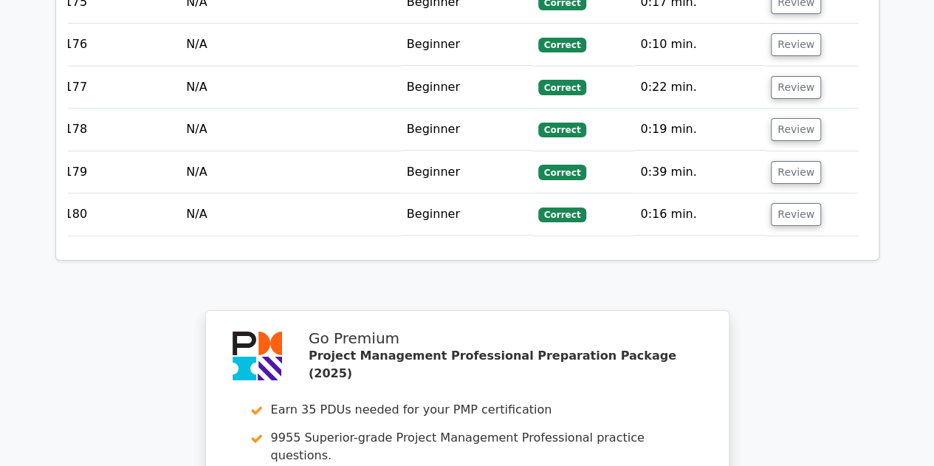
scroll to position [13990, 0]
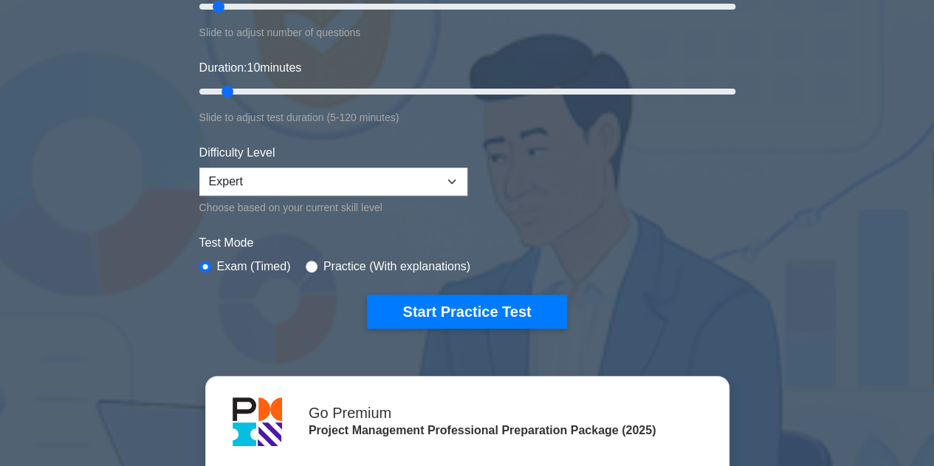
scroll to position [241, 0]
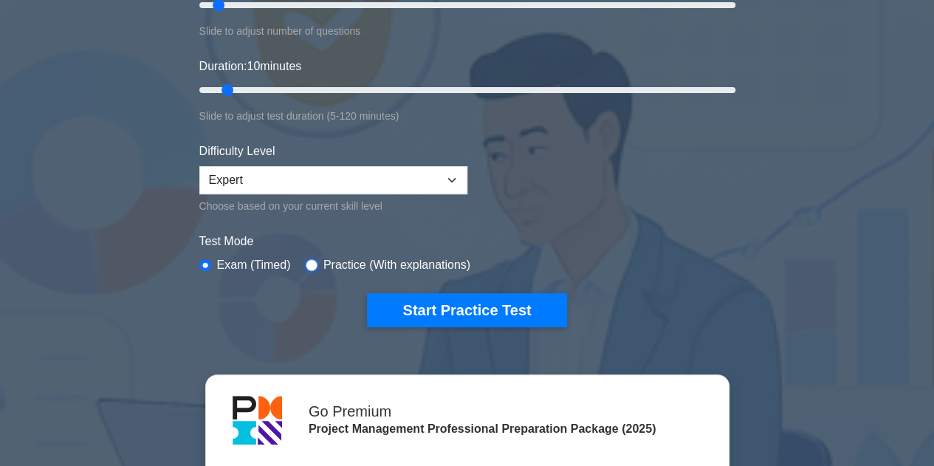
click at [309, 262] on input "radio" at bounding box center [312, 265] width 12 height 12
radio input "true"
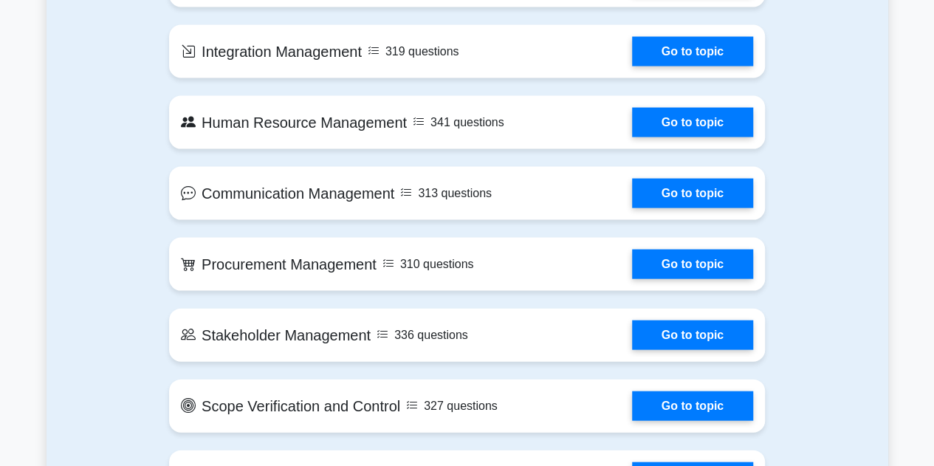
scroll to position [1473, 0]
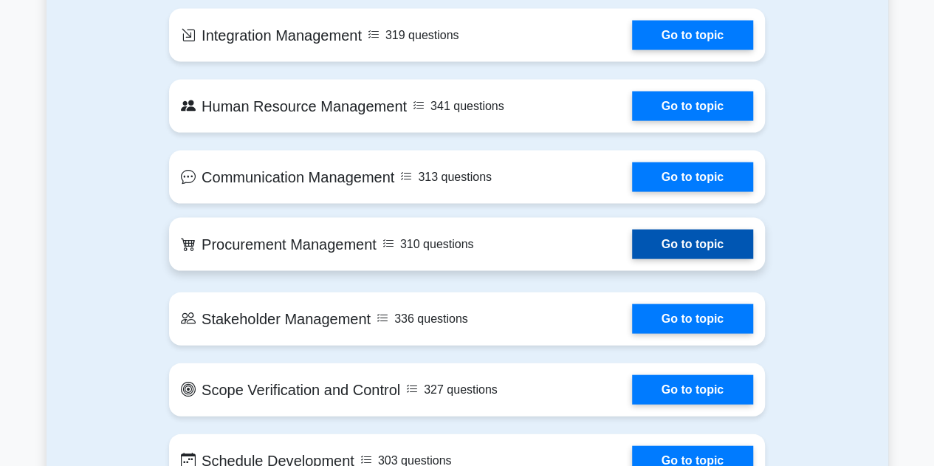
click at [671, 230] on link "Go to topic" at bounding box center [692, 245] width 121 height 30
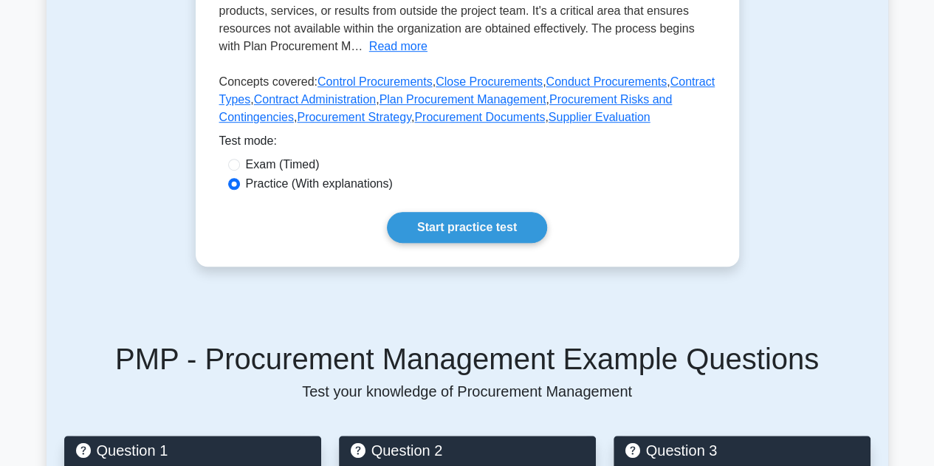
scroll to position [423, 0]
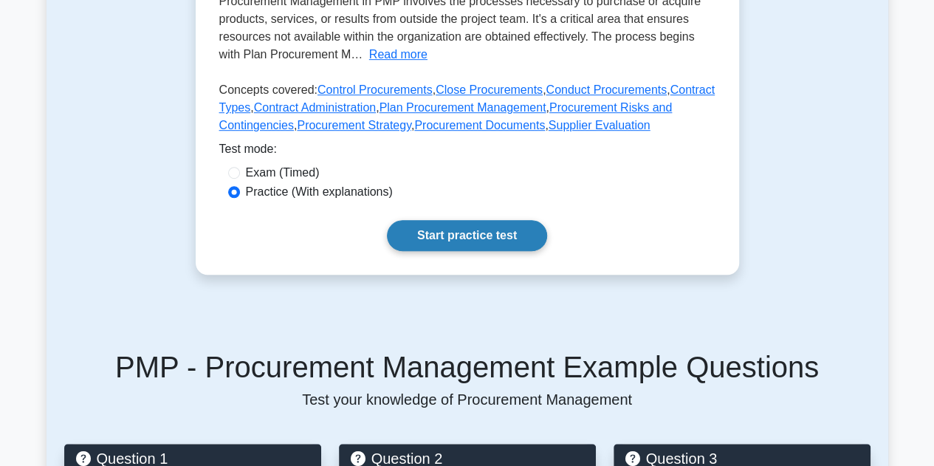
click at [459, 224] on link "Start practice test" at bounding box center [467, 235] width 160 height 31
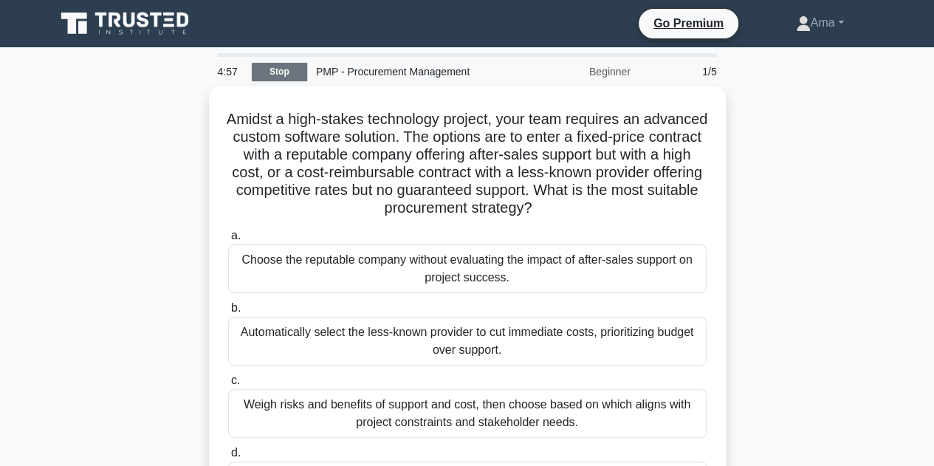
click at [289, 67] on link "Stop" at bounding box center [279, 72] width 55 height 18
click at [282, 66] on link "Stop" at bounding box center [279, 72] width 55 height 18
click at [277, 69] on link "Stop" at bounding box center [279, 72] width 55 height 18
click at [261, 69] on link "Stop" at bounding box center [279, 72] width 55 height 18
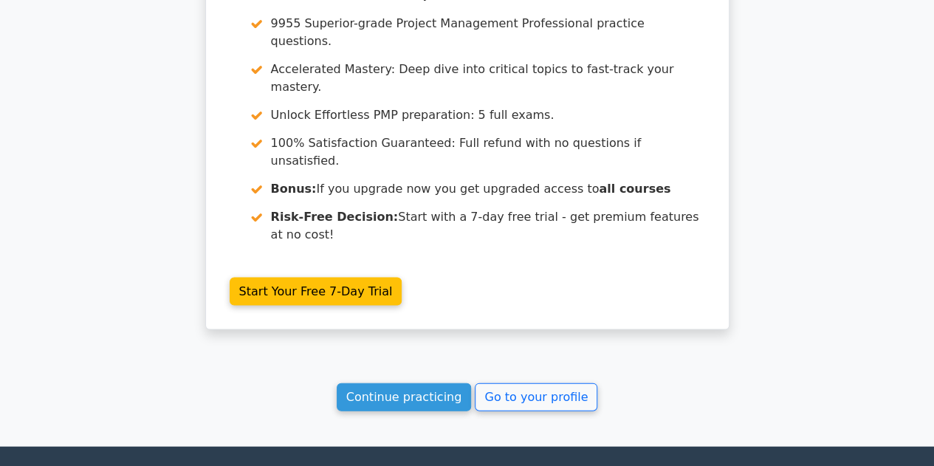
scroll to position [1400, 0]
